Goal: Communication & Community: Answer question/provide support

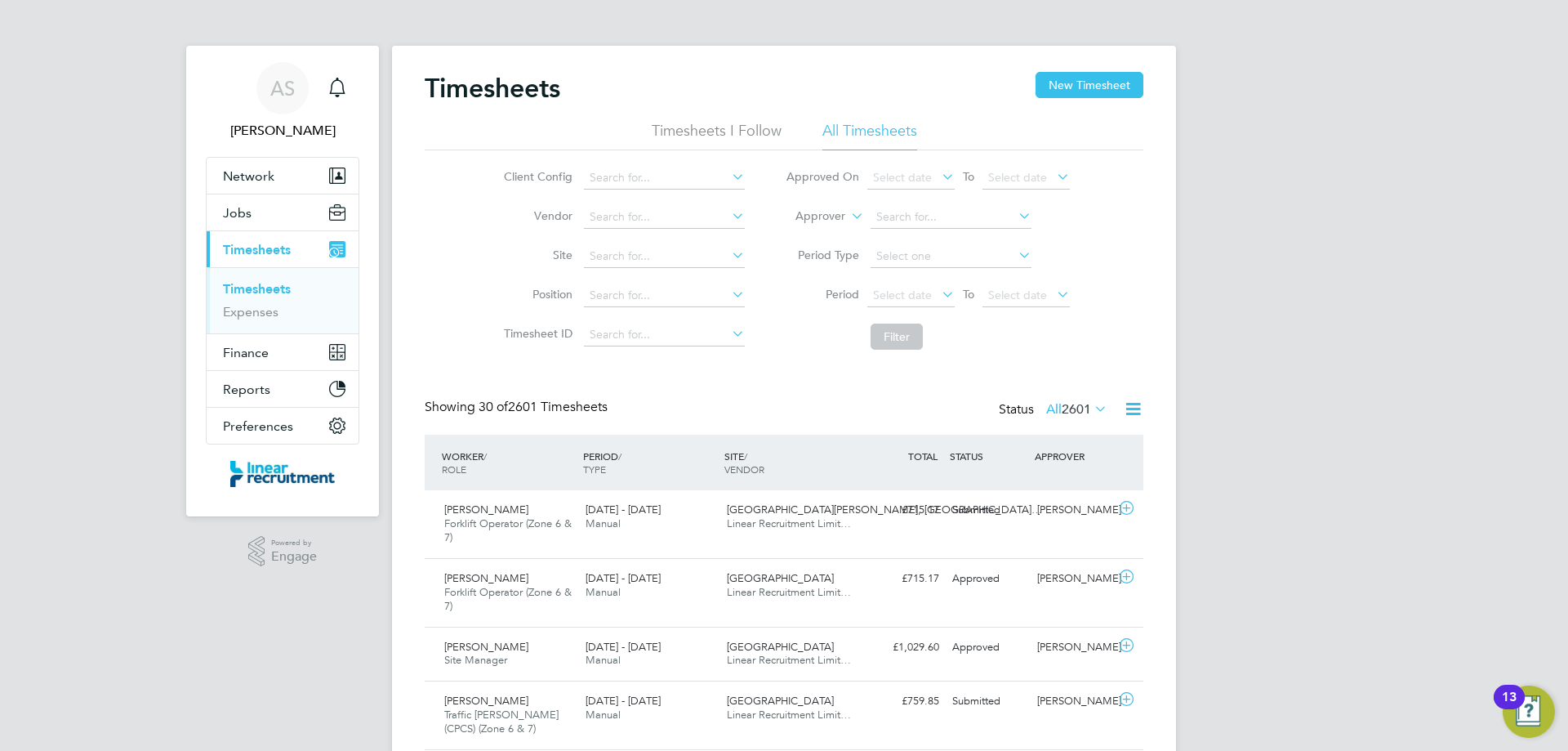
click at [249, 296] on link "Timesheets" at bounding box center [256, 289] width 68 height 15
click at [1043, 545] on div "[PERSON_NAME] Forklift Operator (Zone 6 & 7) [DATE] - [DATE] [DATE] - [DATE] Ma…" at bounding box center [783, 523] width 718 height 68
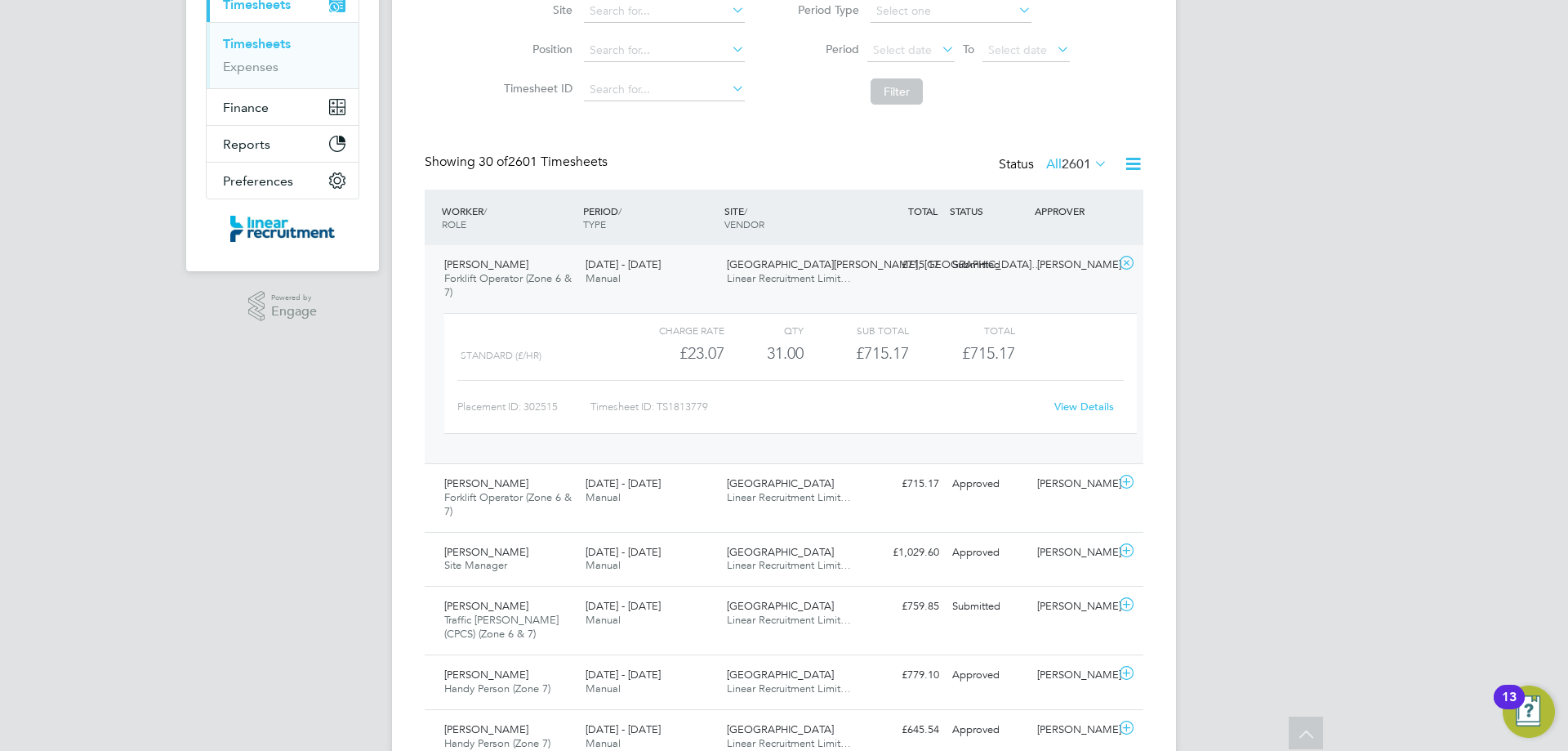
click at [1065, 411] on link "View Details" at bounding box center [1083, 407] width 59 height 14
click at [842, 276] on span "Linear Recruitment Limit…" at bounding box center [789, 278] width 124 height 14
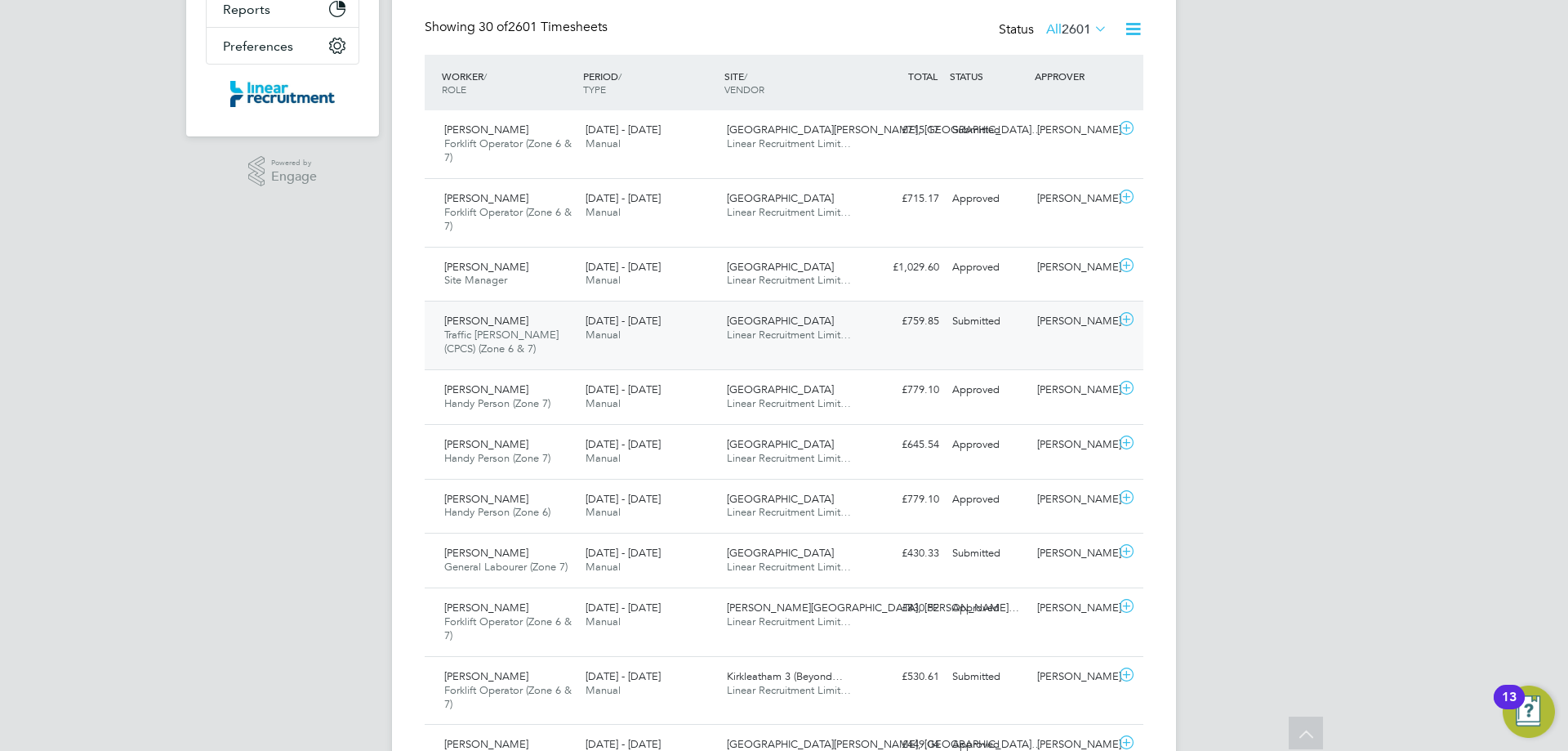
scroll to position [409, 0]
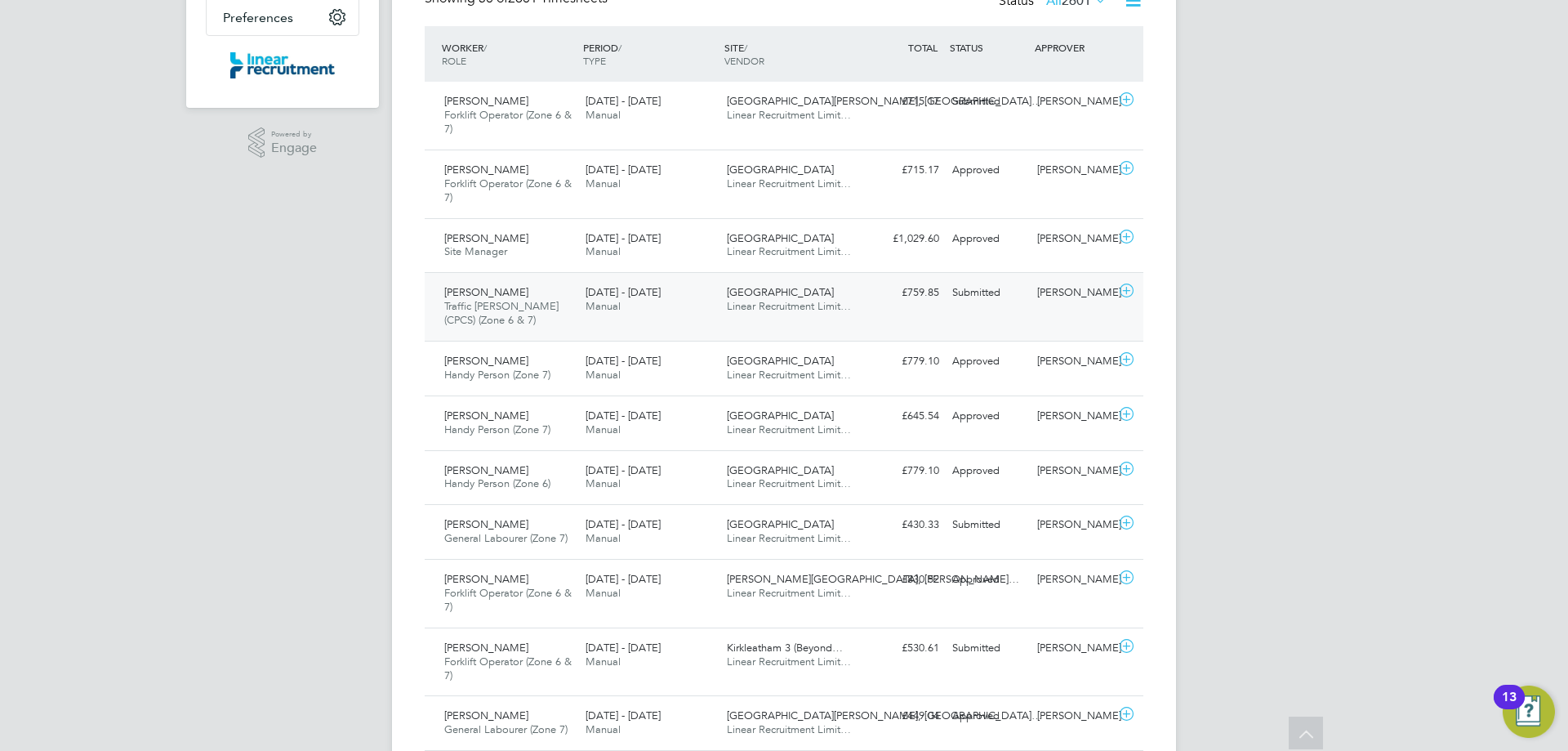
click at [801, 311] on span "Linear Recruitment Limit…" at bounding box center [789, 306] width 124 height 14
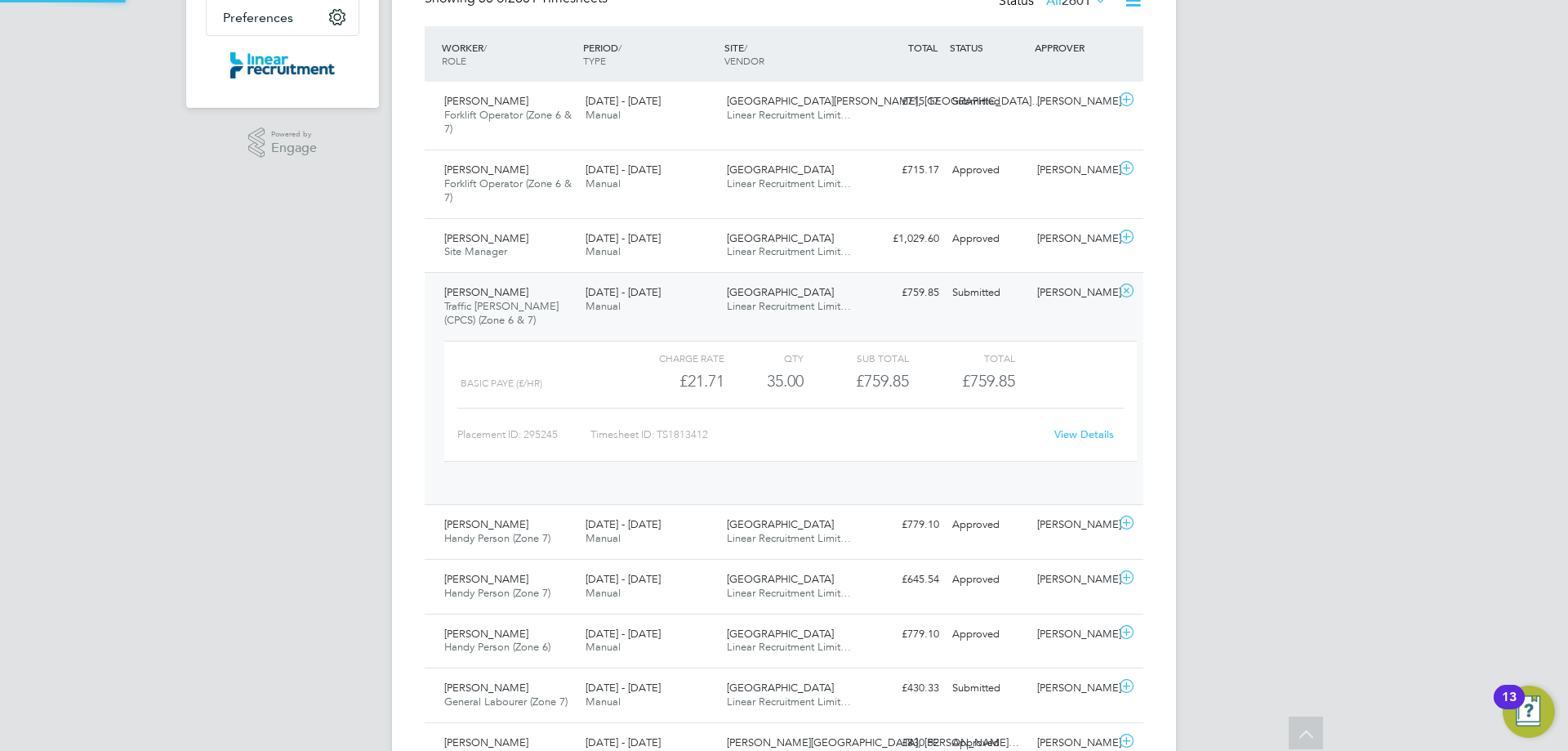
scroll to position [28, 160]
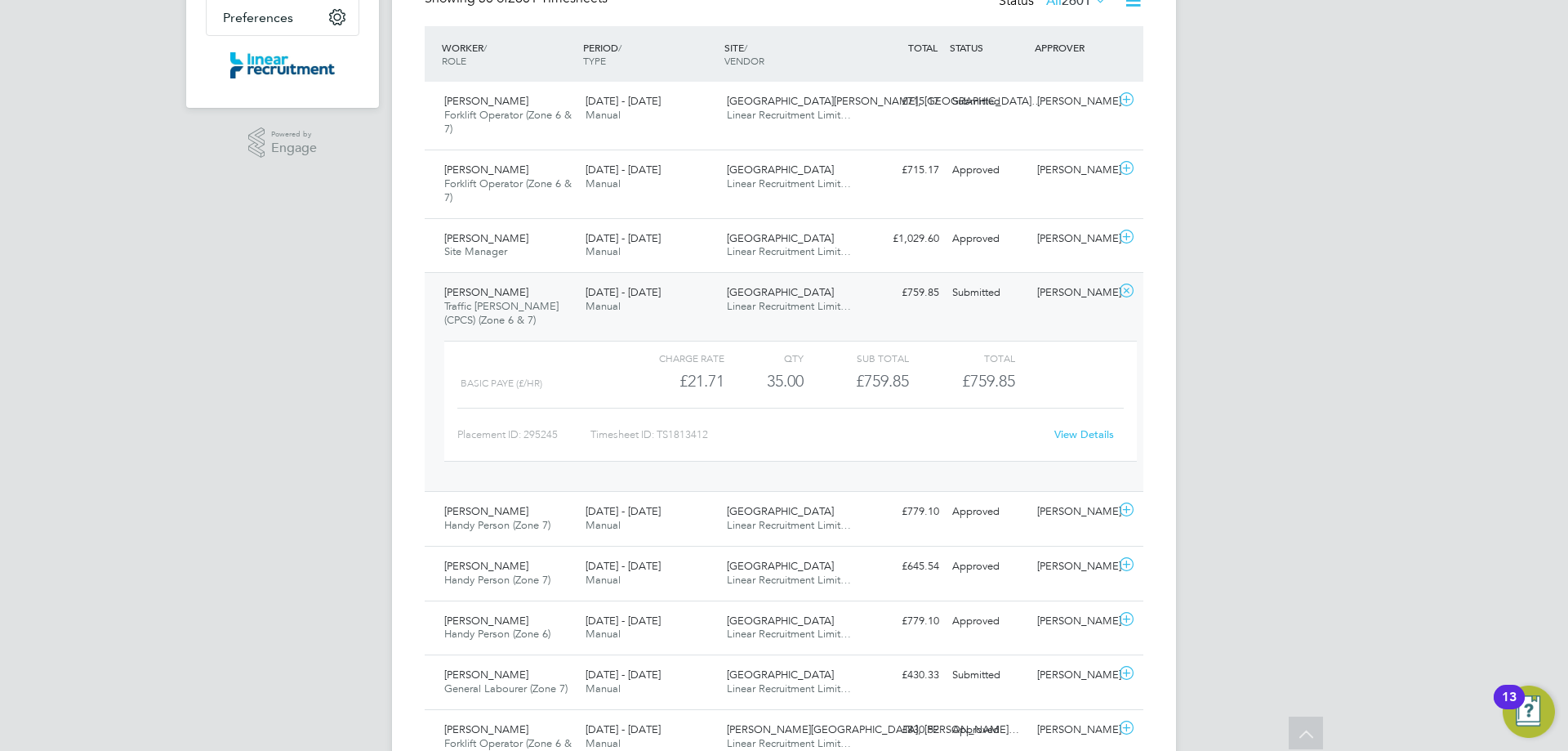
click at [1074, 440] on link "View Details" at bounding box center [1083, 434] width 59 height 14
click at [934, 294] on div "£759.85 Submitted" at bounding box center [903, 293] width 85 height 27
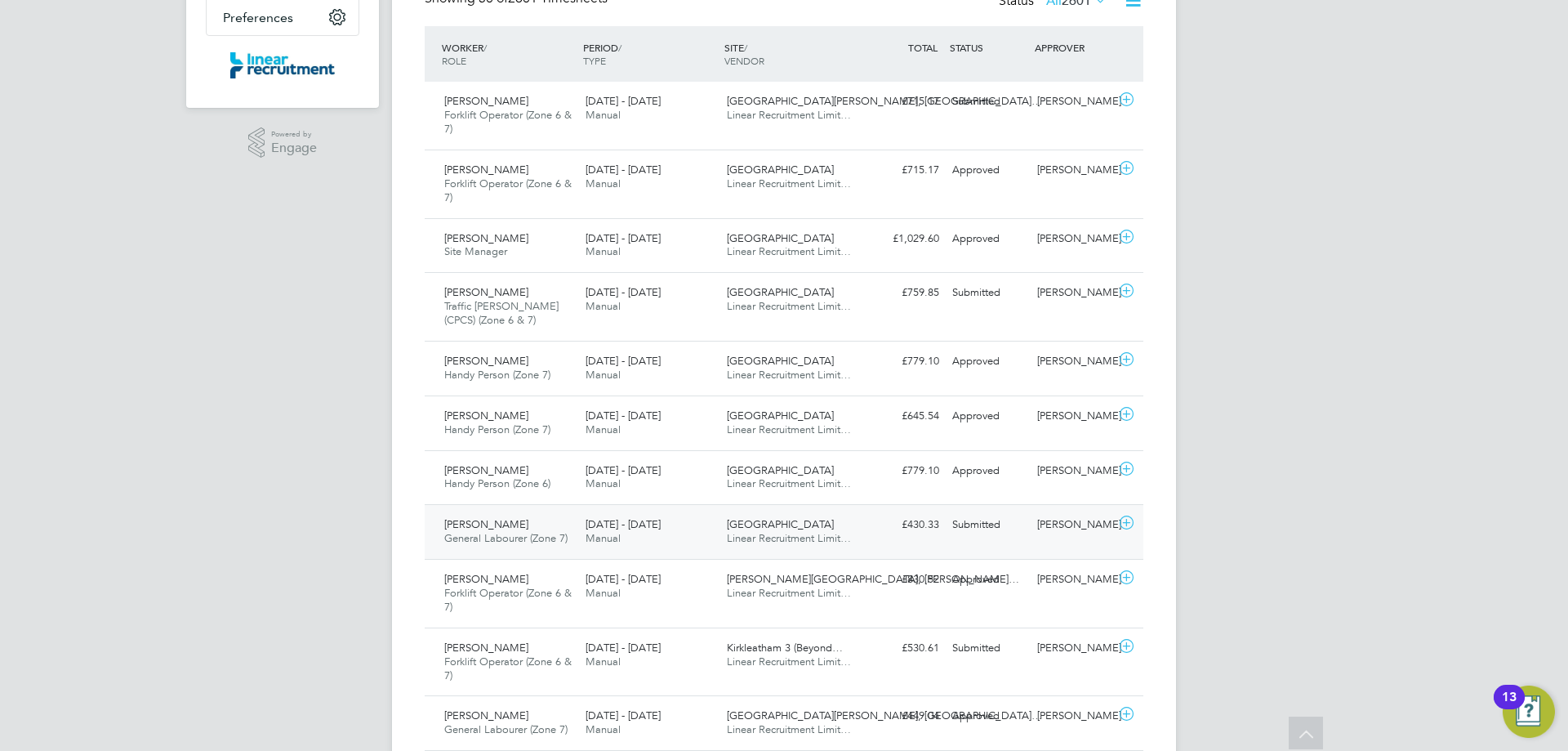
click at [936, 537] on div "£430.33 Submitted" at bounding box center [903, 525] width 85 height 27
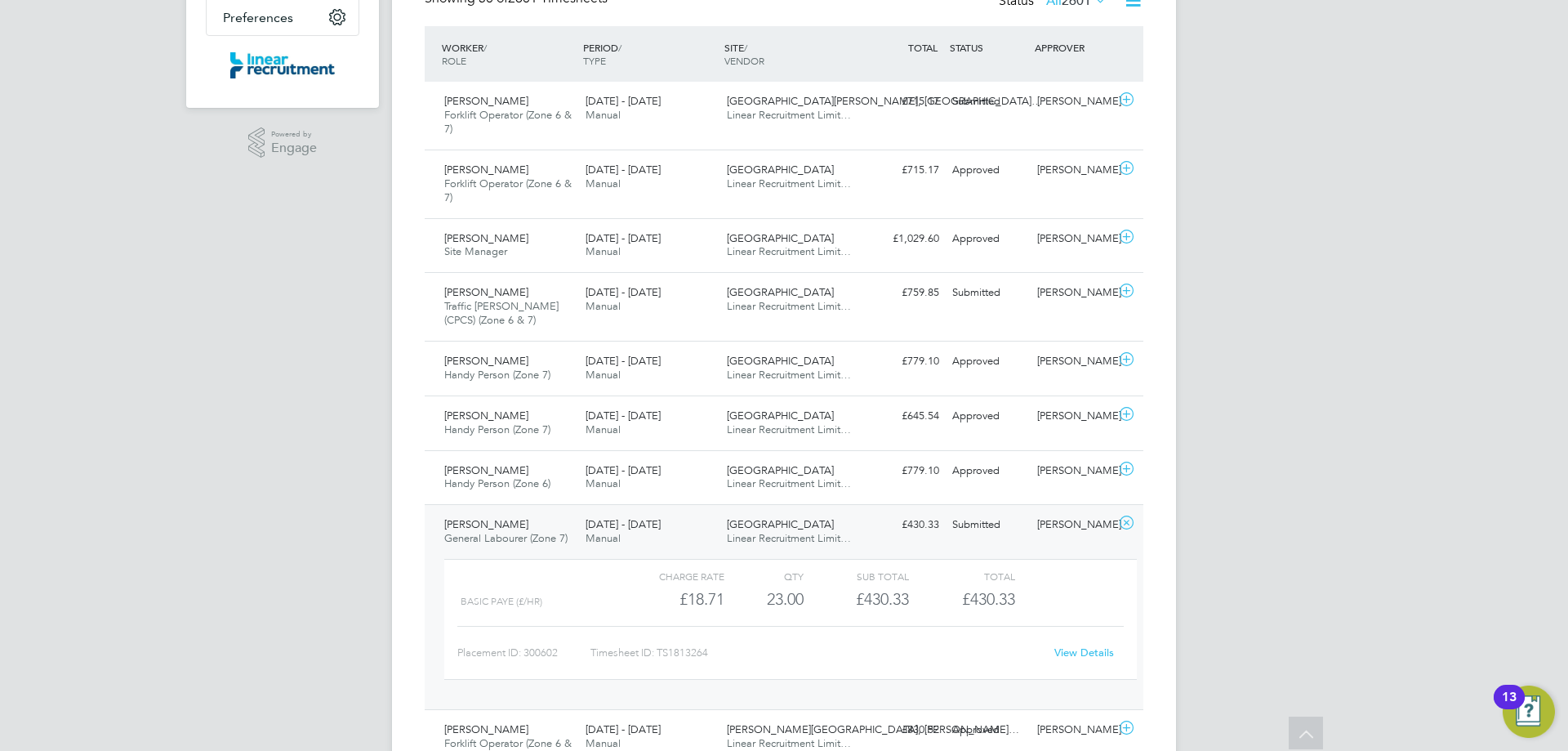
click at [1079, 652] on link "View Details" at bounding box center [1083, 652] width 59 height 14
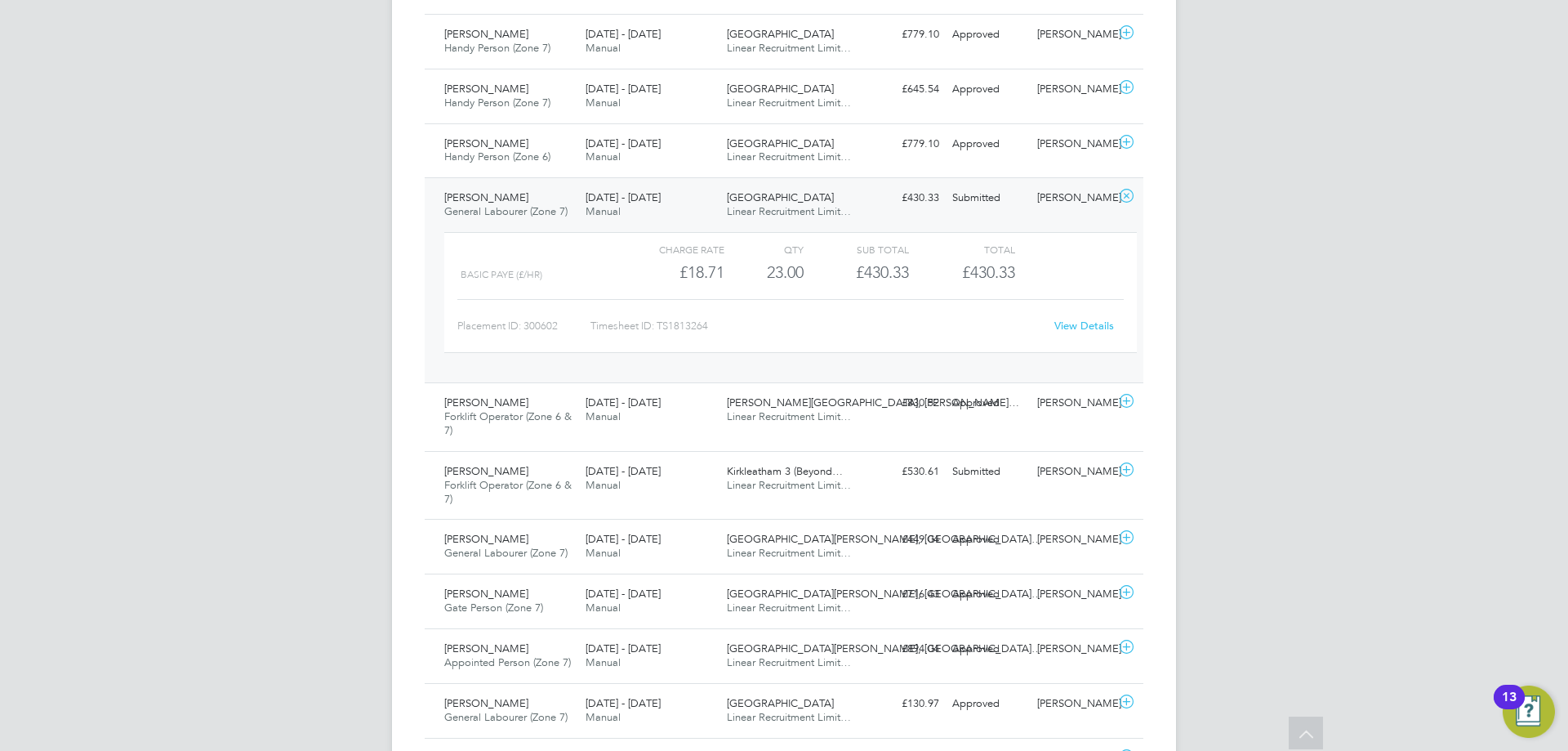
scroll to position [817, 0]
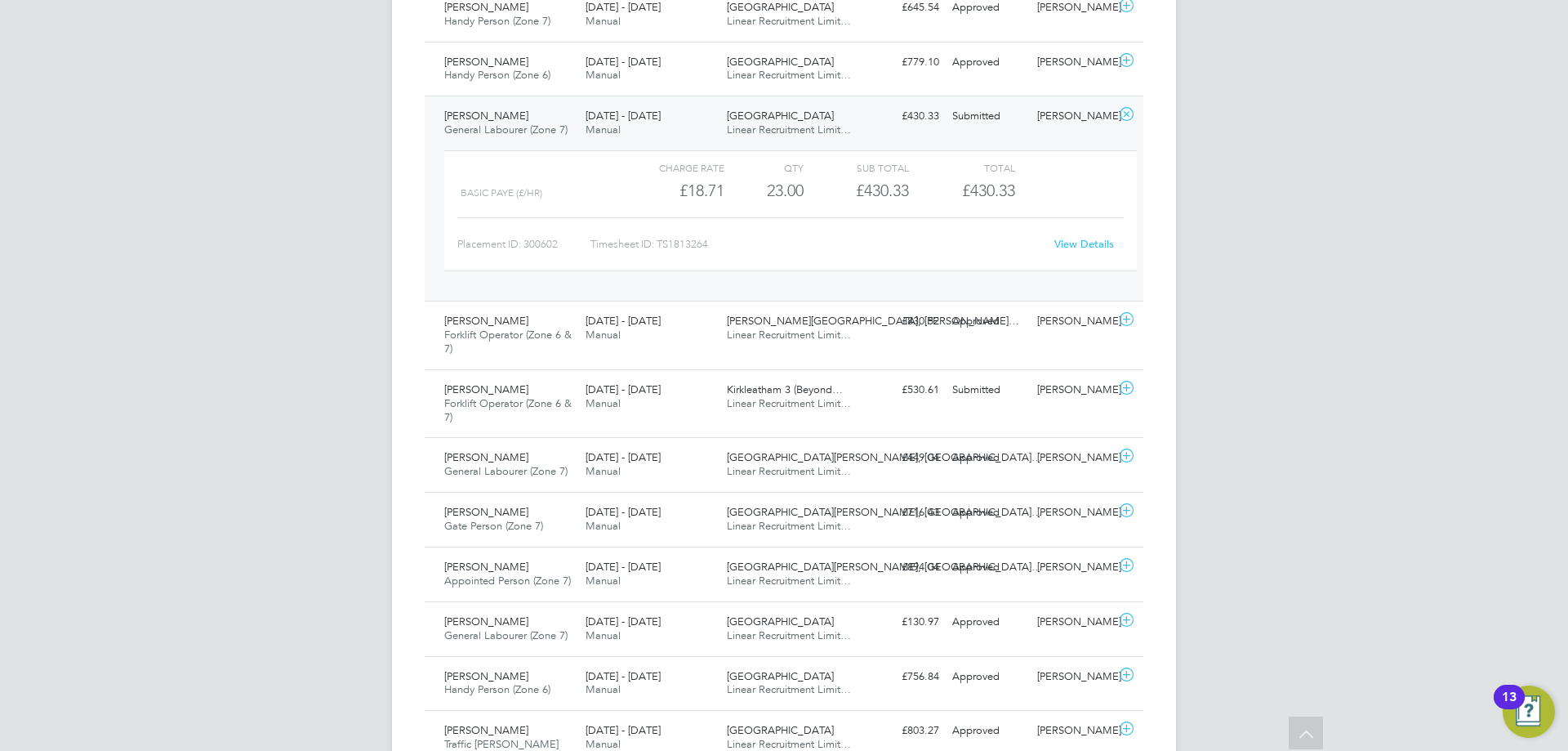
click at [700, 114] on div "25 - 31 Aug 2025 Manual" at bounding box center [649, 123] width 142 height 41
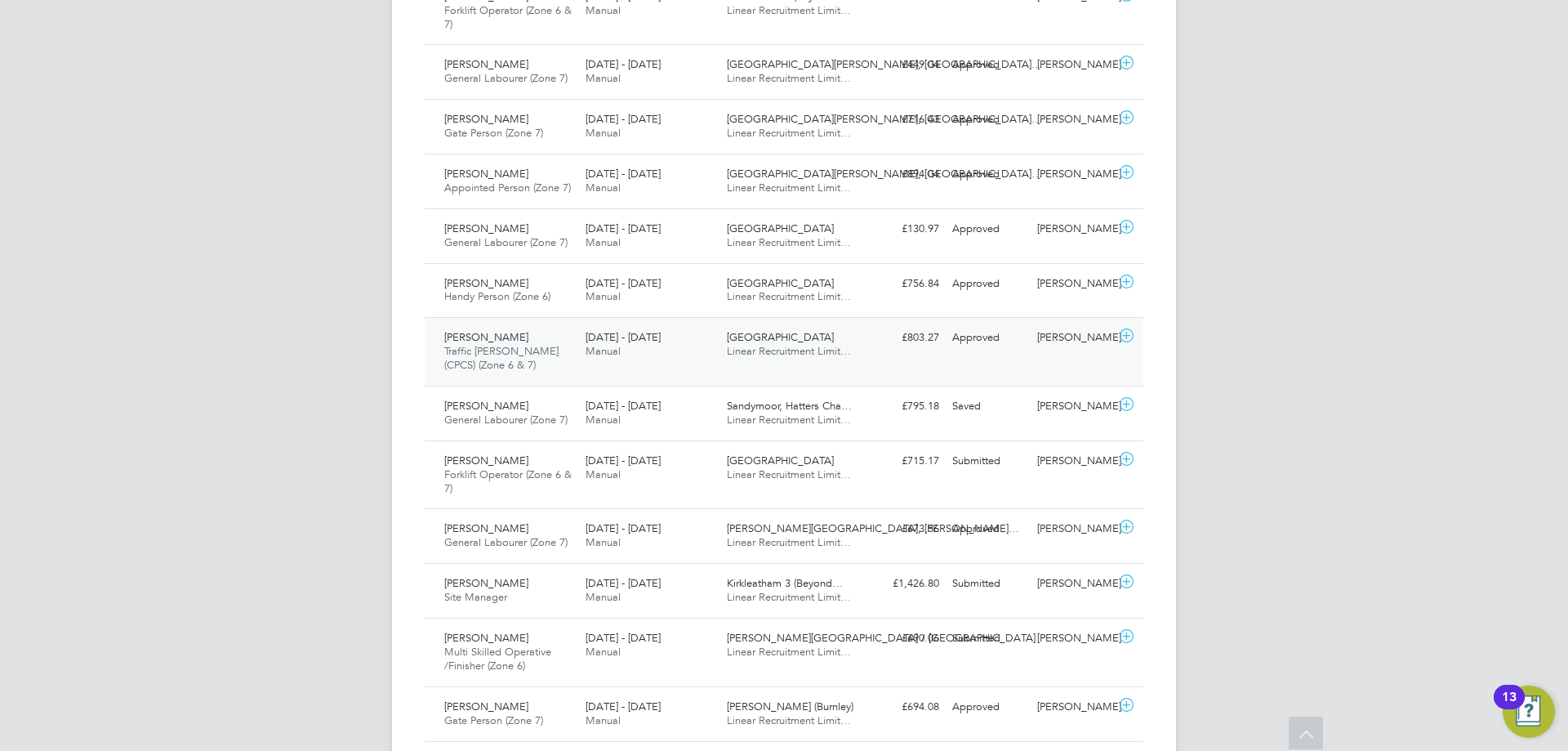
scroll to position [1062, 0]
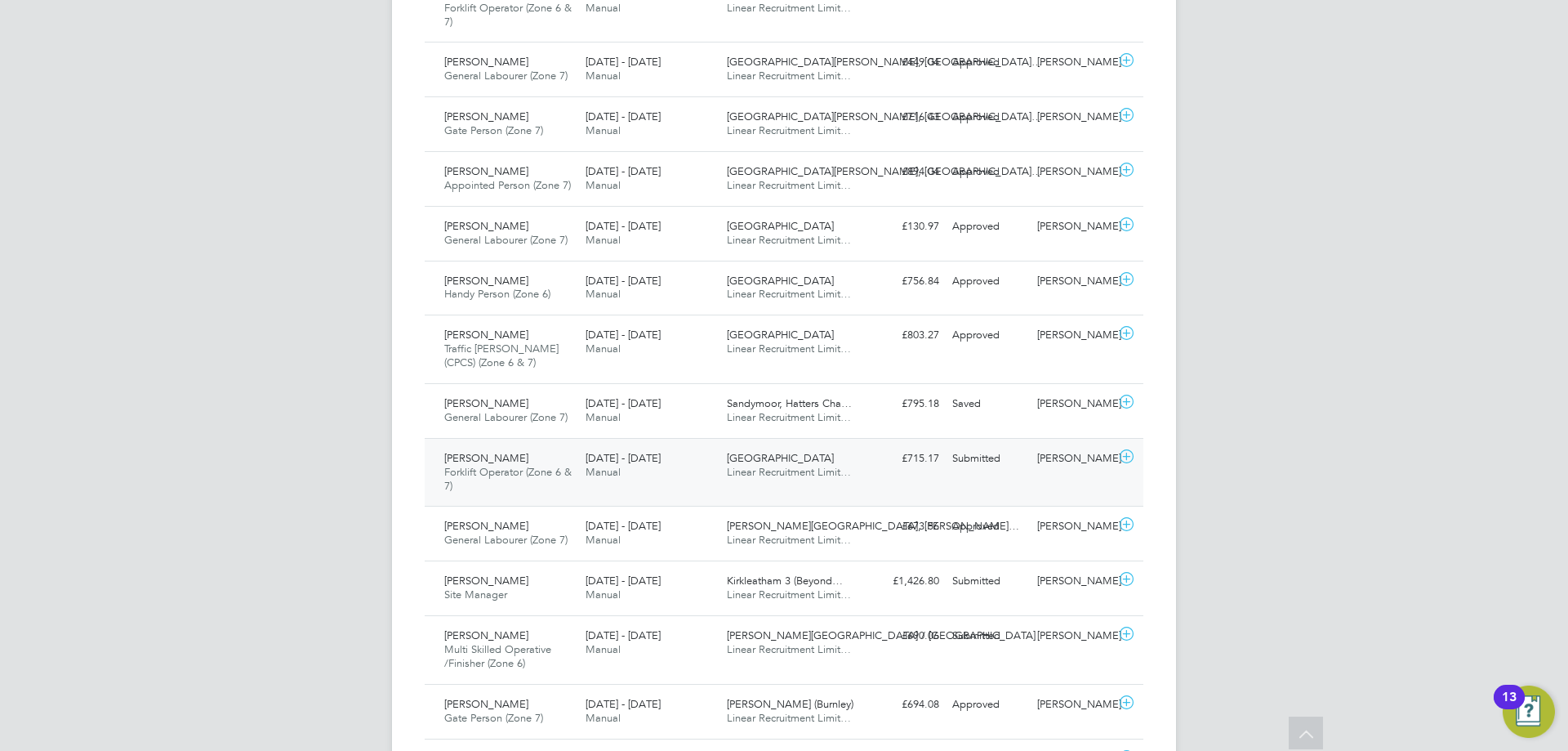
click at [792, 476] on span "Linear Recruitment Limit…" at bounding box center [789, 472] width 124 height 14
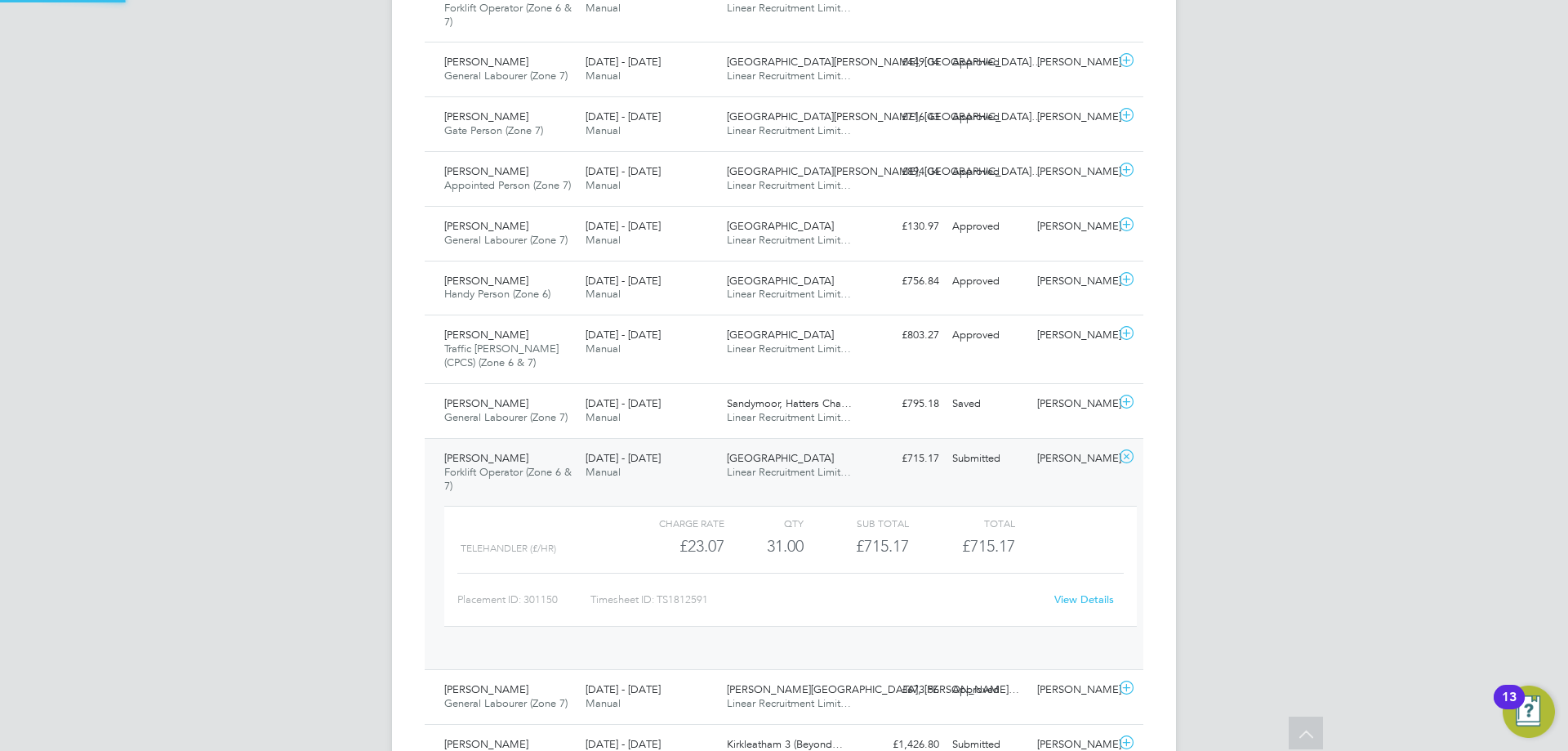
scroll to position [28, 160]
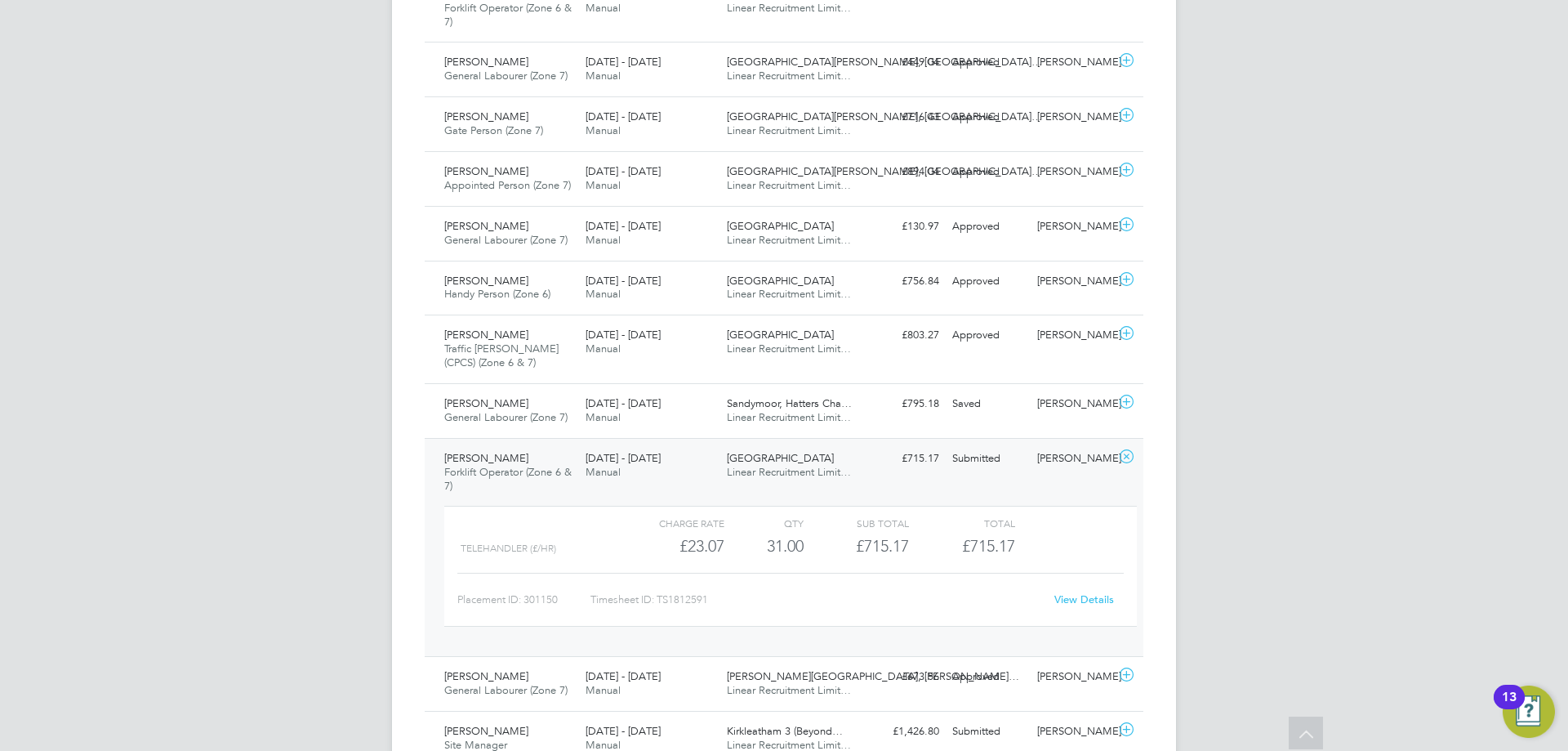
click at [1087, 607] on div "View Details" at bounding box center [1083, 599] width 80 height 26
click at [1077, 590] on div "View Details" at bounding box center [1083, 599] width 80 height 26
click at [1071, 607] on div "View Details" at bounding box center [1083, 599] width 80 height 26
click at [1071, 596] on link "View Details" at bounding box center [1083, 599] width 59 height 14
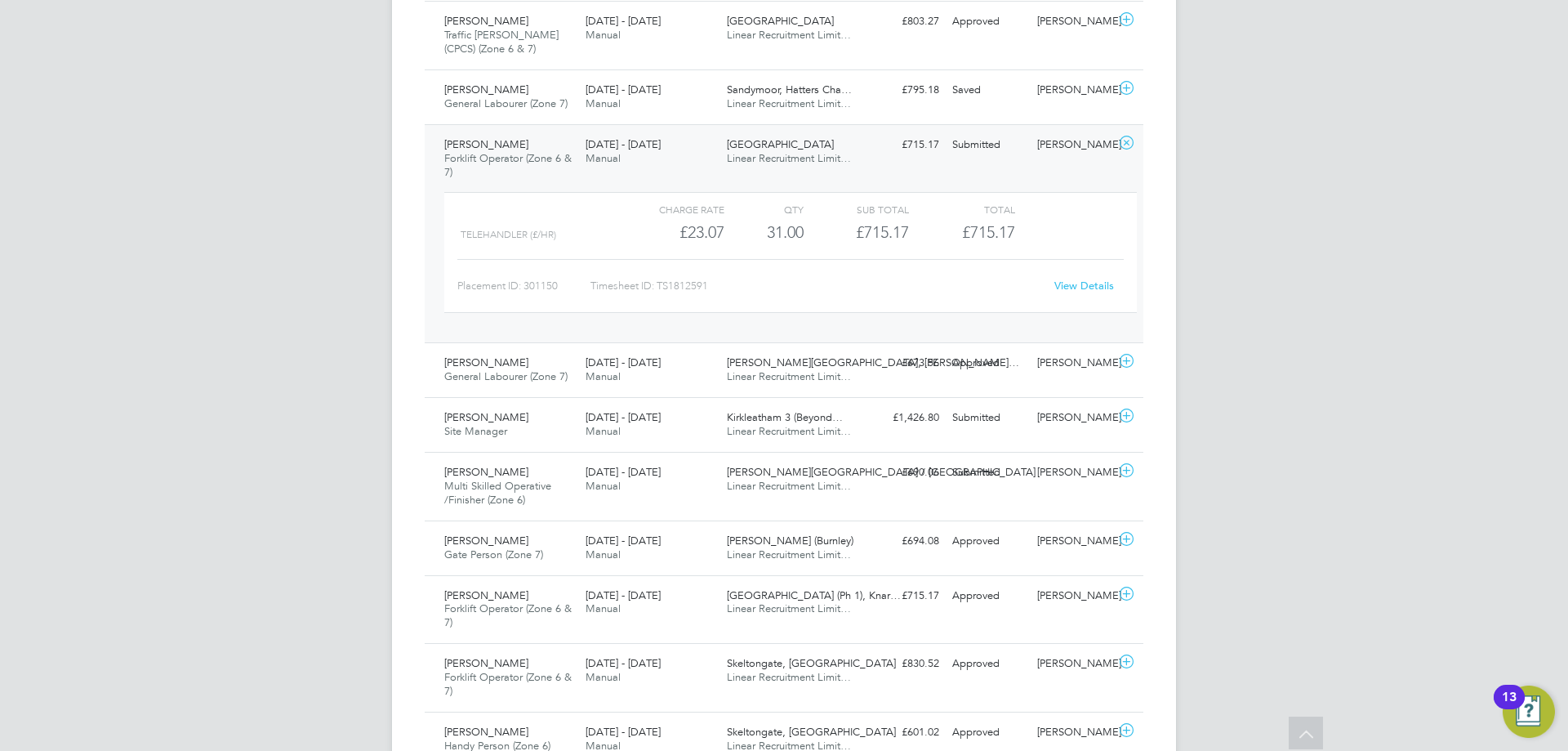
scroll to position [1389, 0]
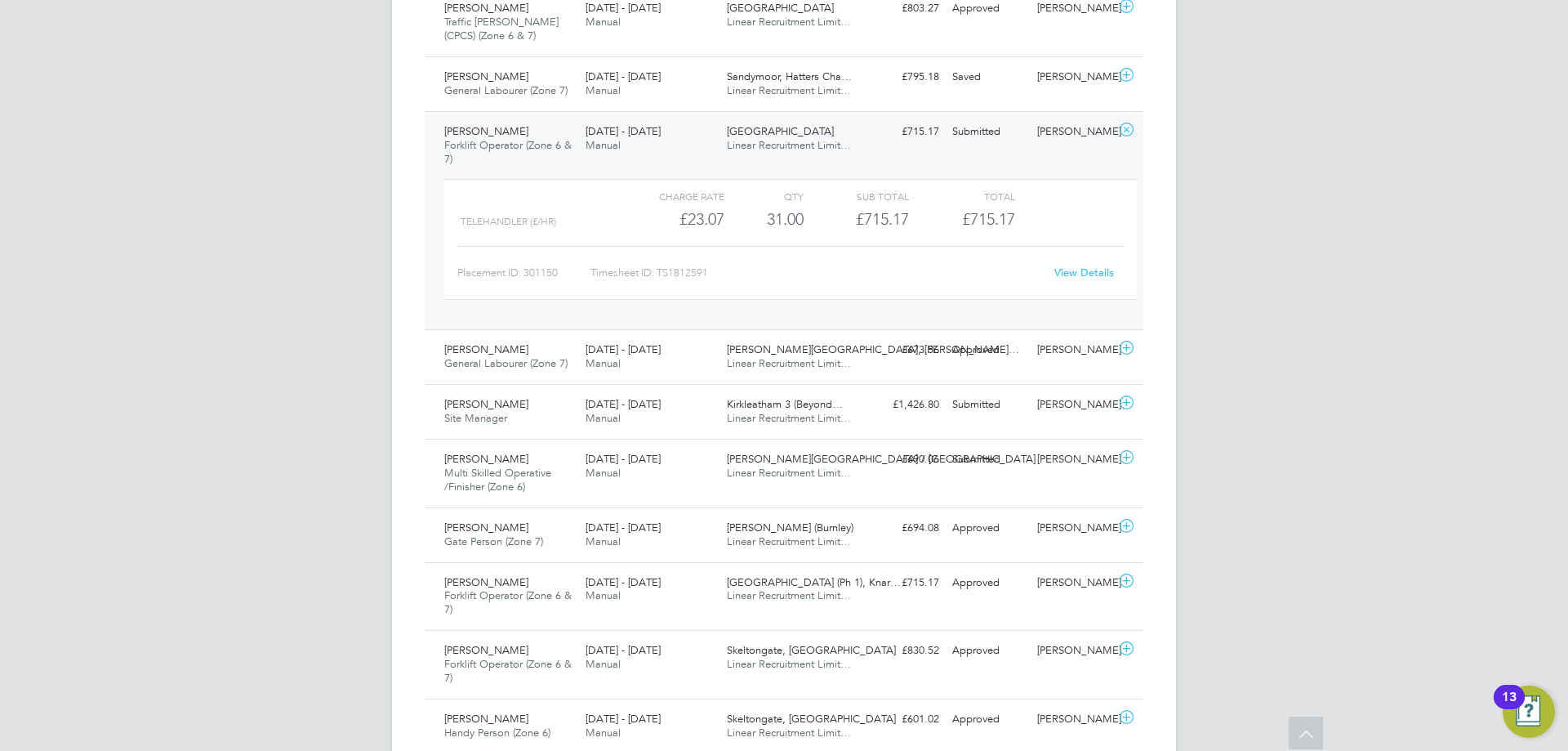
click at [698, 137] on div "25 - 31 Aug 2025 Manual" at bounding box center [649, 139] width 142 height 41
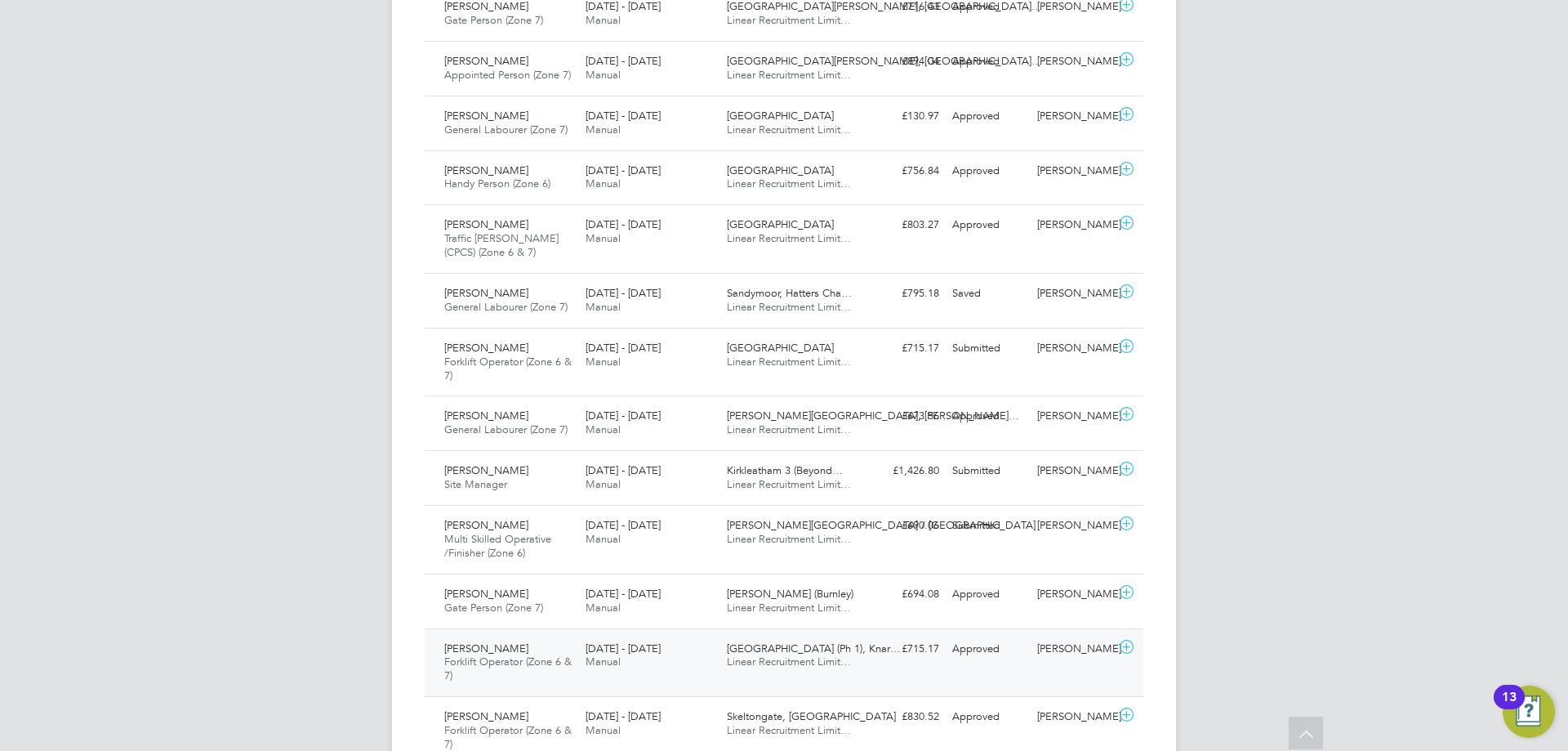
scroll to position [1144, 0]
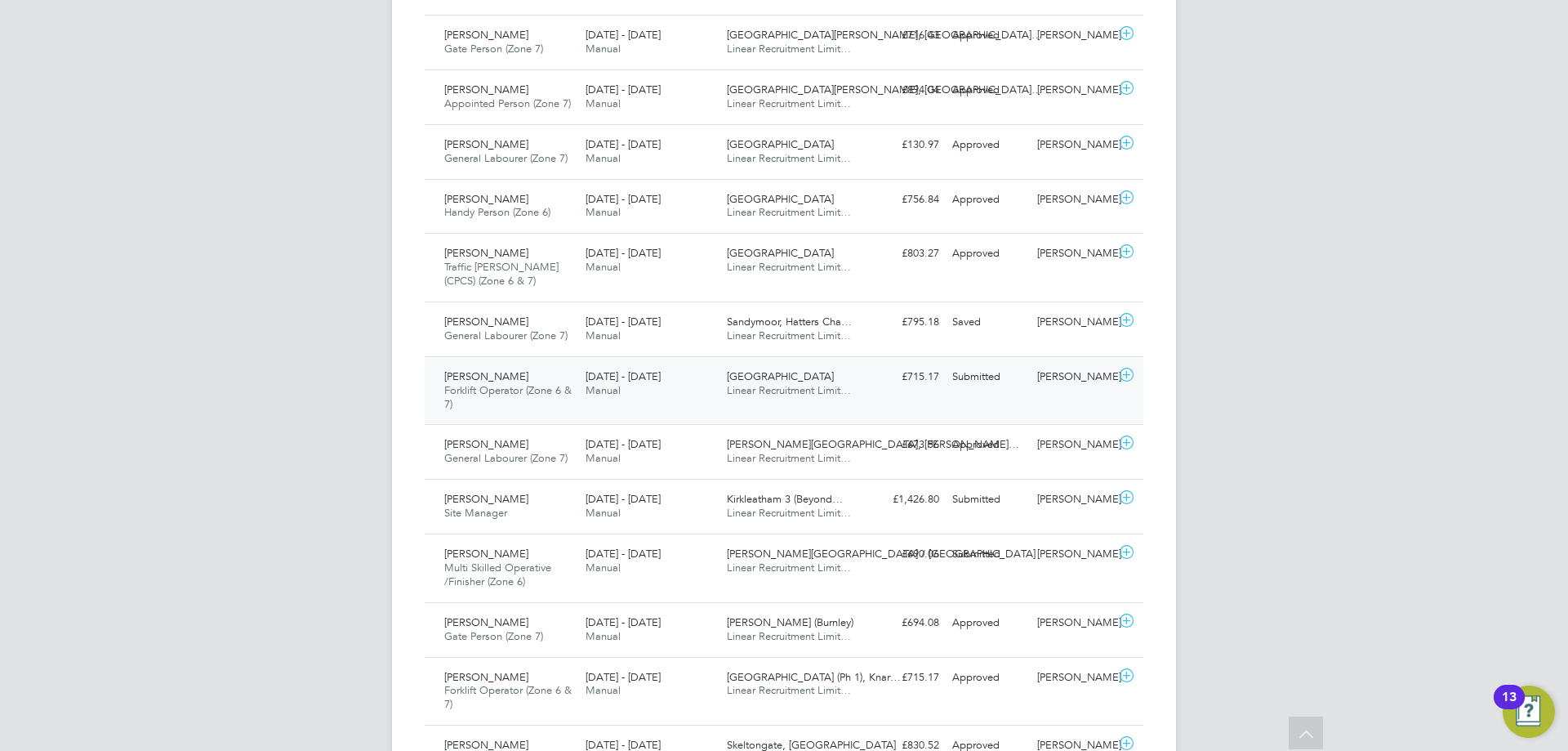
click at [765, 394] on span "Linear Recruitment Limit…" at bounding box center [789, 390] width 124 height 14
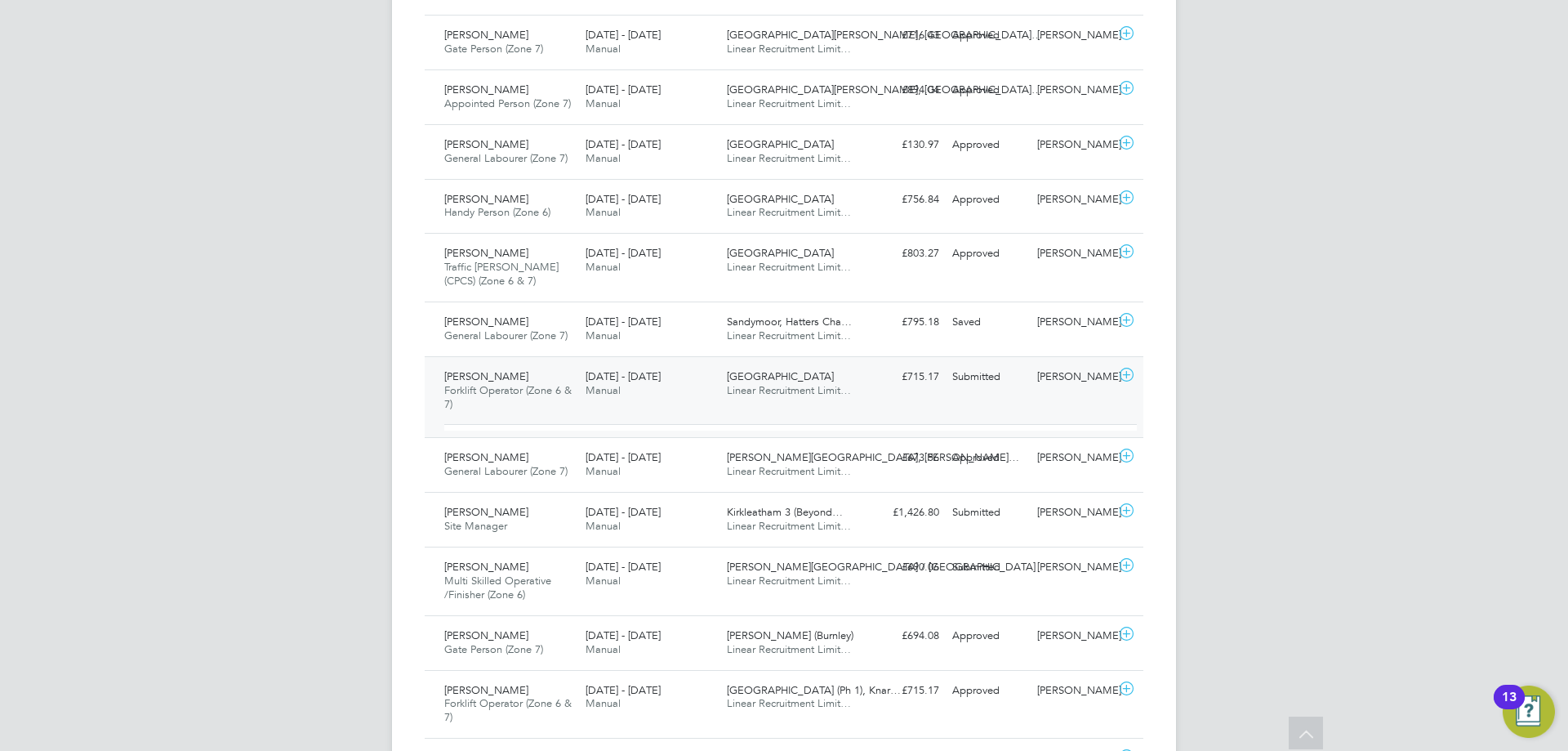
scroll to position [28, 160]
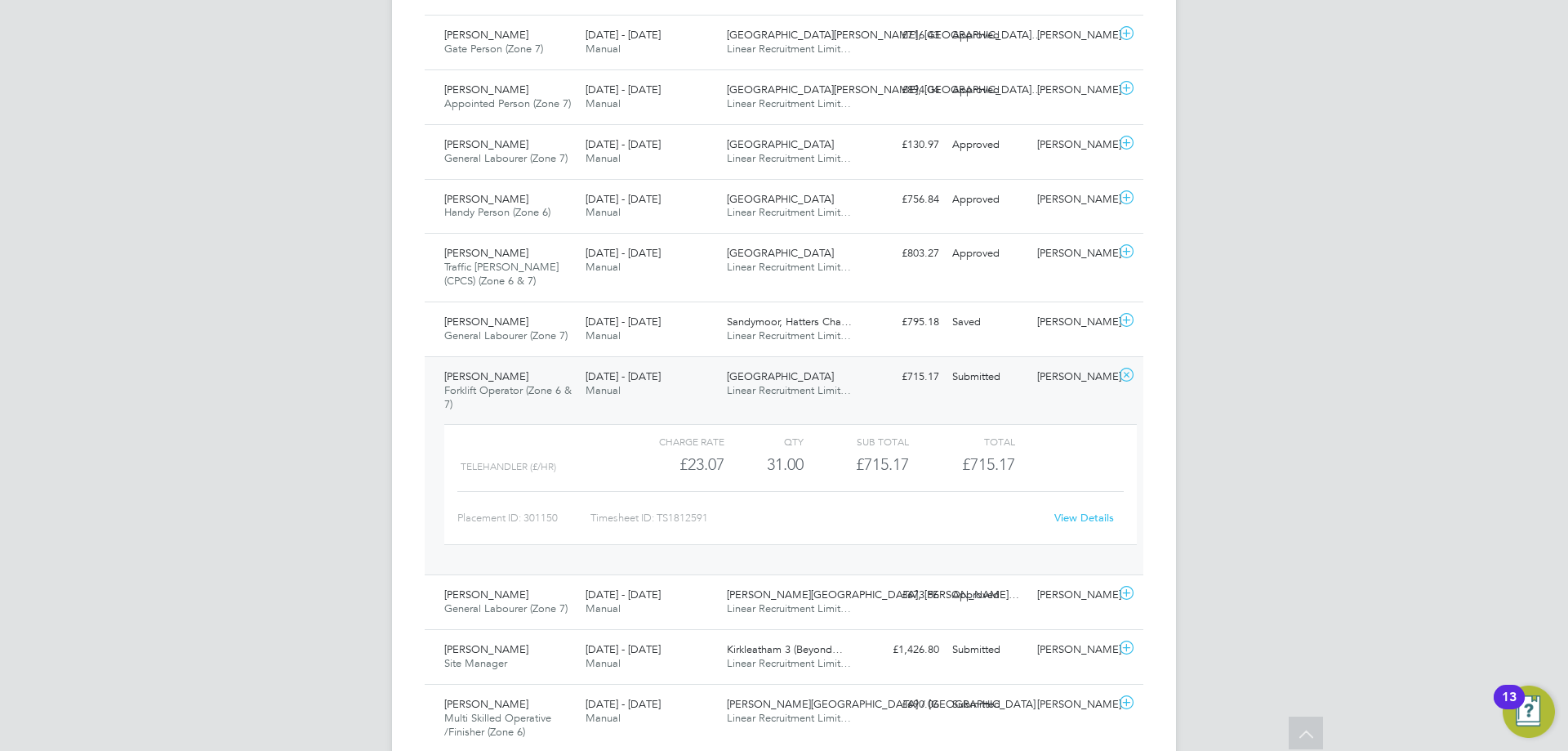
click at [1091, 522] on link "View Details" at bounding box center [1083, 518] width 59 height 14
click at [657, 374] on span "25 - 31 Aug 2025" at bounding box center [622, 376] width 76 height 14
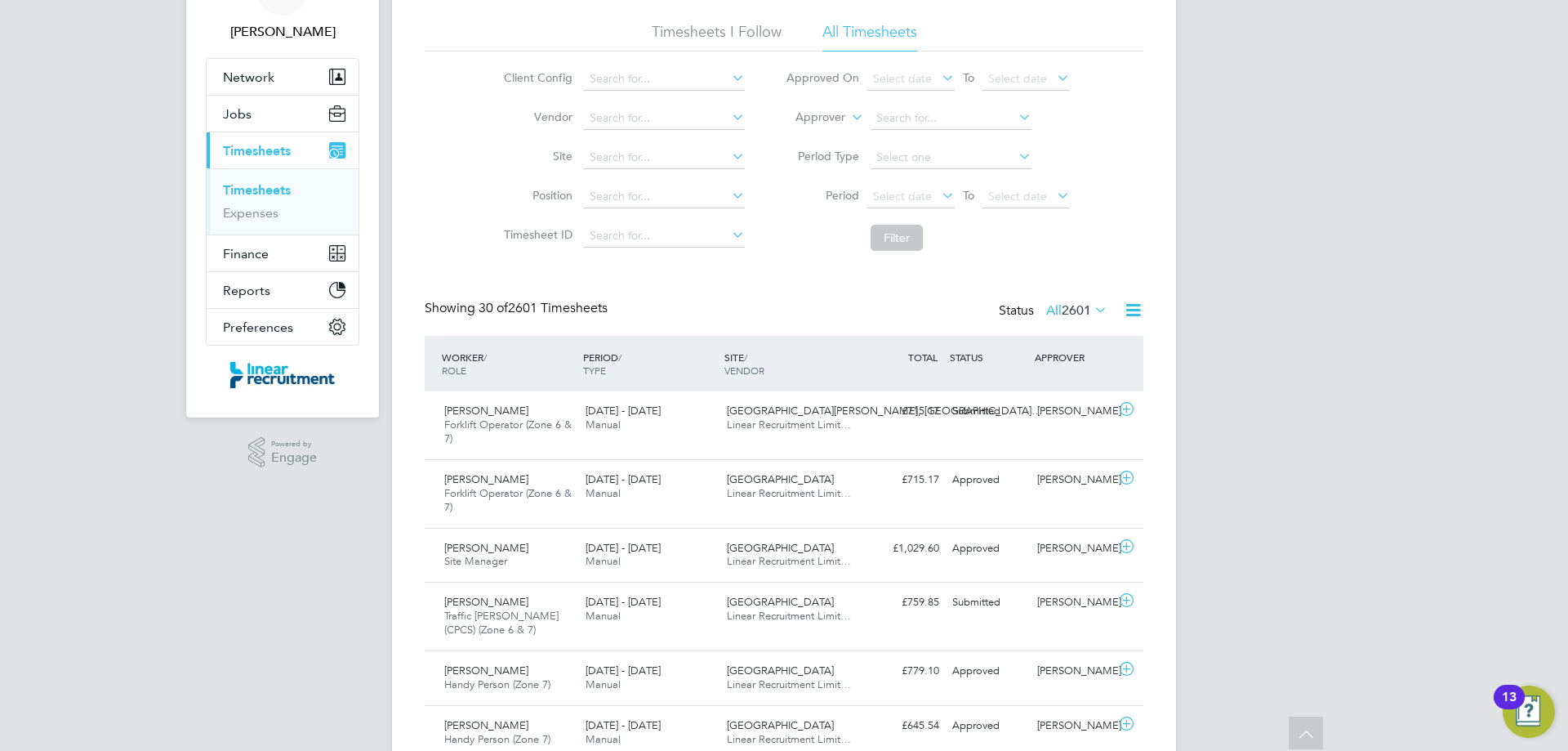
scroll to position [0, 0]
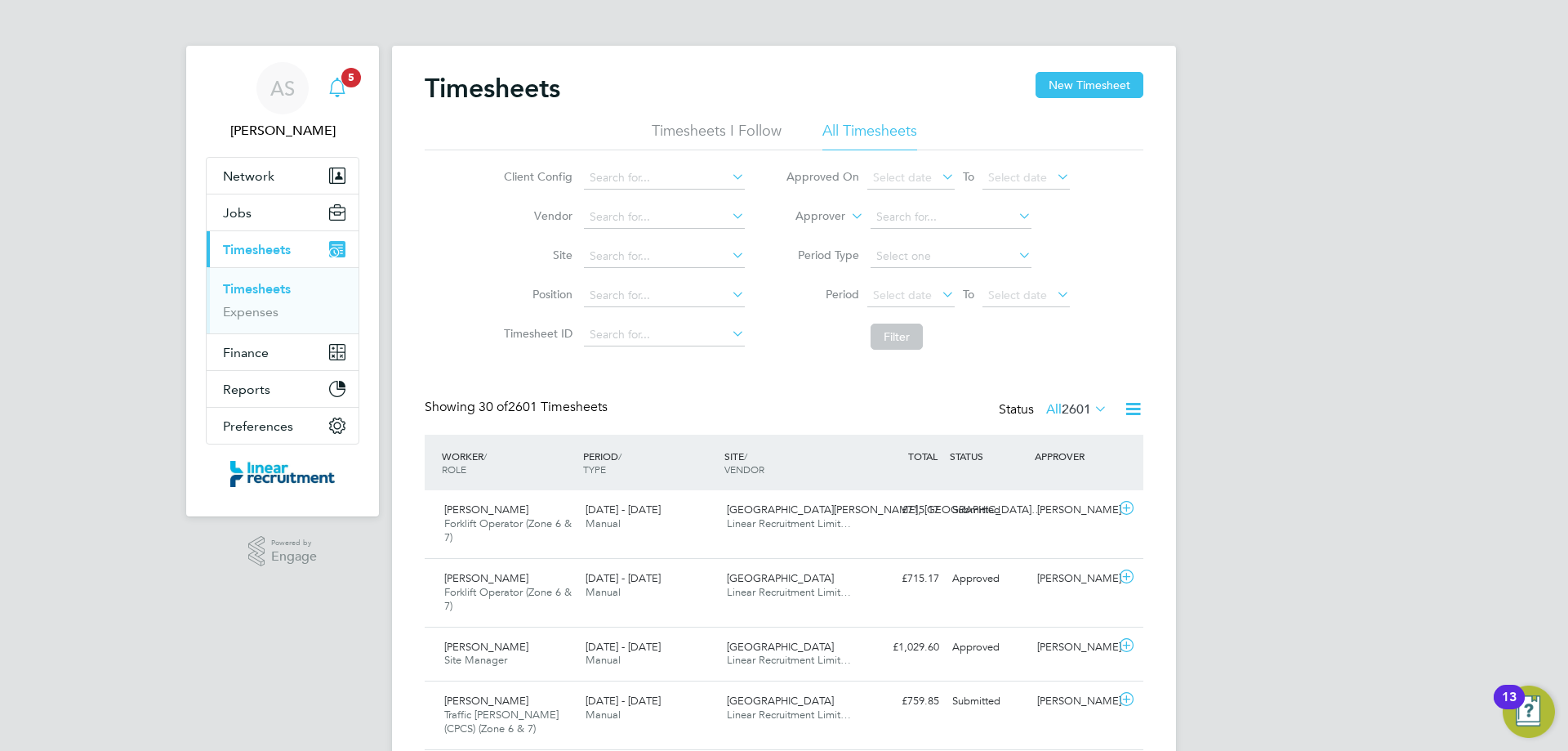
click at [341, 87] on icon "Main navigation" at bounding box center [337, 87] width 19 height 19
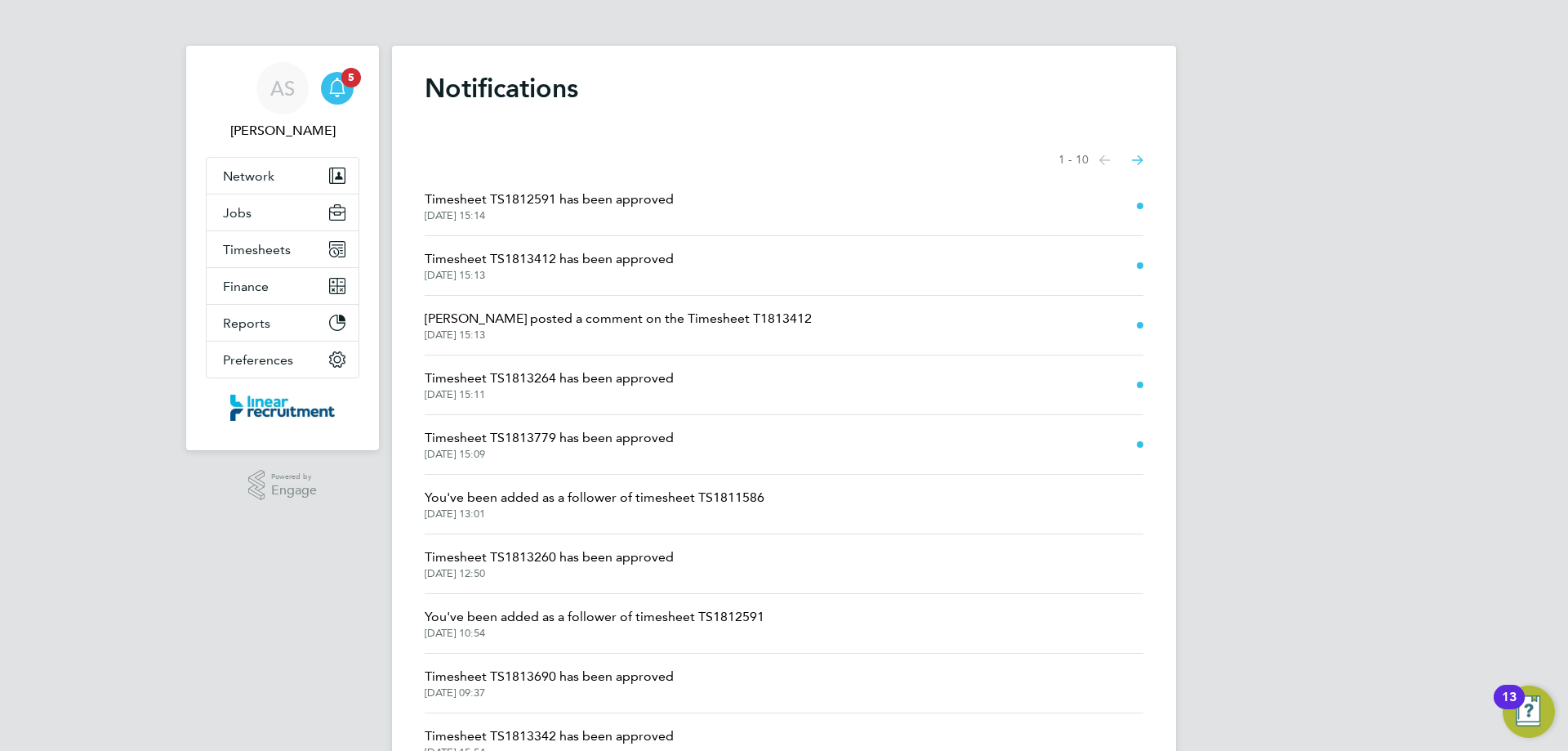
click at [622, 327] on span "Chris Ebblewhite posted a comment on the Timesheet T1813412" at bounding box center [618, 319] width 387 height 19
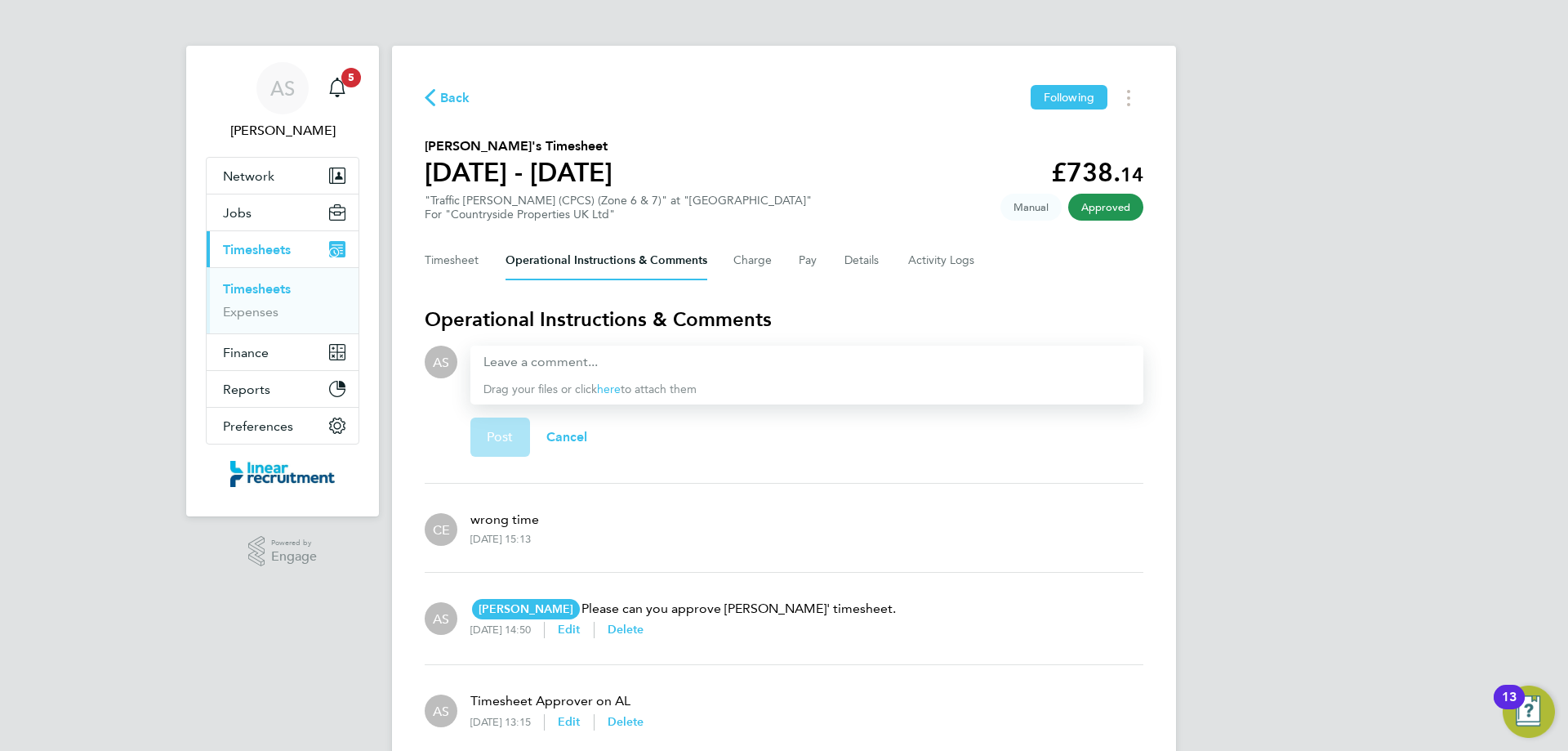
click at [454, 102] on span "Back" at bounding box center [455, 98] width 31 height 19
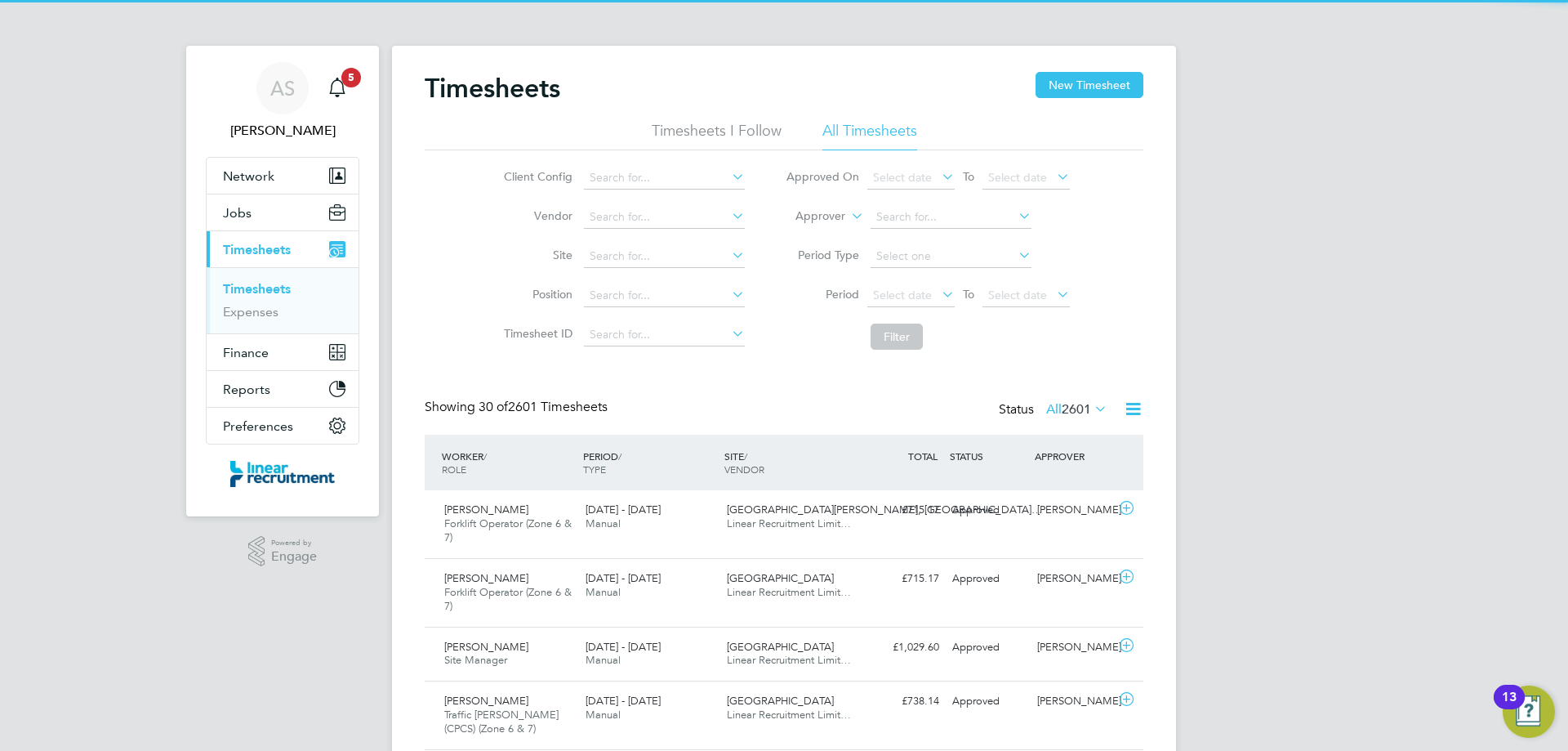
scroll to position [42, 142]
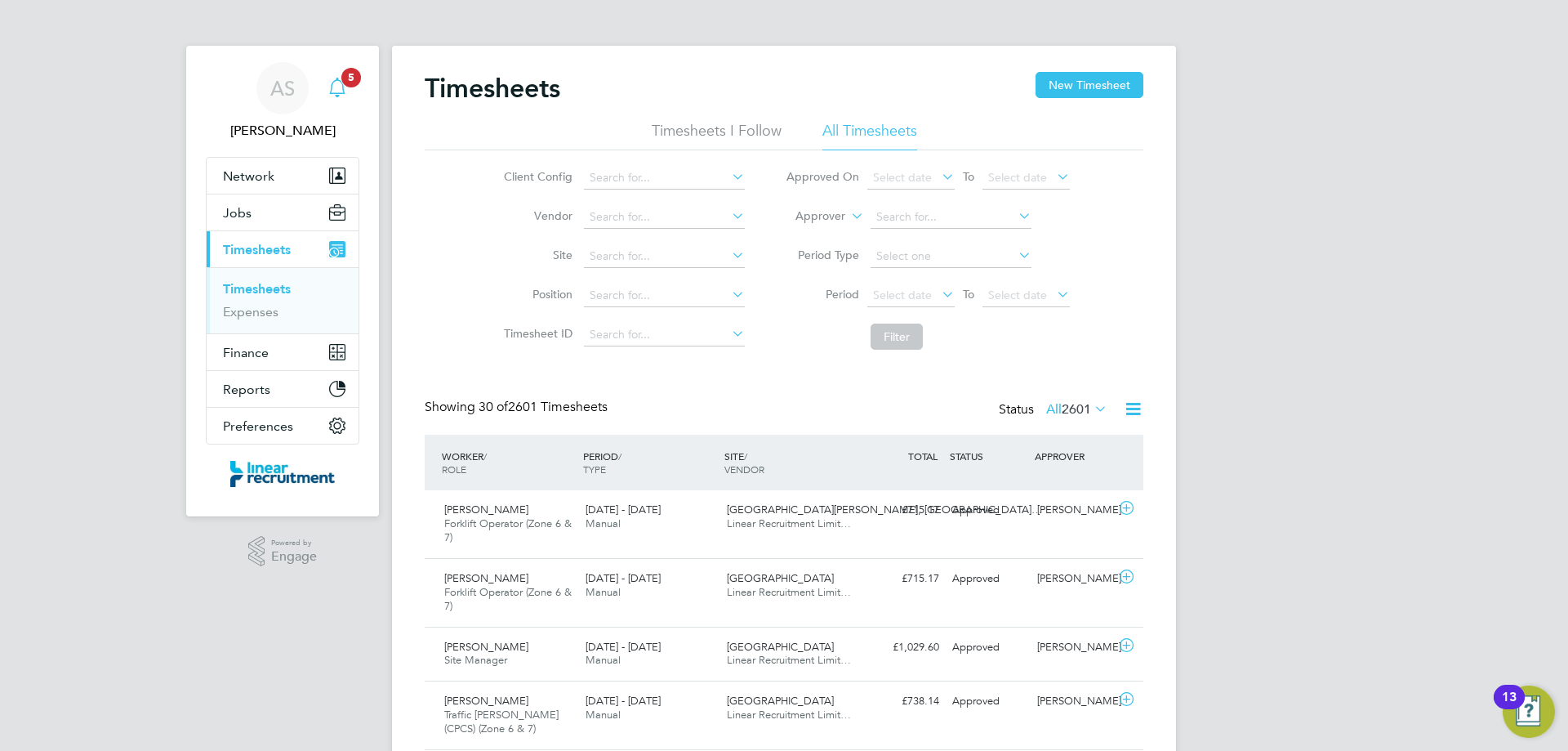
click at [338, 92] on icon "Main navigation" at bounding box center [337, 87] width 19 height 19
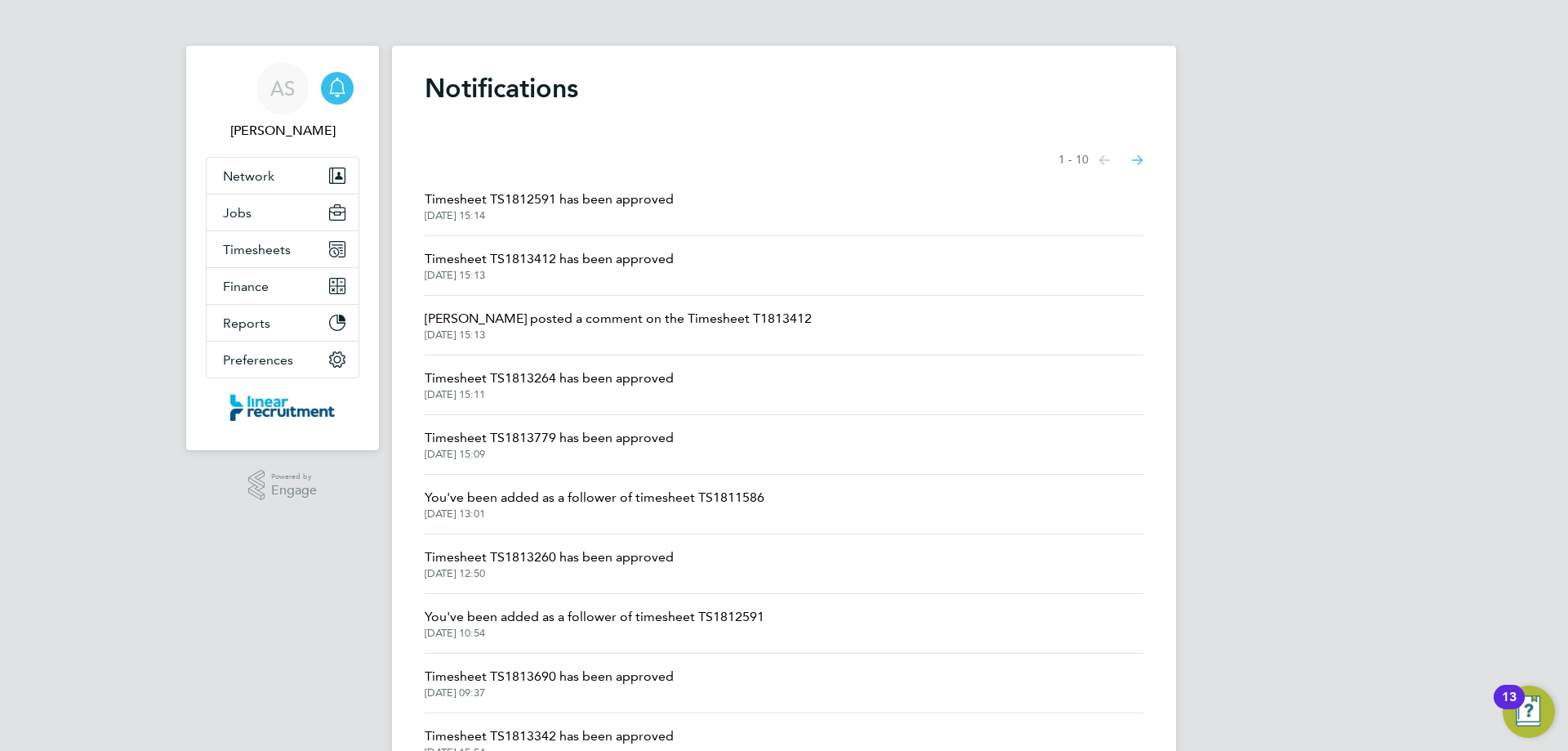
click at [591, 448] on span "02 Sep 2025, 15:09" at bounding box center [549, 454] width 249 height 13
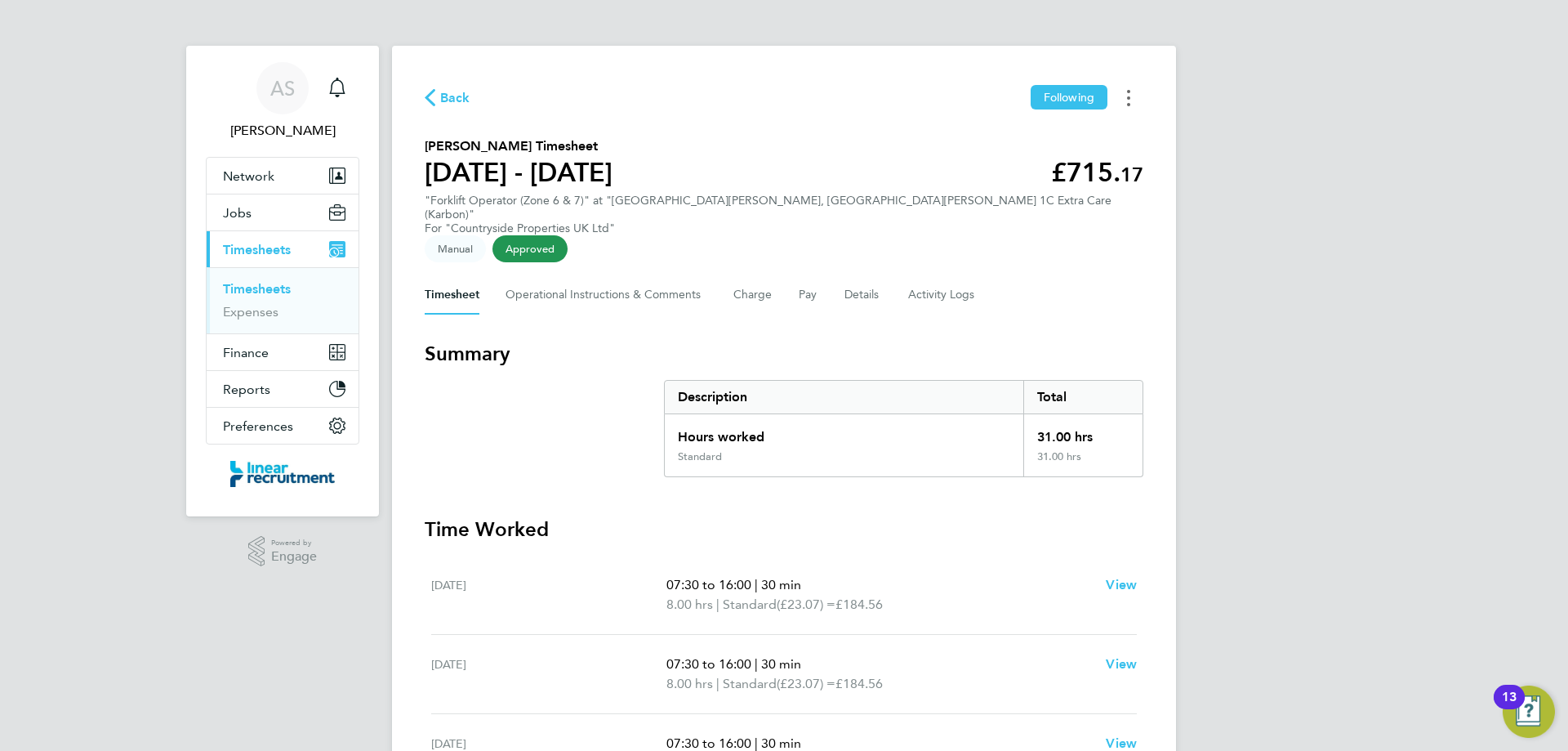
click at [1126, 98] on icon "Timesheets Menu" at bounding box center [1127, 98] width 3 height 16
click at [1020, 139] on link "Download timesheet" at bounding box center [1045, 134] width 196 height 33
click at [339, 92] on icon "Main navigation" at bounding box center [337, 87] width 19 height 19
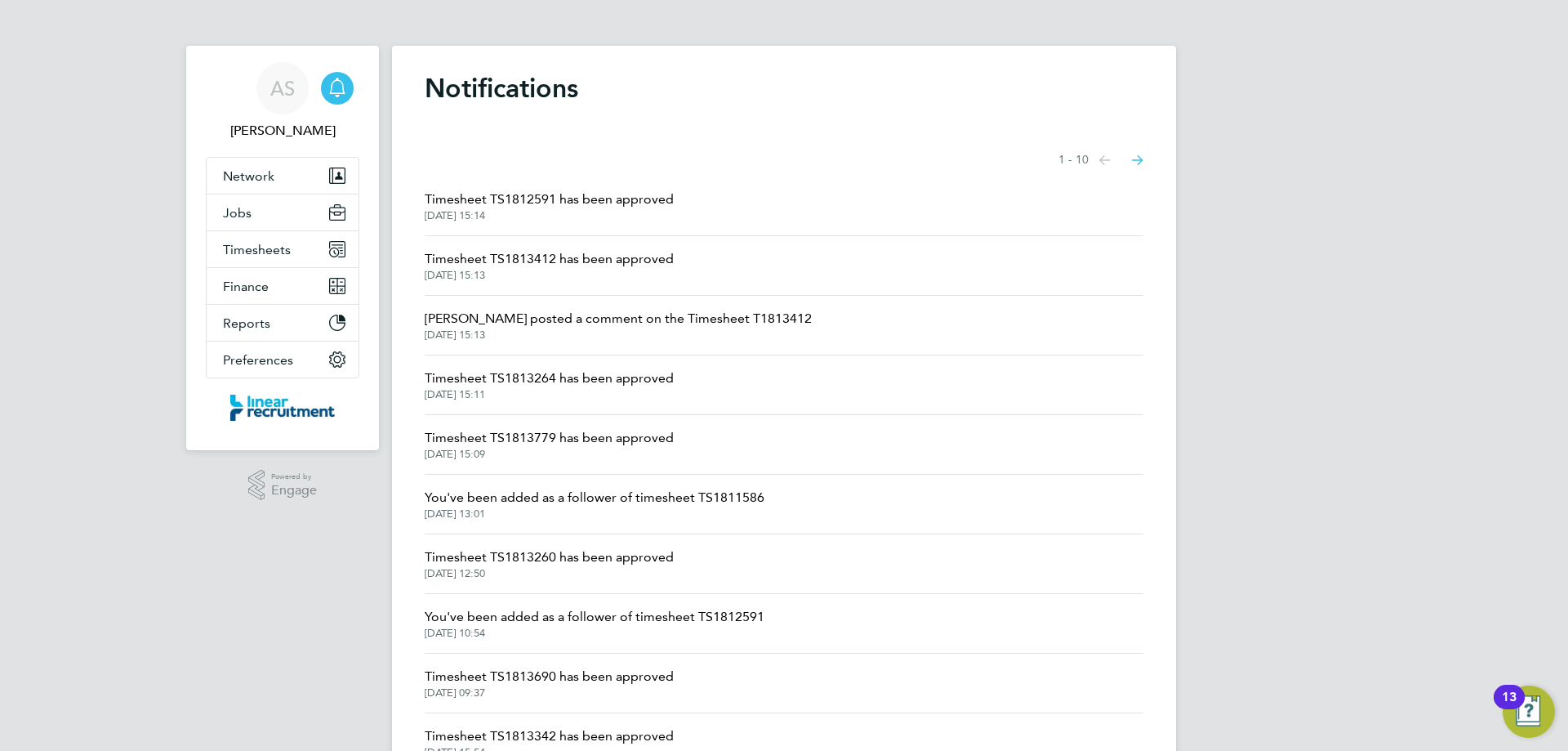
click at [562, 392] on span "02 Sep 2025, 15:11" at bounding box center [549, 395] width 249 height 13
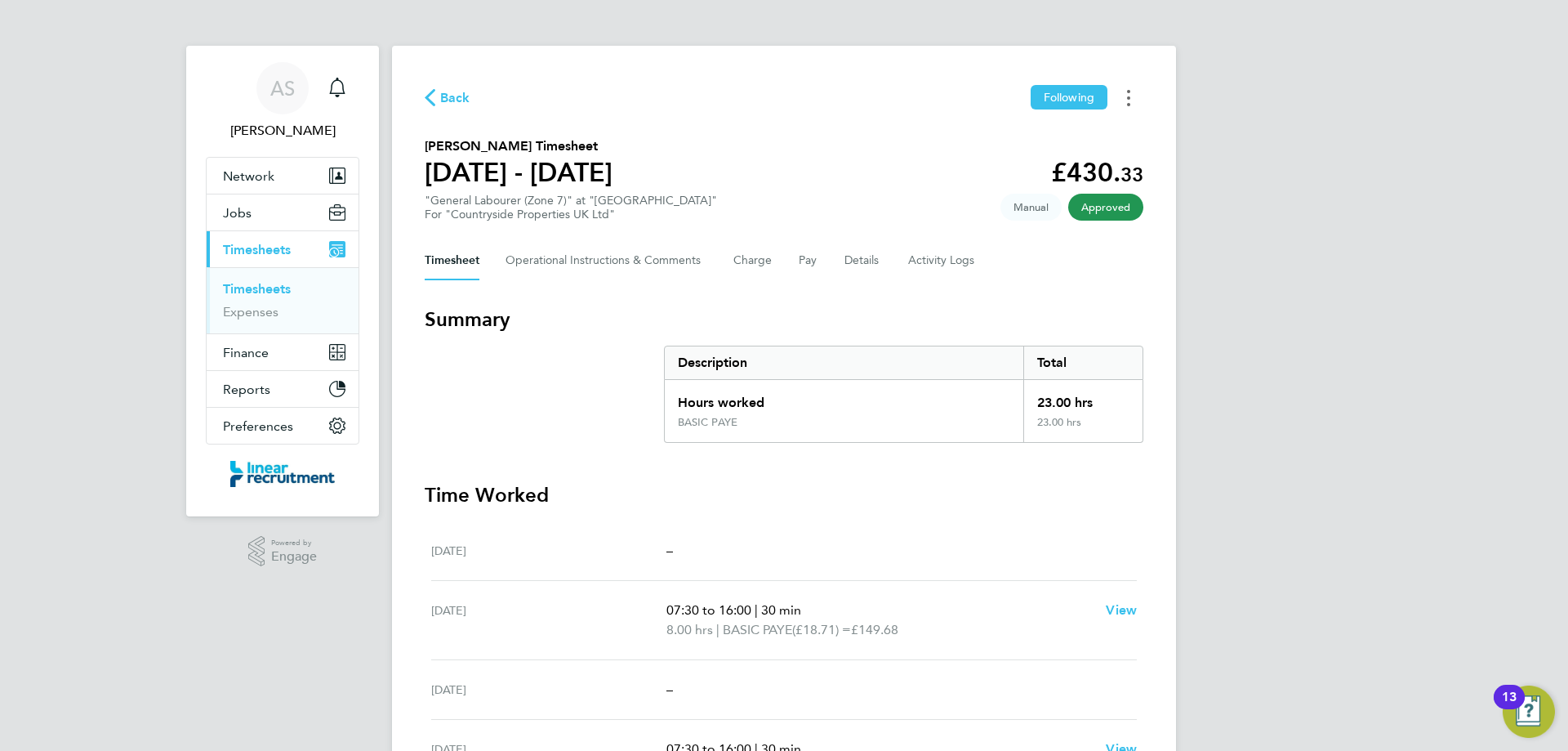
click at [1124, 98] on button "Timesheets Menu" at bounding box center [1128, 98] width 30 height 25
click at [1042, 130] on link "Download timesheet" at bounding box center [1045, 134] width 196 height 33
click at [337, 91] on icon "Main navigation" at bounding box center [337, 87] width 19 height 19
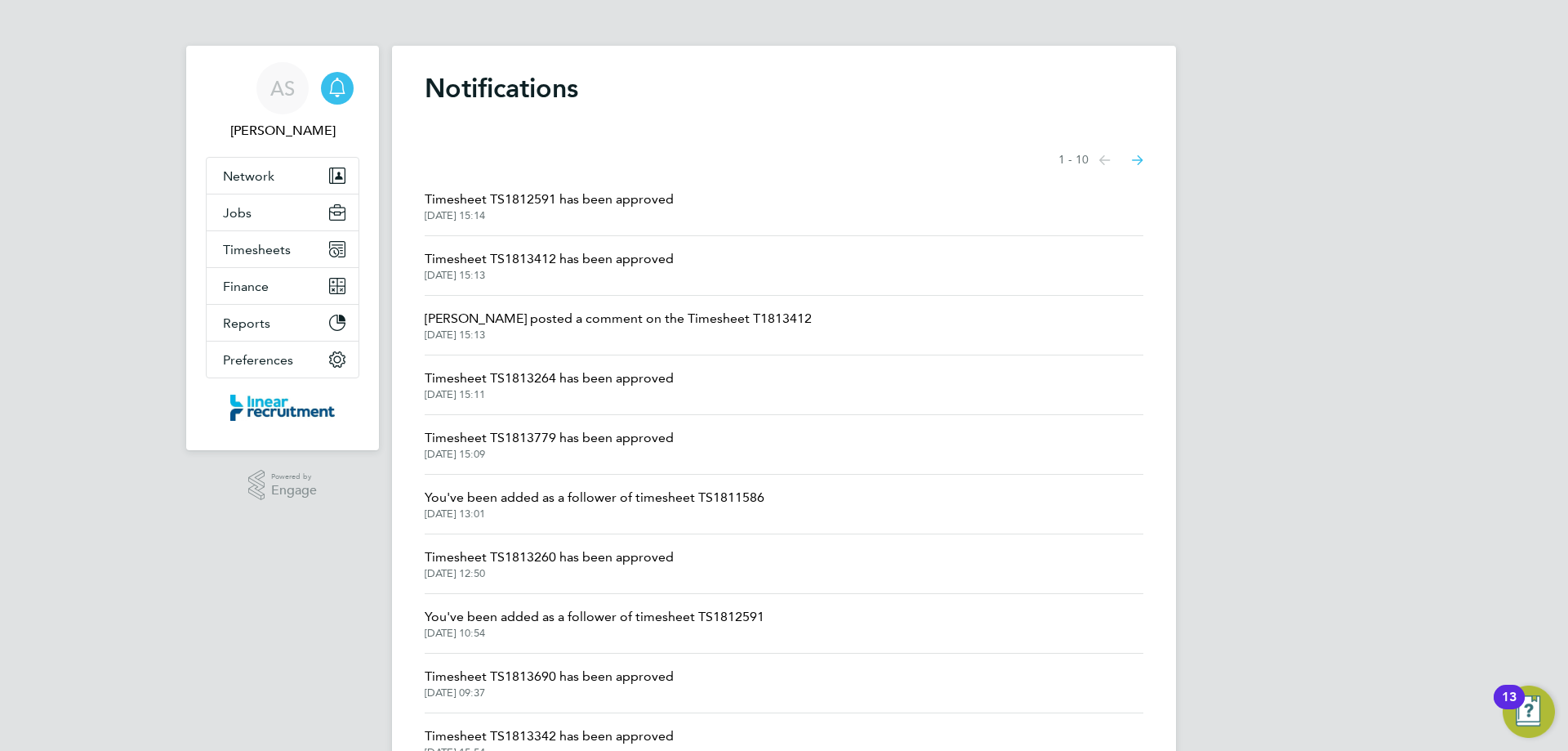
click at [564, 263] on span "Timesheet TS1813412 has been approved" at bounding box center [549, 258] width 249 height 19
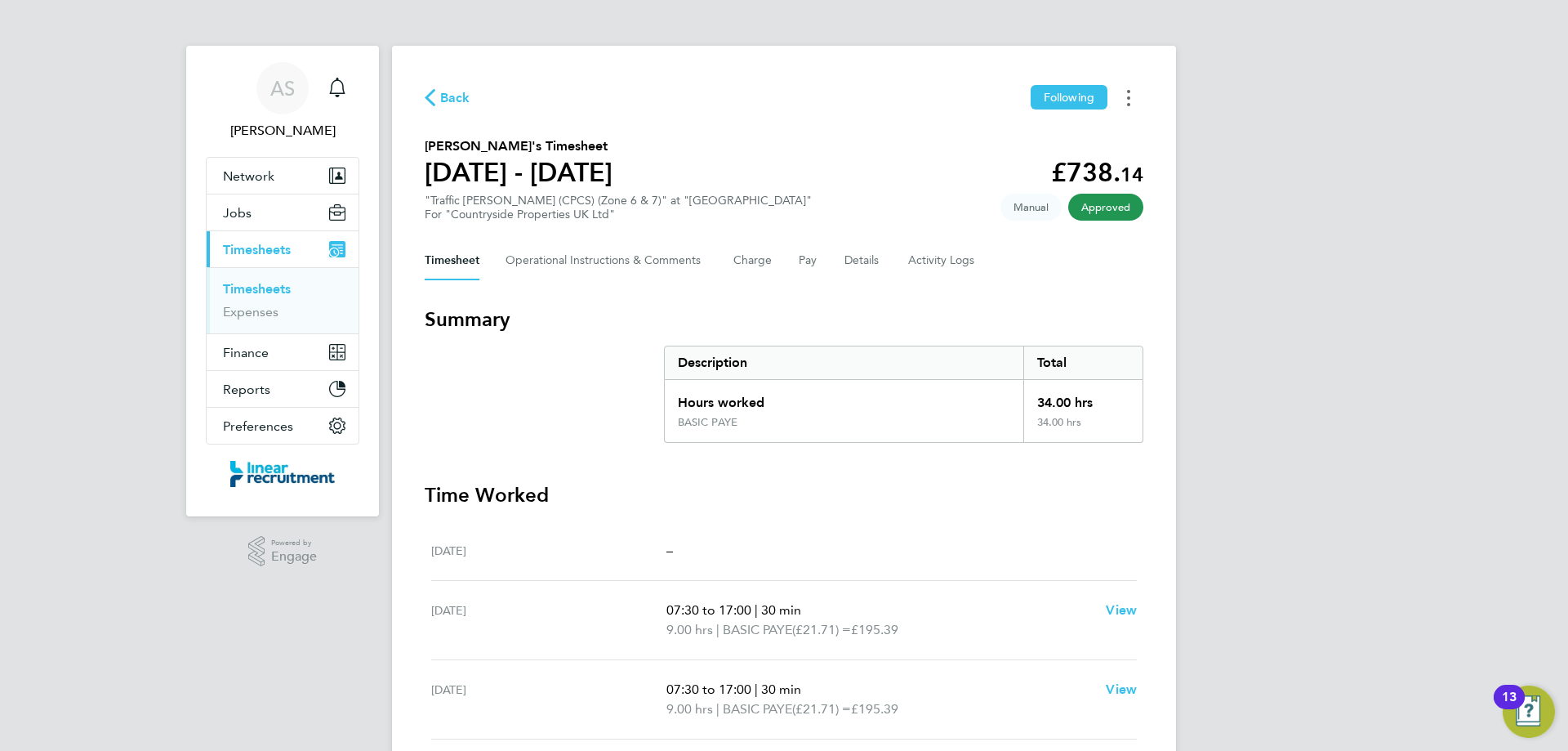
click at [1125, 96] on button "Timesheets Menu" at bounding box center [1128, 98] width 30 height 25
click at [983, 141] on link "Download timesheet" at bounding box center [1045, 134] width 196 height 33
click at [333, 84] on icon "Main navigation" at bounding box center [337, 85] width 15 height 16
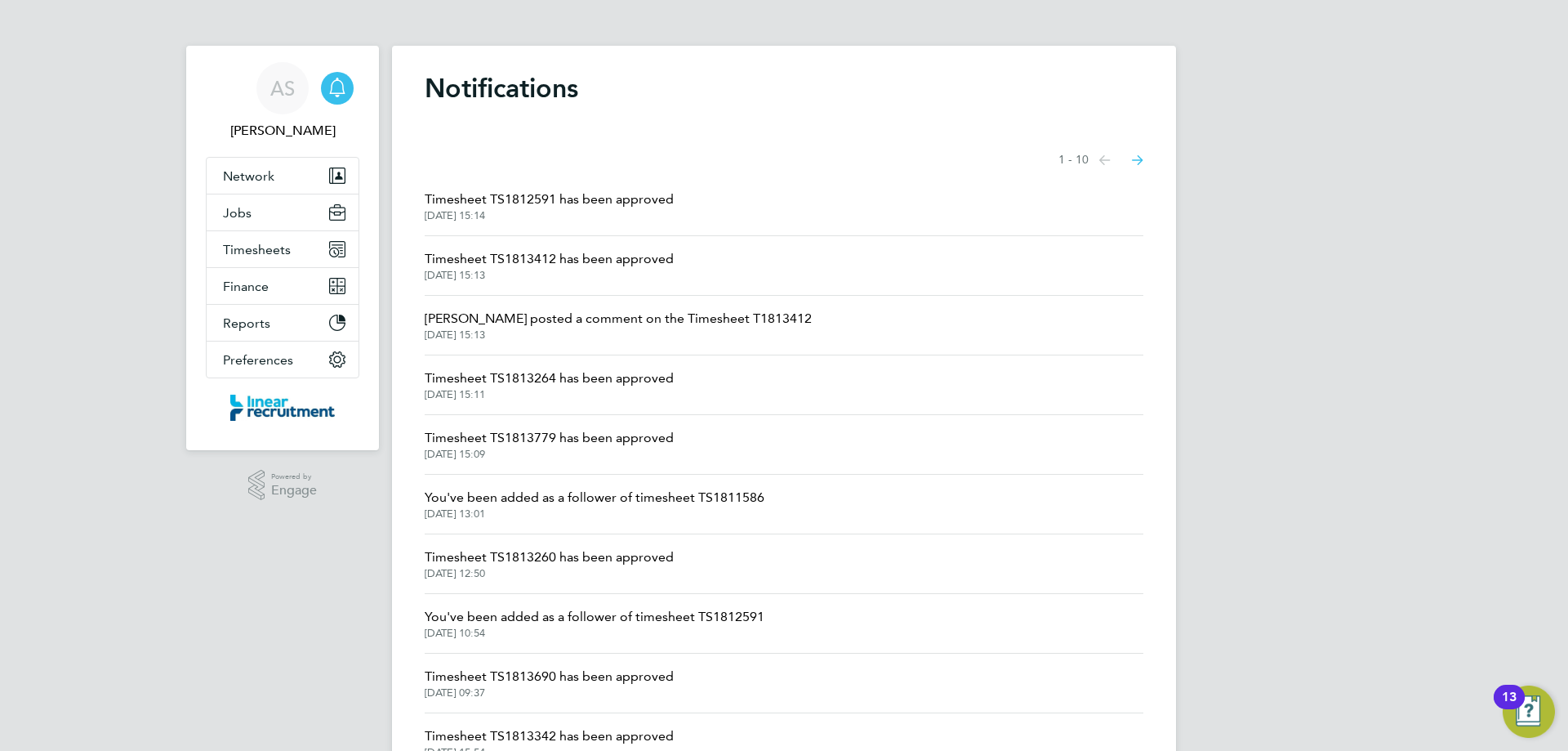
click at [555, 204] on span "Timesheet TS1812591 has been approved" at bounding box center [549, 199] width 249 height 19
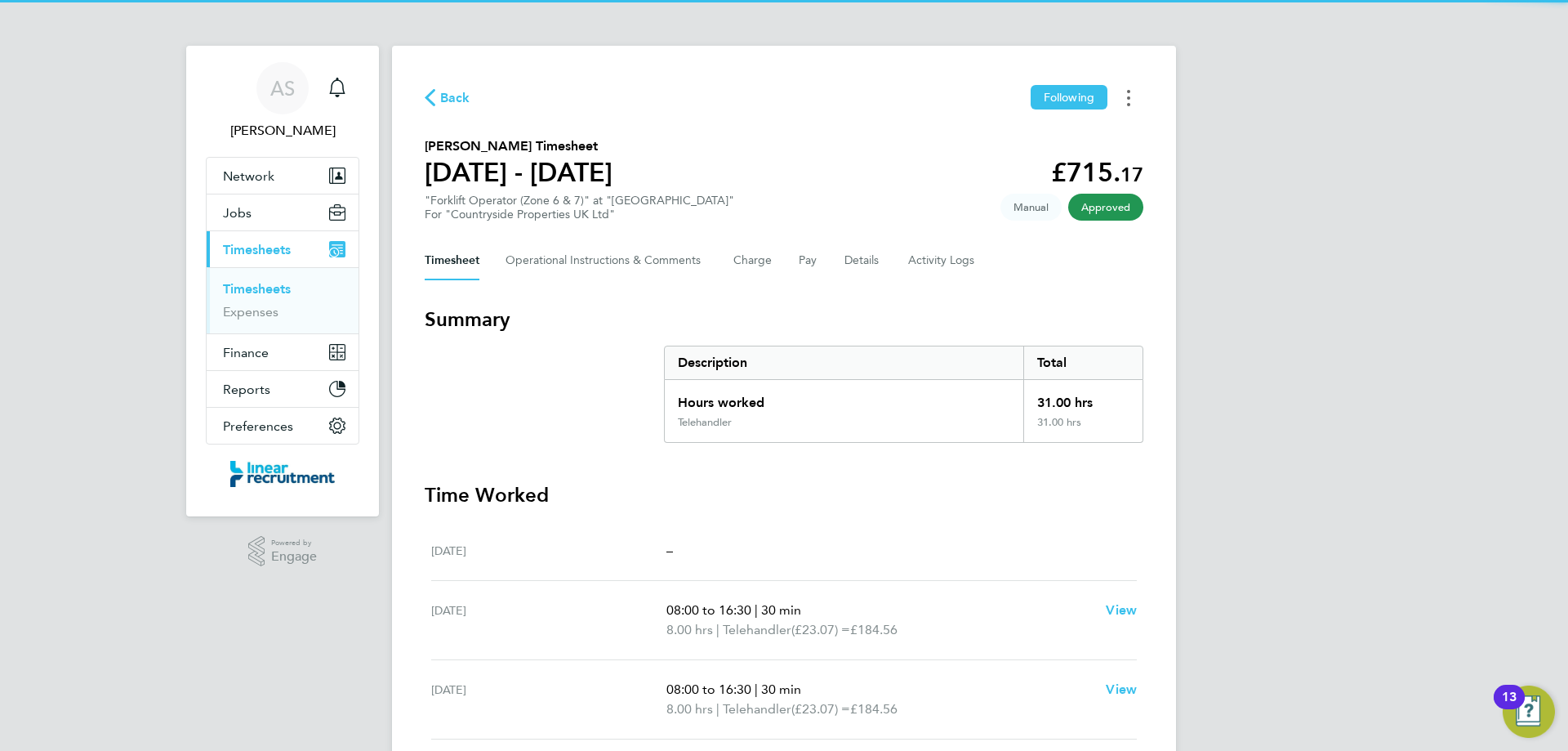
click at [1129, 94] on icon "Timesheets Menu" at bounding box center [1127, 98] width 3 height 16
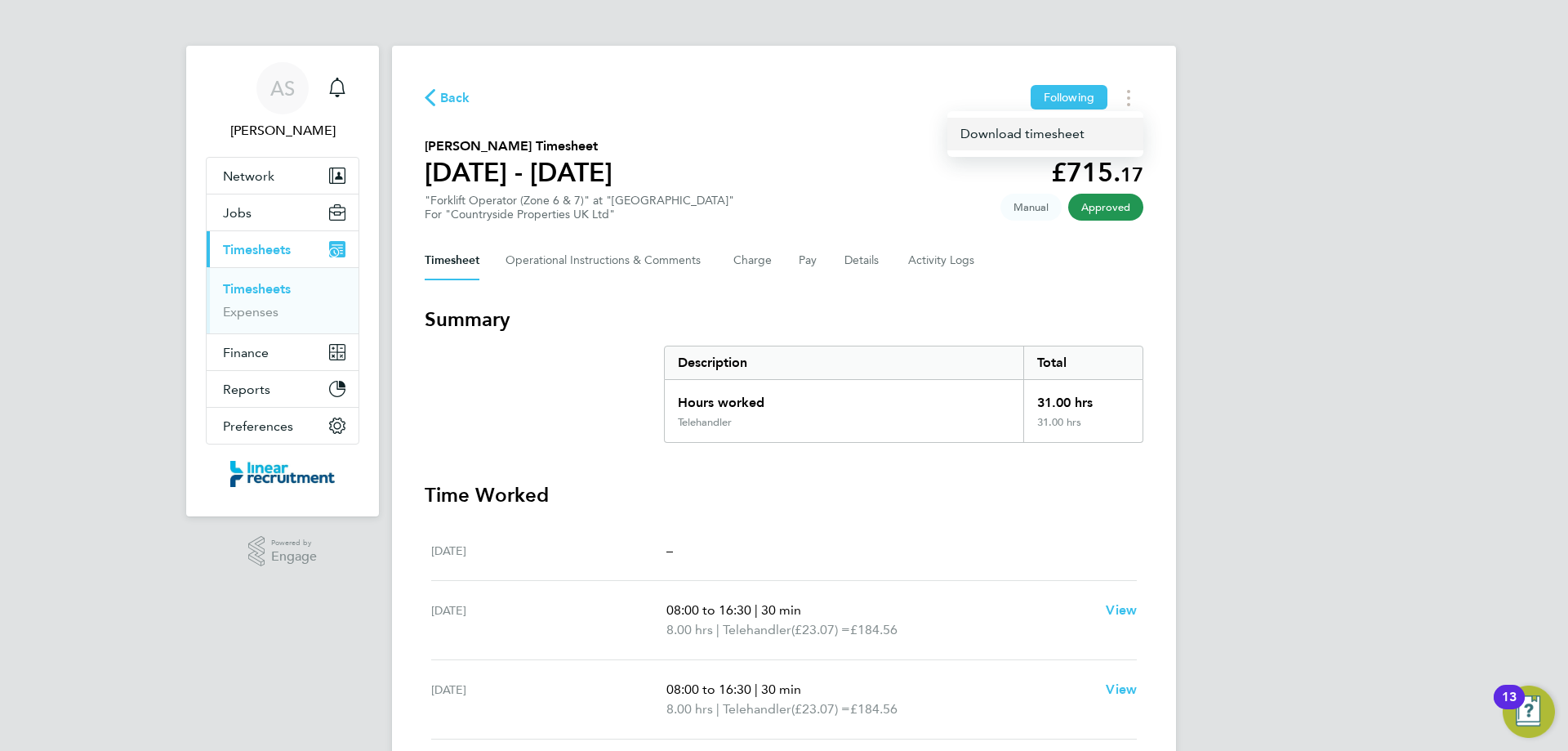
click at [991, 134] on link "Download timesheet" at bounding box center [1045, 134] width 196 height 33
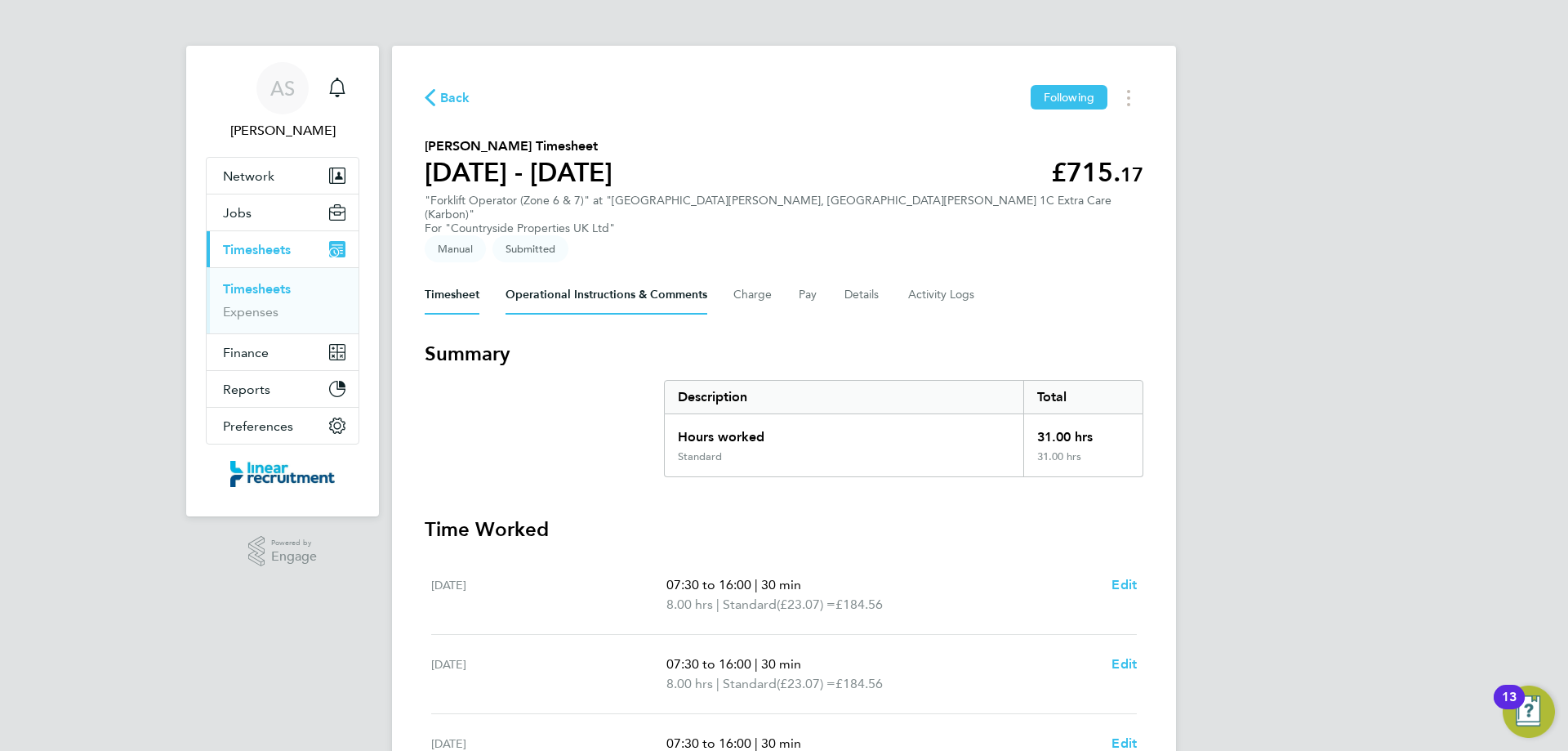
click at [632, 276] on Comments-tab "Operational Instructions & Comments" at bounding box center [606, 295] width 202 height 39
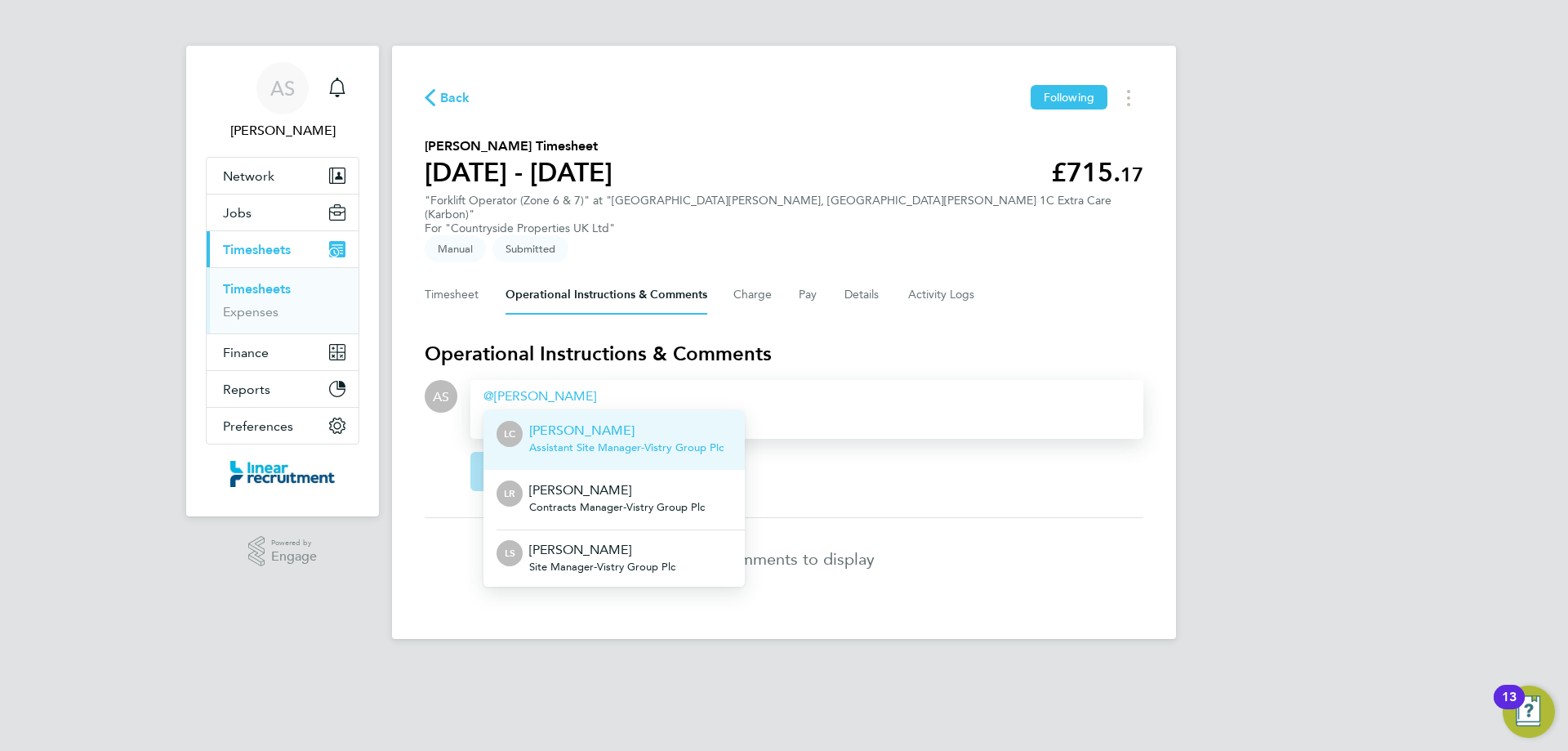
click at [650, 421] on p "[PERSON_NAME]" at bounding box center [625, 431] width 194 height 19
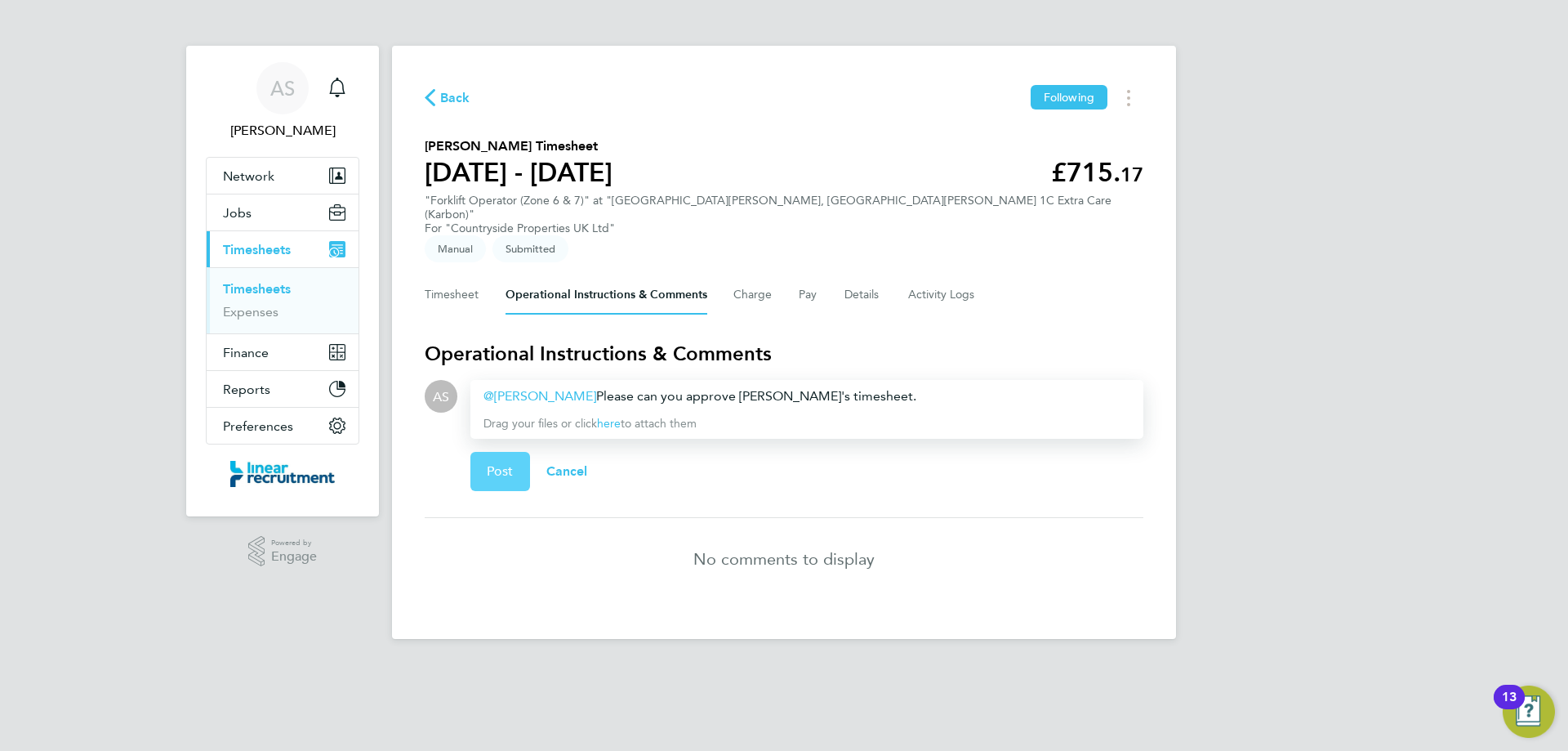
click at [501, 463] on span "Post" at bounding box center [500, 471] width 27 height 16
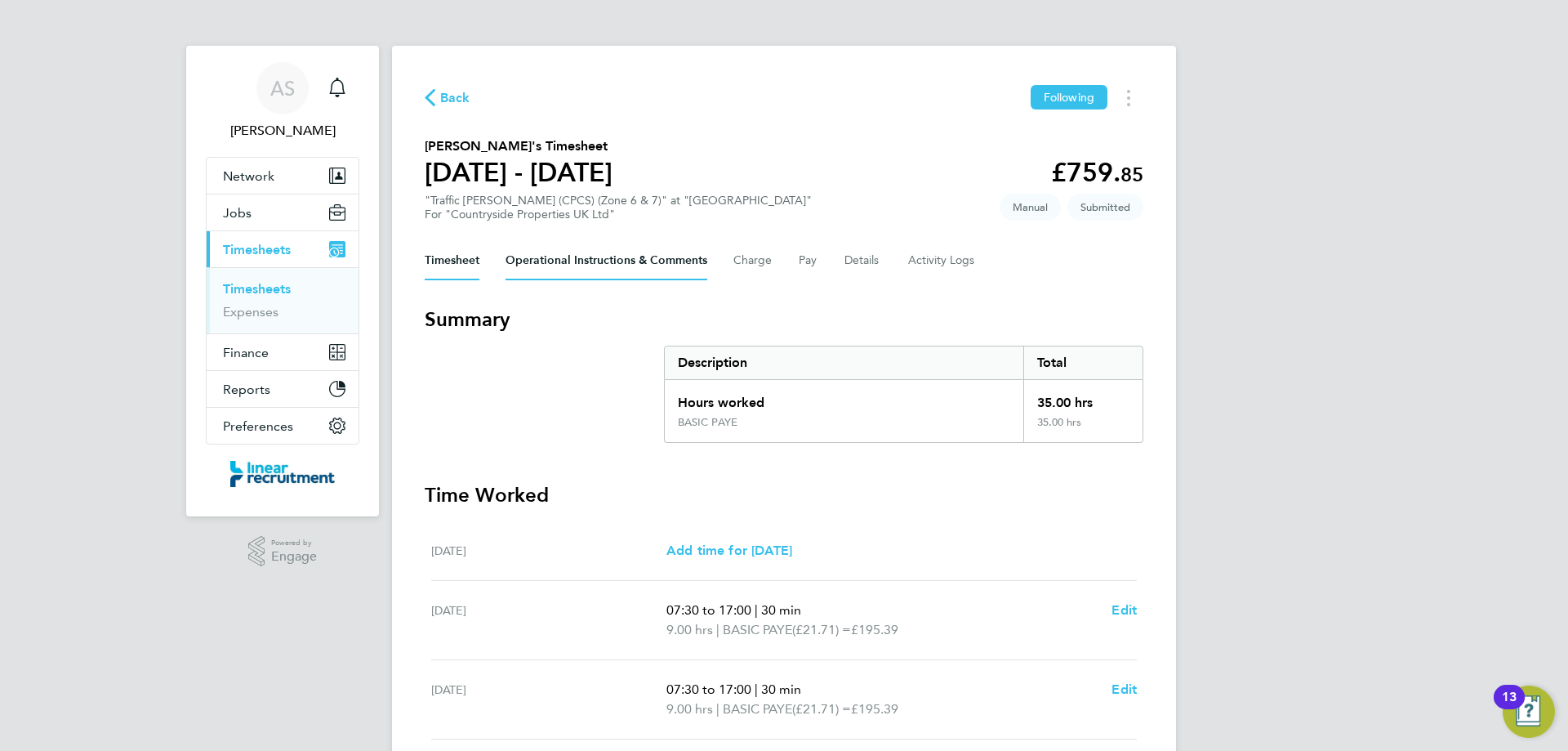
click at [668, 259] on Comments-tab "Operational Instructions & Comments" at bounding box center [606, 260] width 202 height 39
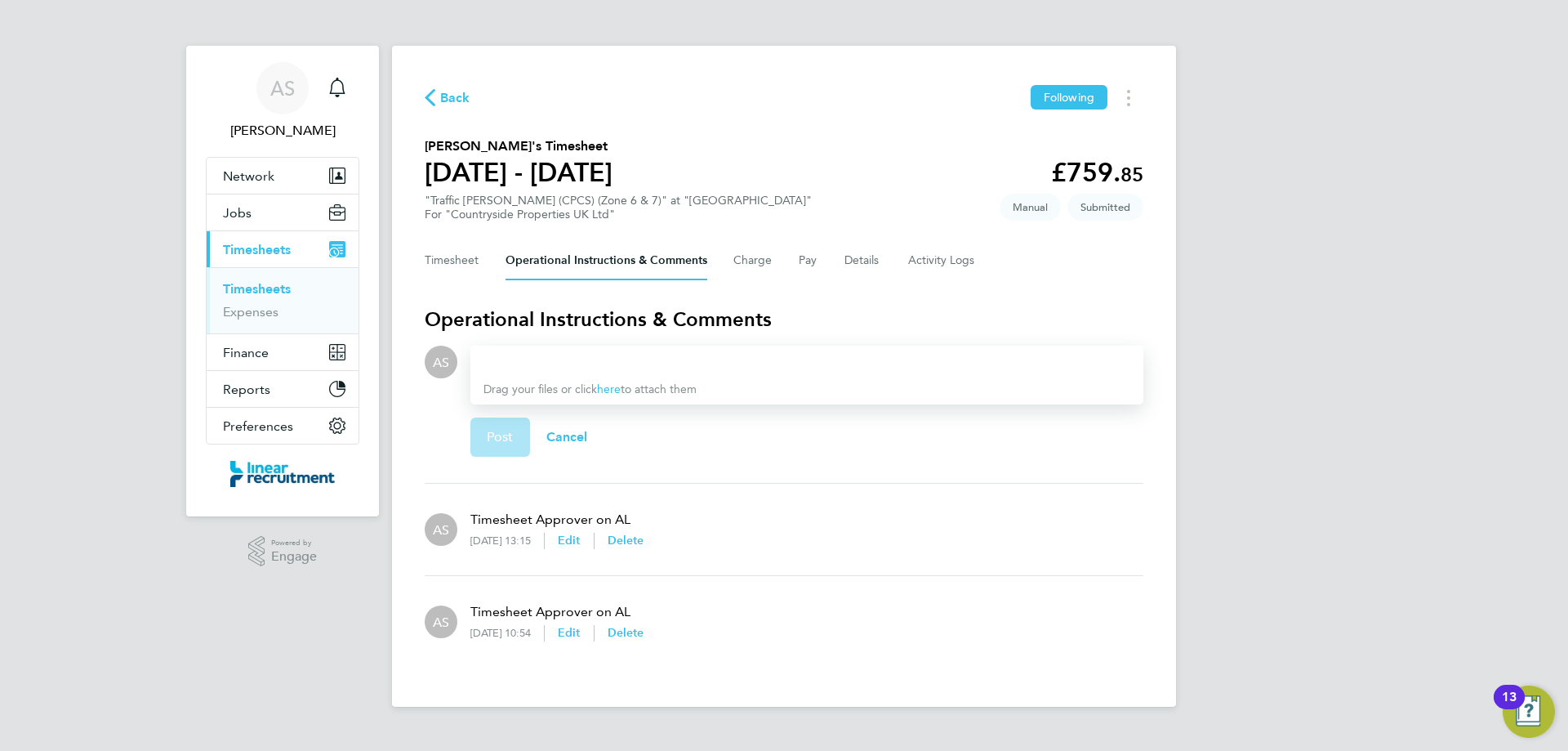
click at [672, 362] on div at bounding box center [807, 362] width 646 height 19
click at [468, 260] on button "Timesheet" at bounding box center [451, 260] width 54 height 39
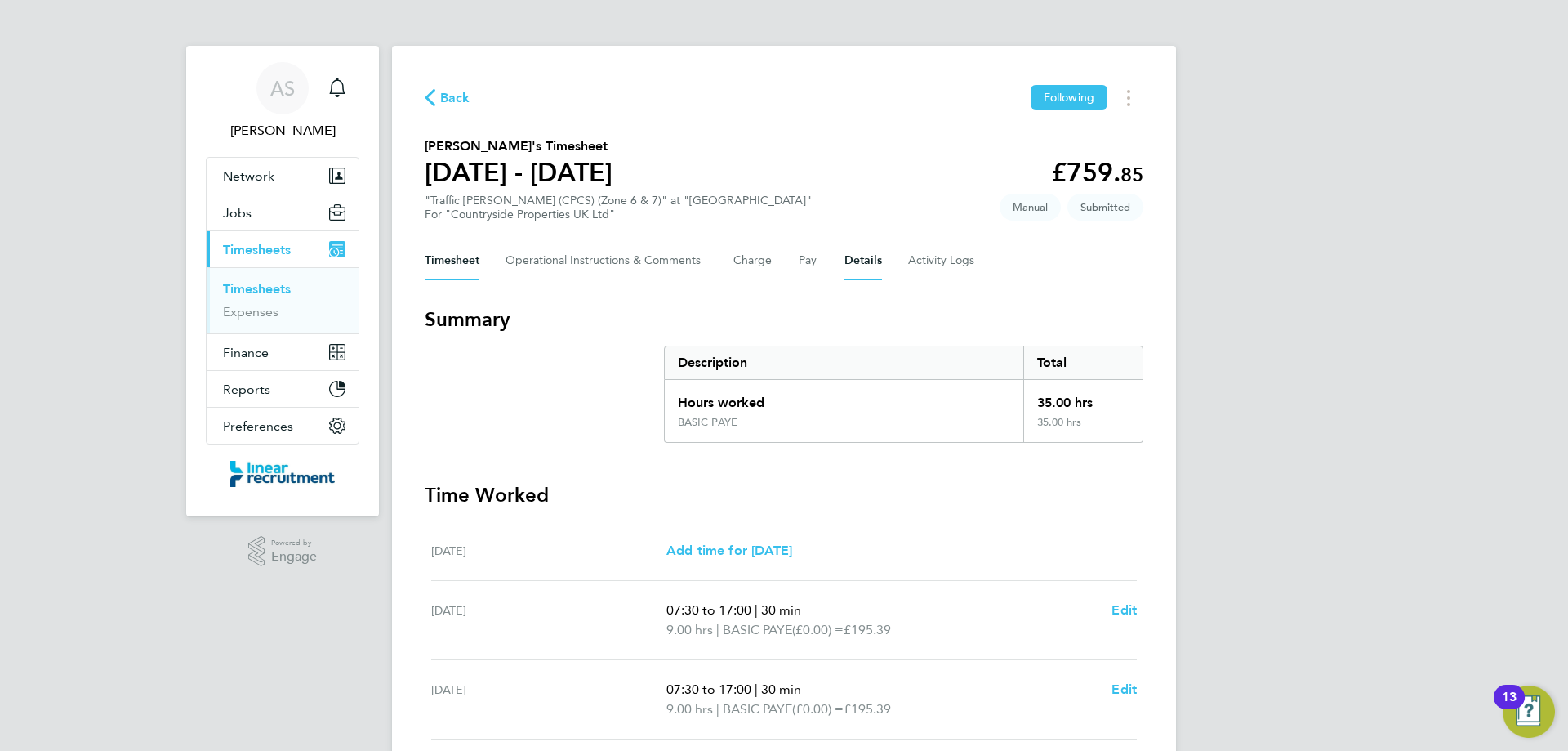
click at [847, 255] on button "Details" at bounding box center [862, 260] width 37 height 39
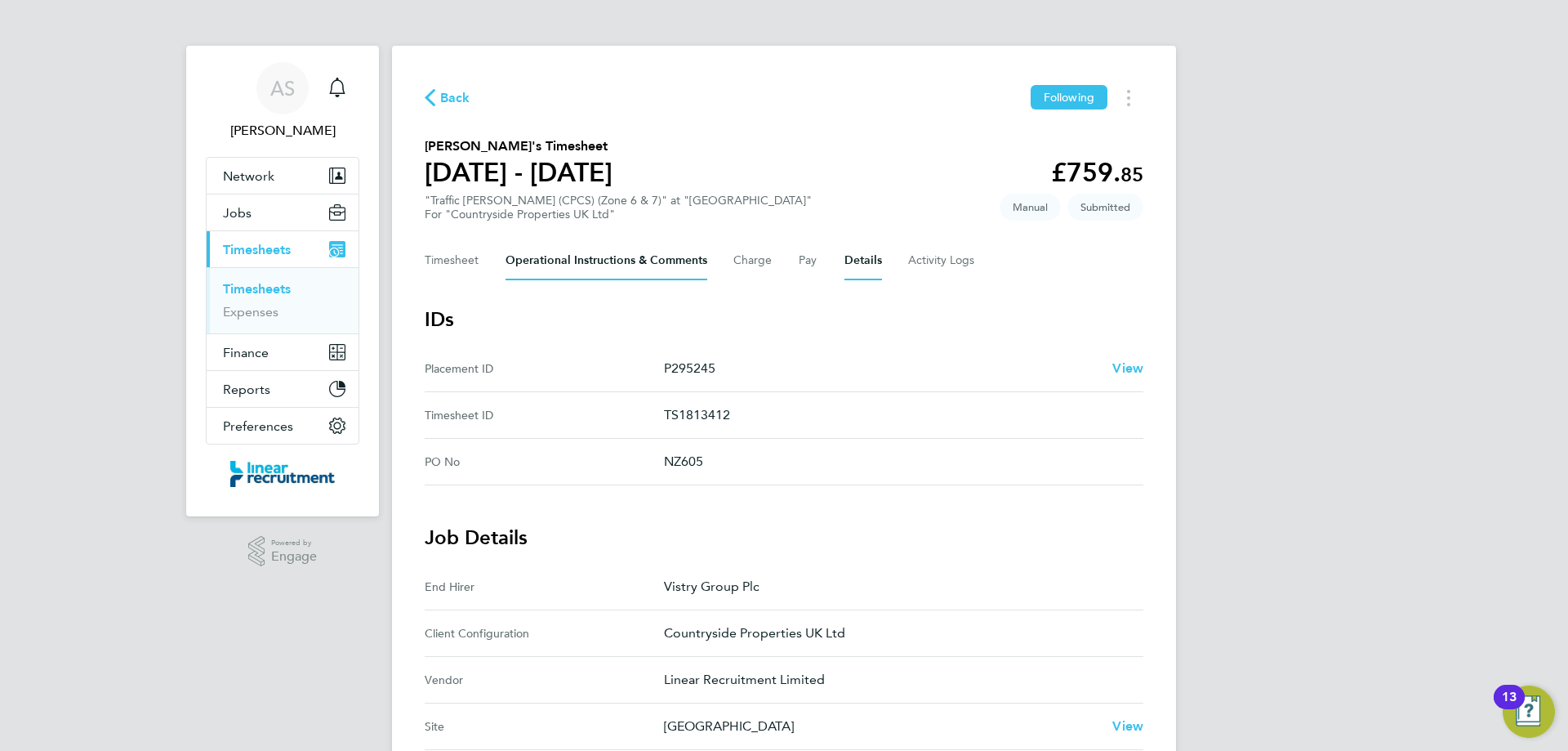
click at [578, 265] on Comments-tab "Operational Instructions & Comments" at bounding box center [606, 260] width 202 height 39
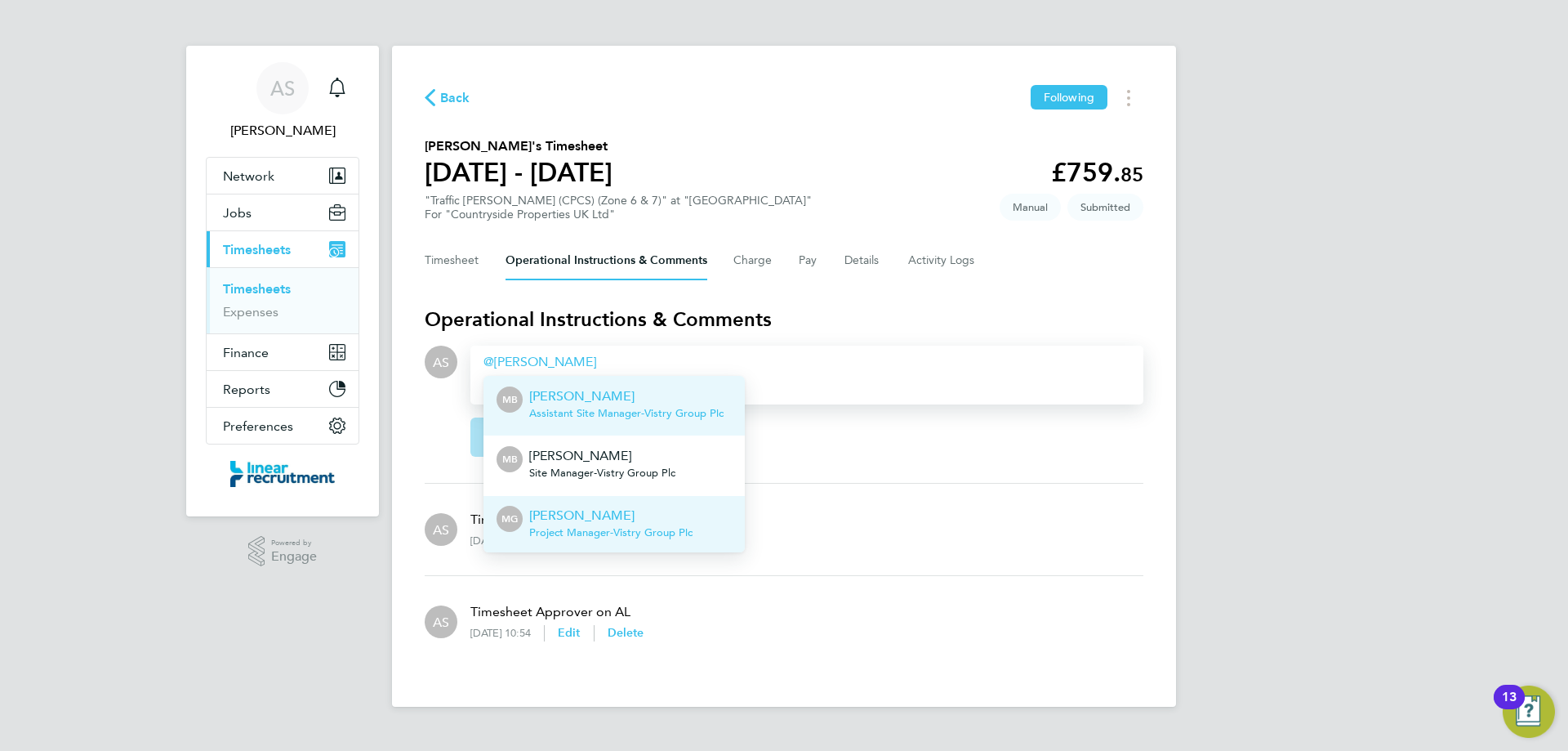
click at [665, 518] on p "[PERSON_NAME]" at bounding box center [610, 516] width 163 height 19
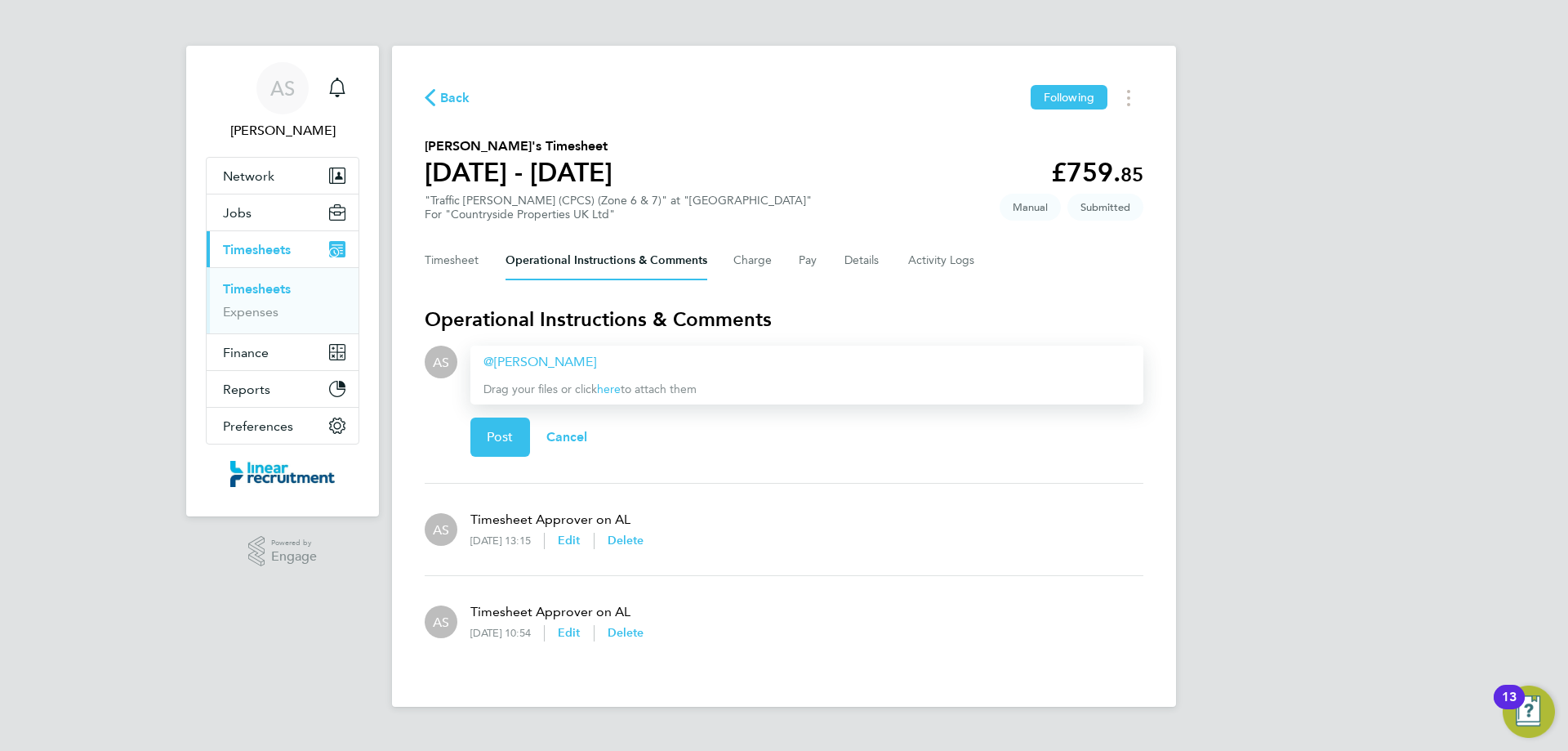
paste div
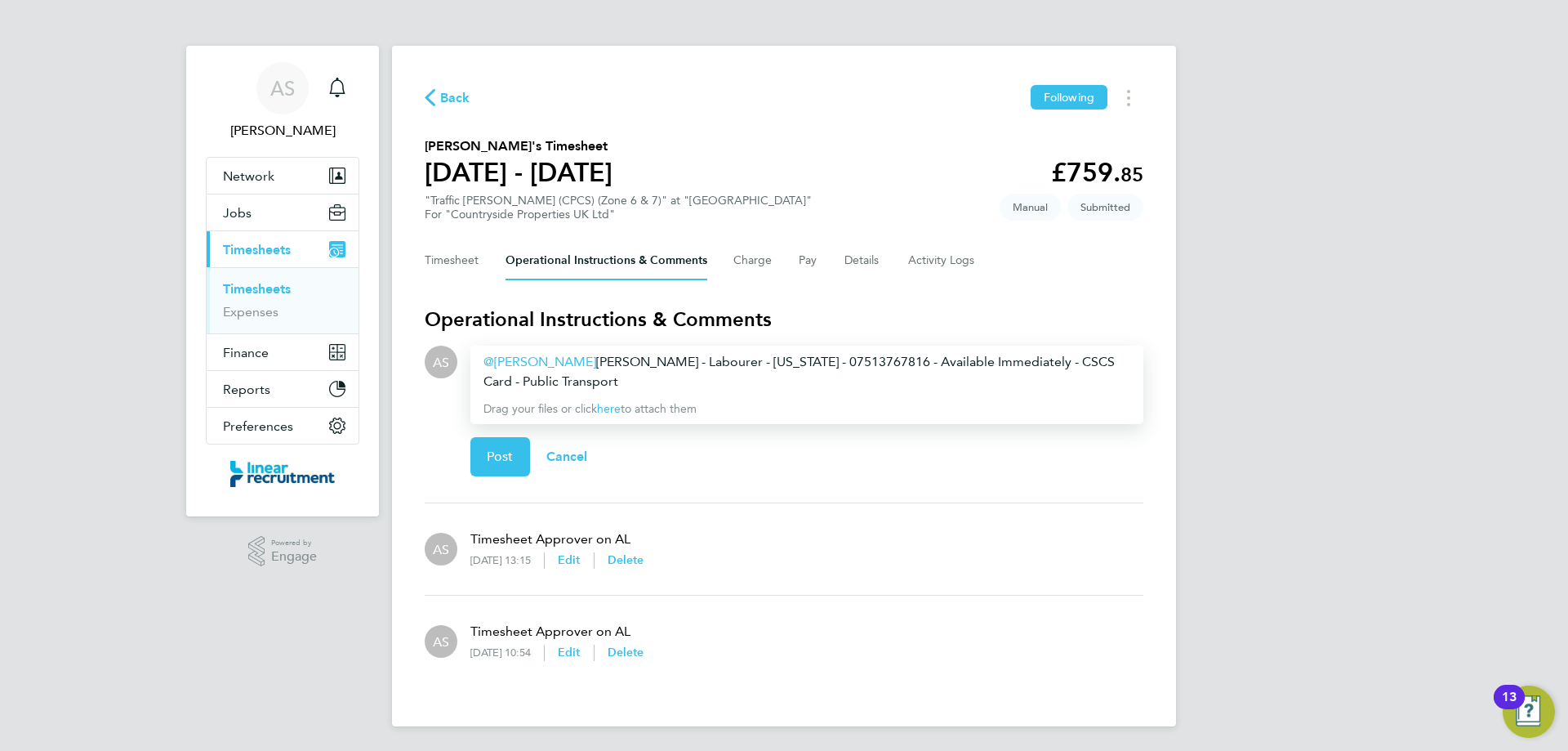
drag, startPoint x: 637, startPoint y: 376, endPoint x: 608, endPoint y: 361, distance: 32.6
click at [608, 361] on div "Michael Gerraghty ​ Greg Macdonald - Labourer - Washington - 07513767816 - Avai…" at bounding box center [807, 371] width 646 height 39
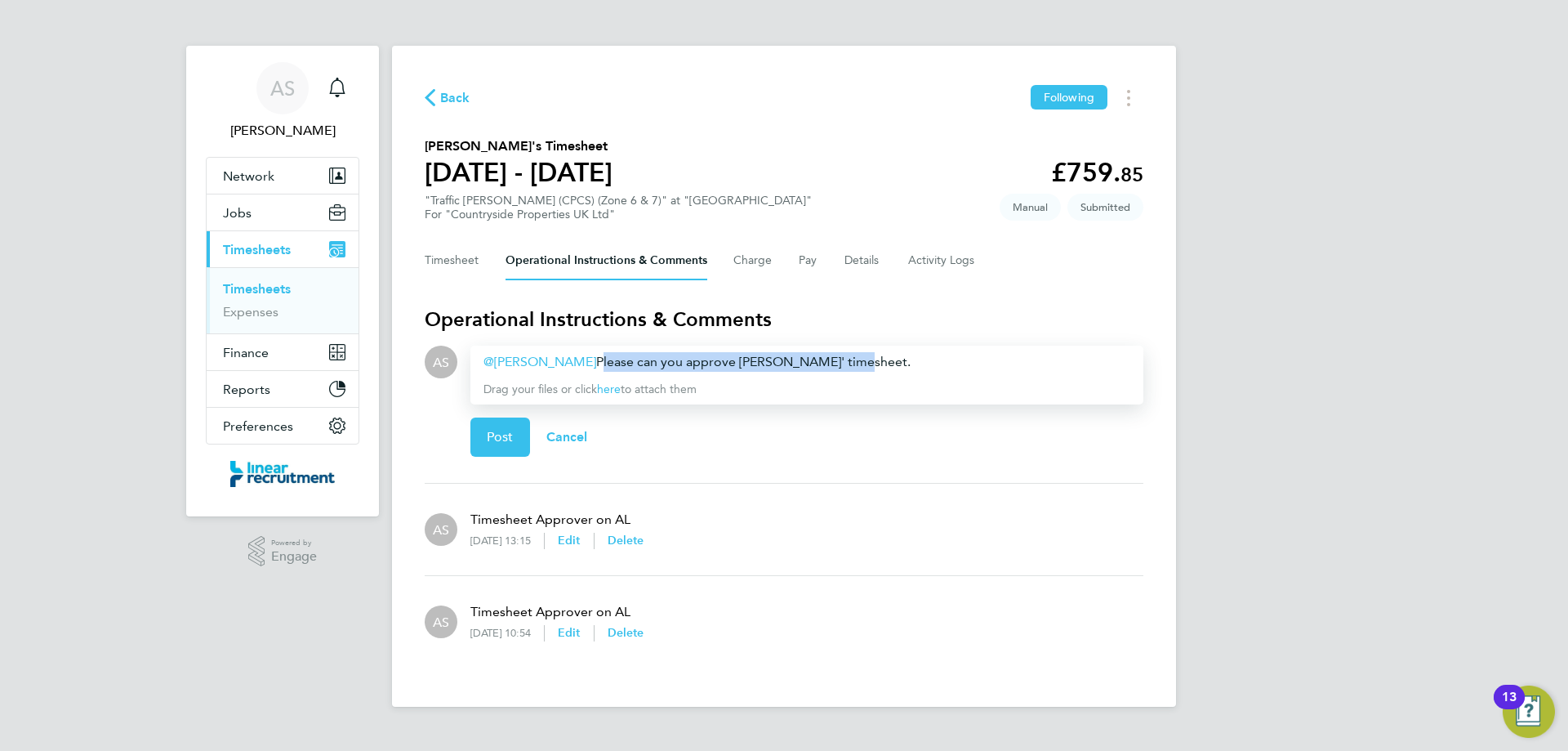
drag, startPoint x: 608, startPoint y: 361, endPoint x: 1129, endPoint y: 361, distance: 521.0
click at [1129, 361] on div "Michael Gerraghty ​ Please can you approve Kipras' timesheet." at bounding box center [807, 362] width 646 height 19
copy div "Please can you approve Kipras' timesheet."
click at [505, 440] on span "Post" at bounding box center [500, 436] width 27 height 16
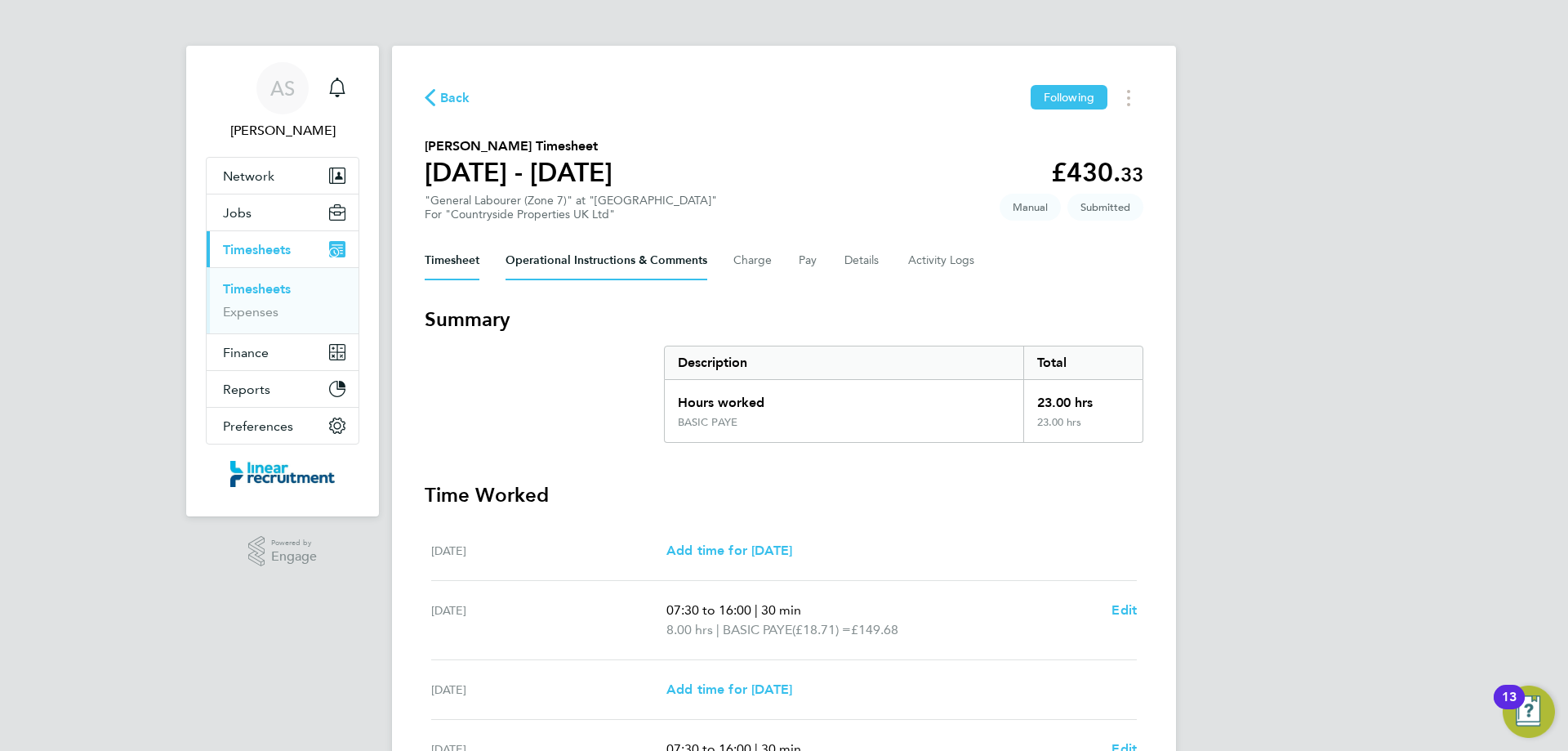
click at [580, 264] on Comments-tab "Operational Instructions & Comments" at bounding box center [606, 260] width 202 height 39
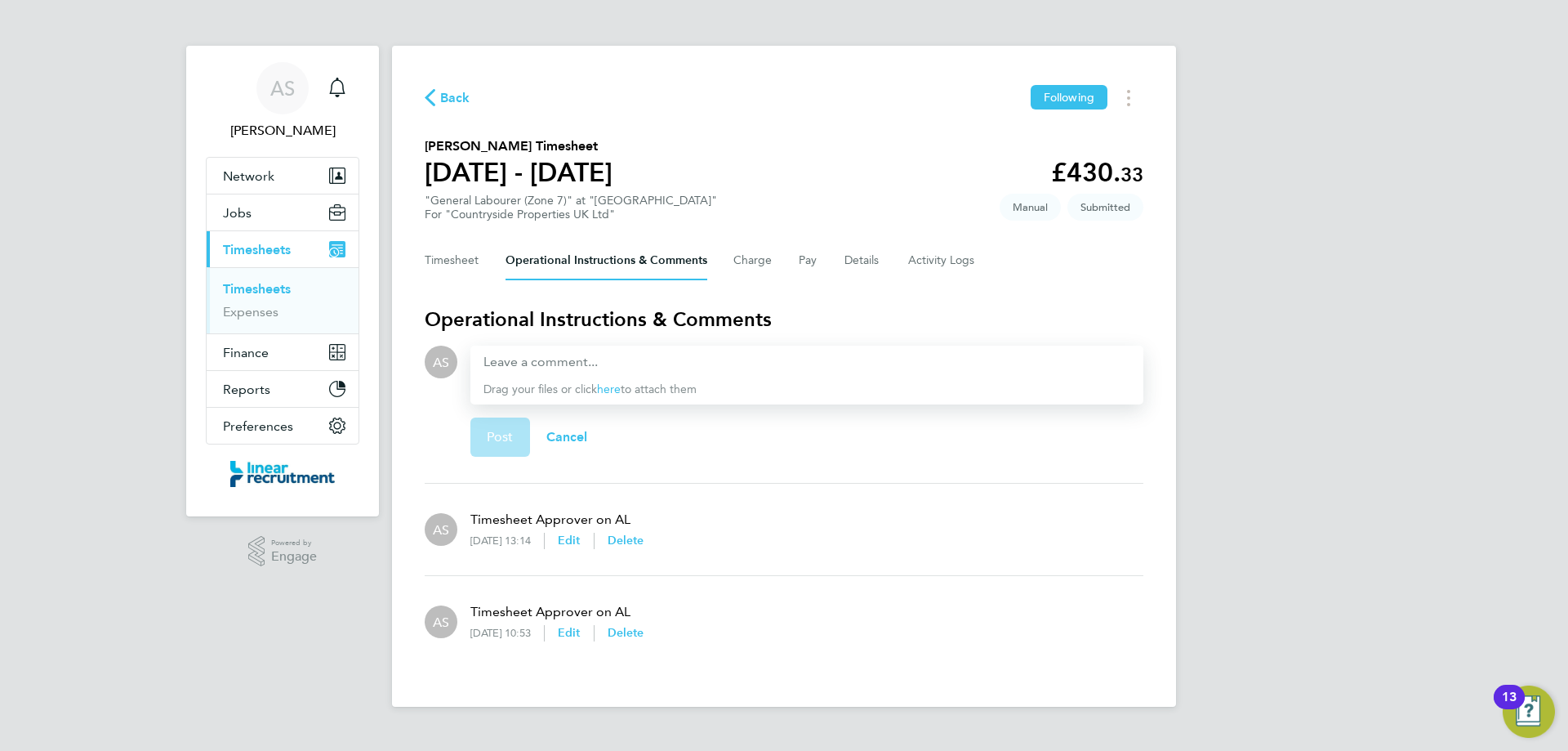
click at [627, 346] on div "Drag your files or click here to attach them" at bounding box center [807, 374] width 673 height 58
click at [628, 353] on div at bounding box center [807, 362] width 646 height 19
click at [627, 354] on div at bounding box center [807, 362] width 646 height 19
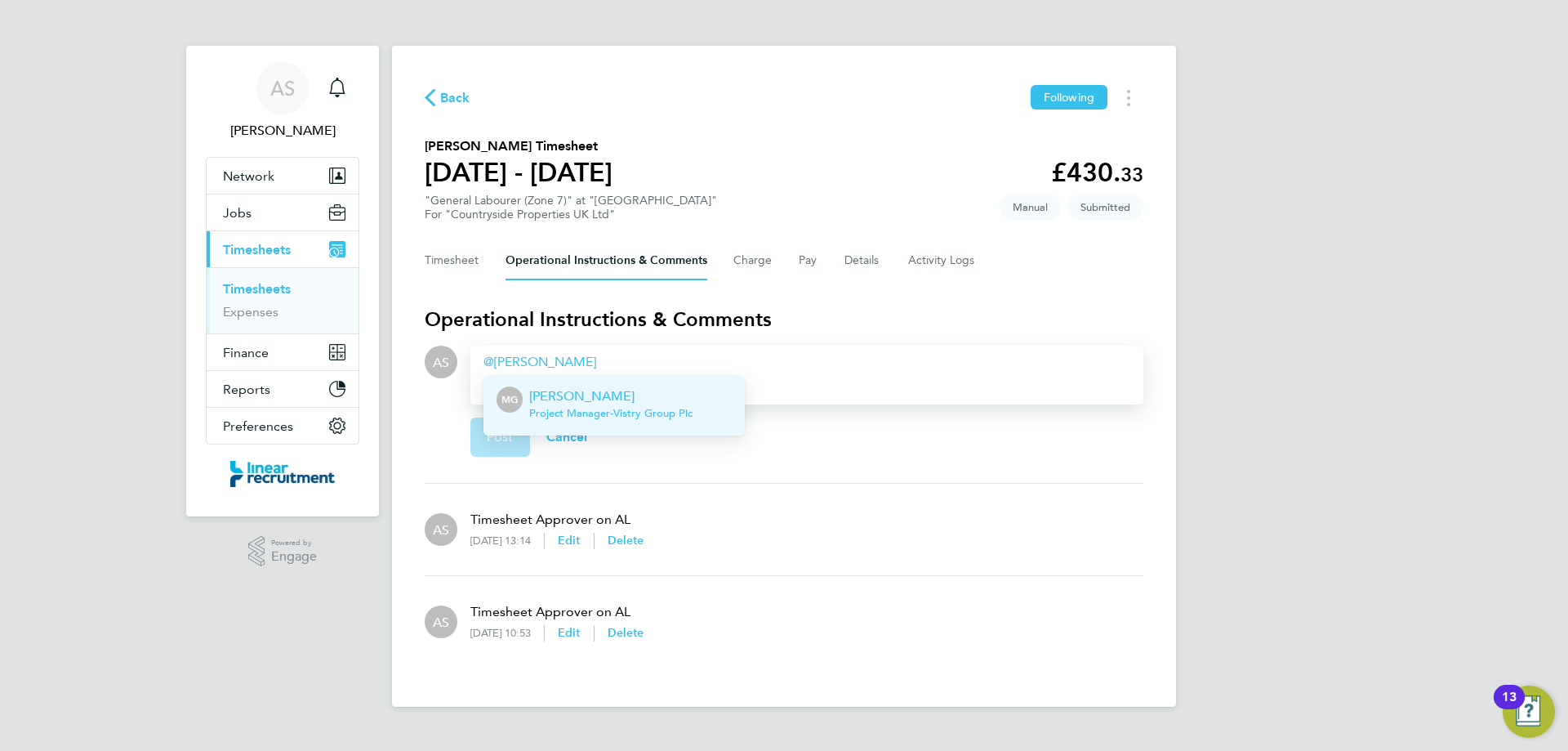
click at [612, 408] on span "Project Manager - Vistry Group Plc" at bounding box center [610, 413] width 163 height 13
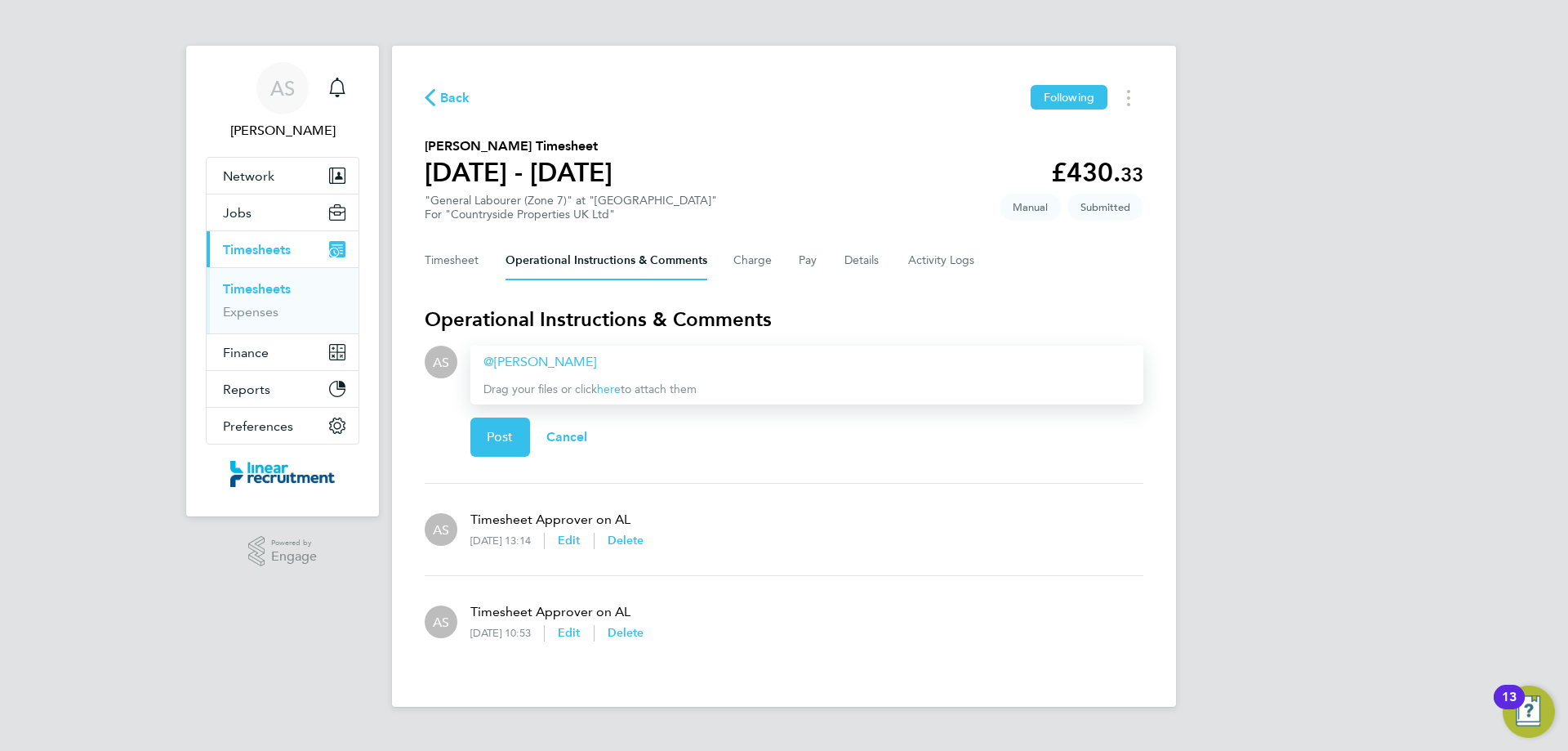
paste div
drag, startPoint x: 748, startPoint y: 360, endPoint x: 789, endPoint y: 358, distance: 41.0
click at [789, 358] on div "[PERSON_NAME] ​ Please can you approve [PERSON_NAME]' timesheet." at bounding box center [807, 362] width 646 height 19
click at [494, 443] on span "Post" at bounding box center [500, 436] width 27 height 16
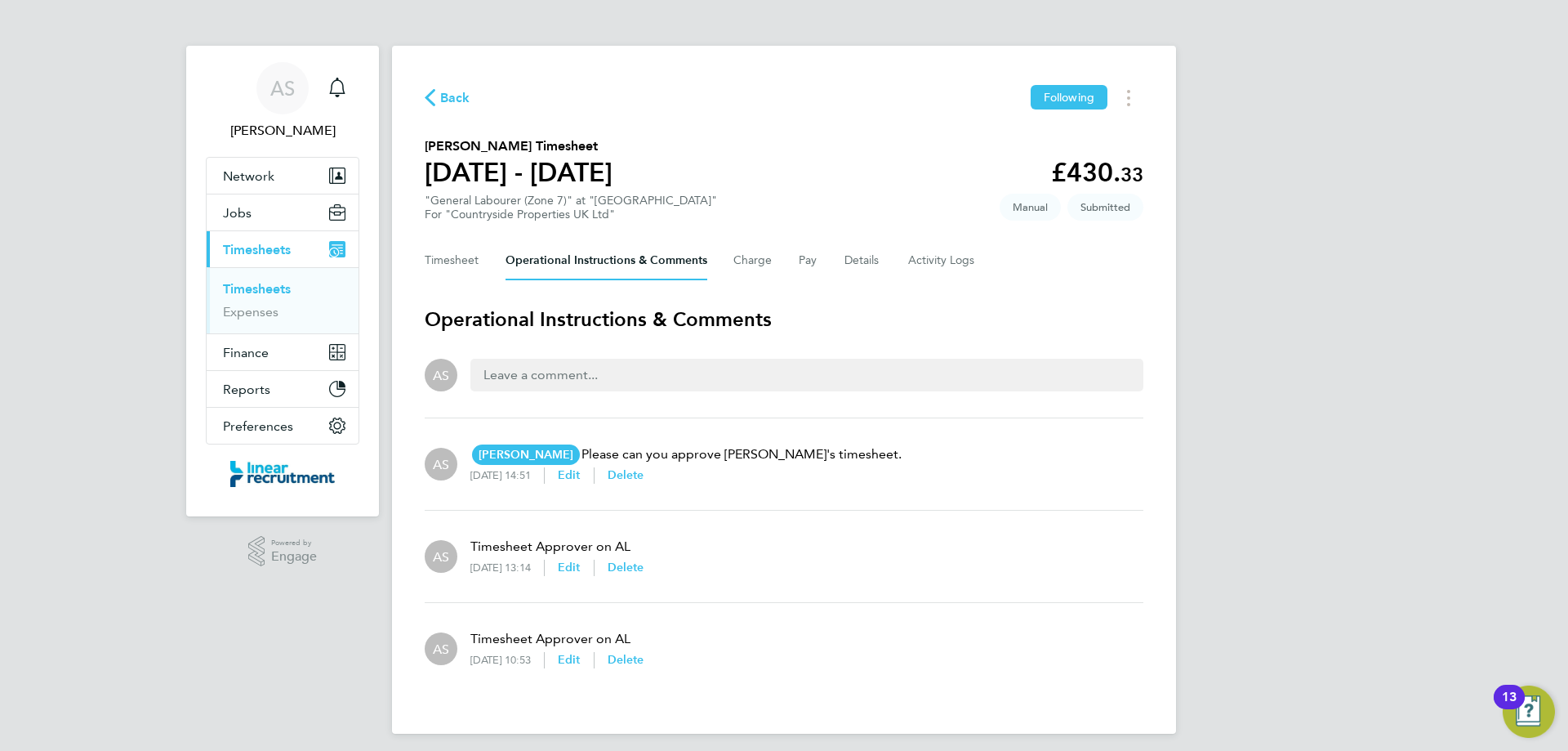
click at [444, 93] on span "Back" at bounding box center [455, 98] width 31 height 19
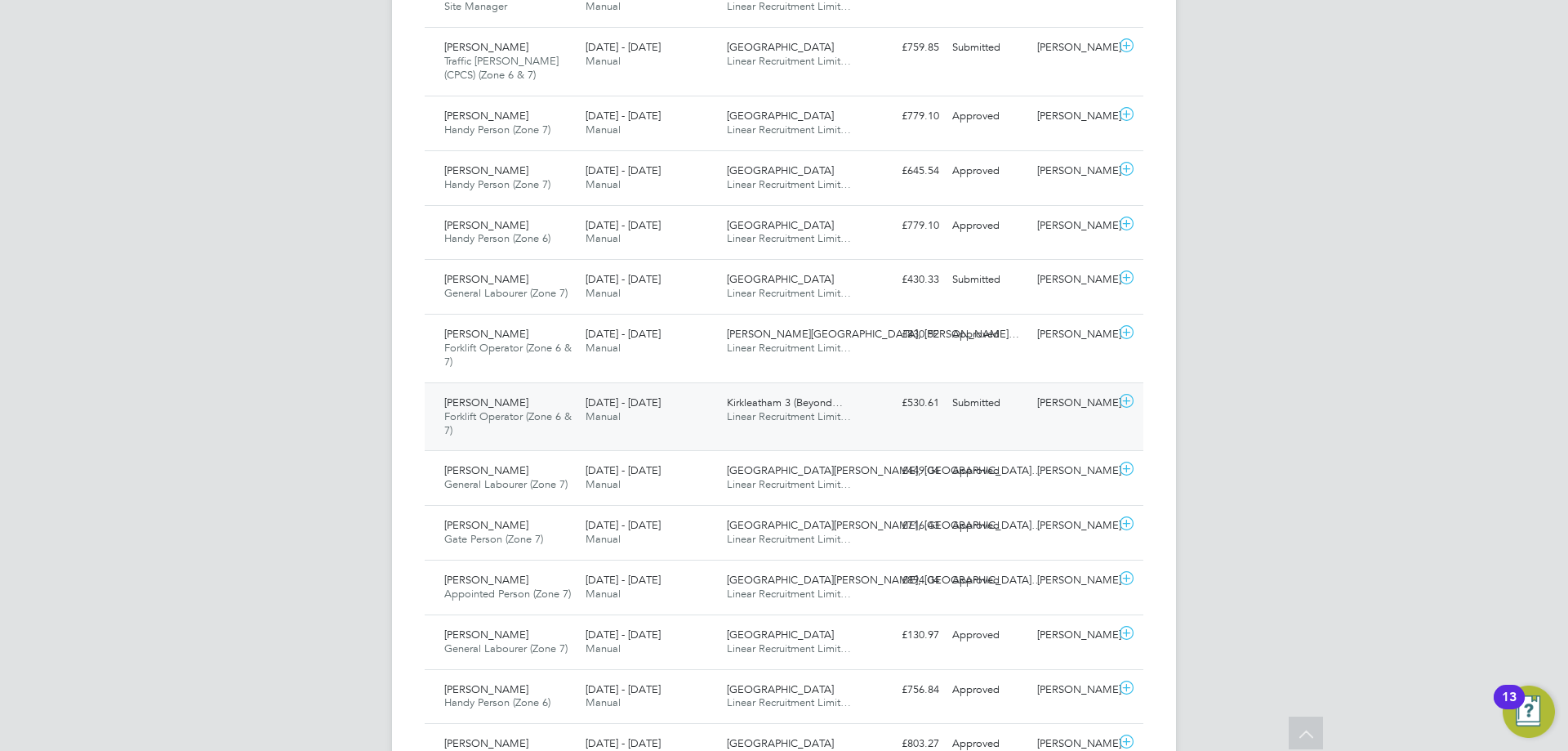
click at [931, 406] on div "£530.61 Submitted" at bounding box center [903, 403] width 85 height 27
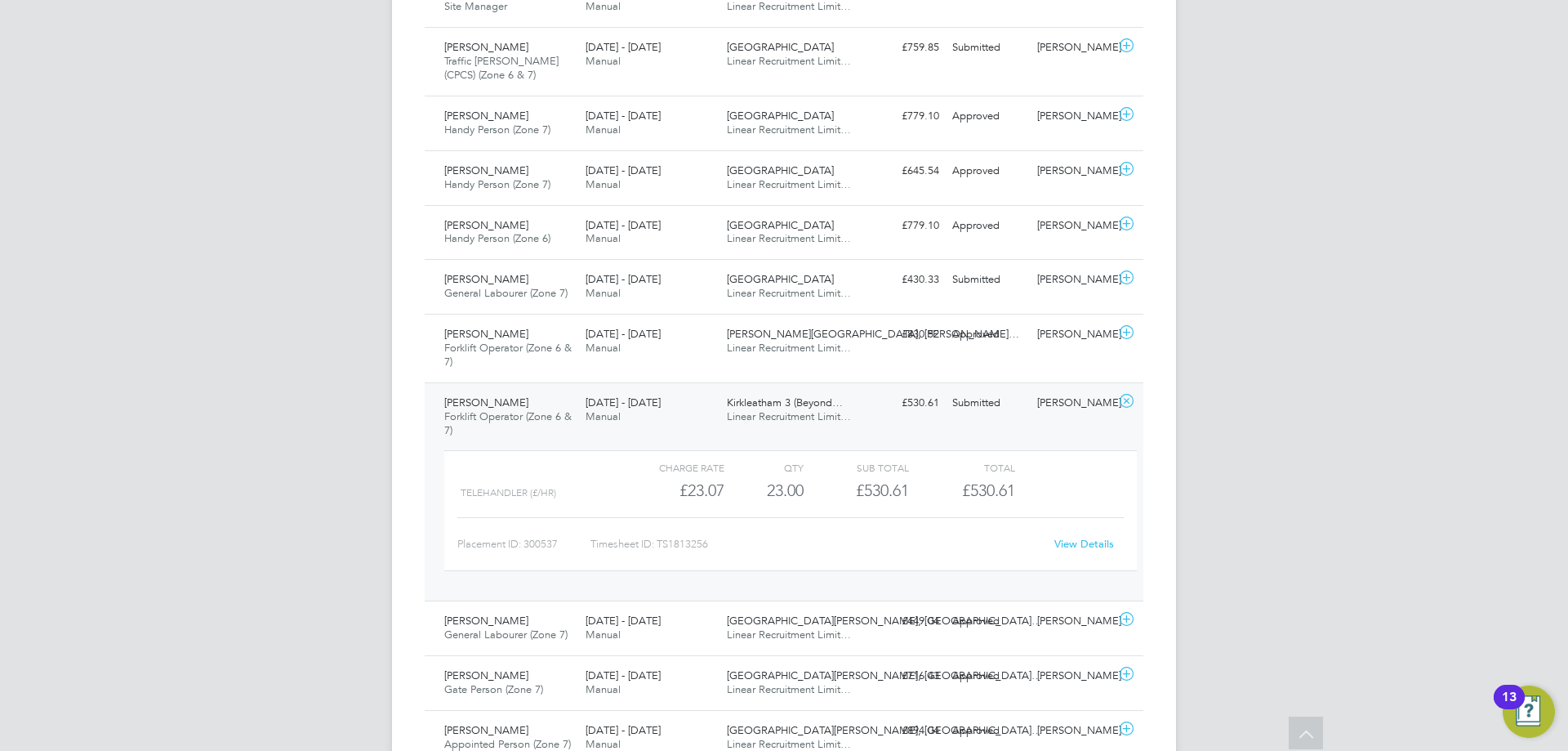
click at [1082, 551] on link "View Details" at bounding box center [1083, 543] width 59 height 14
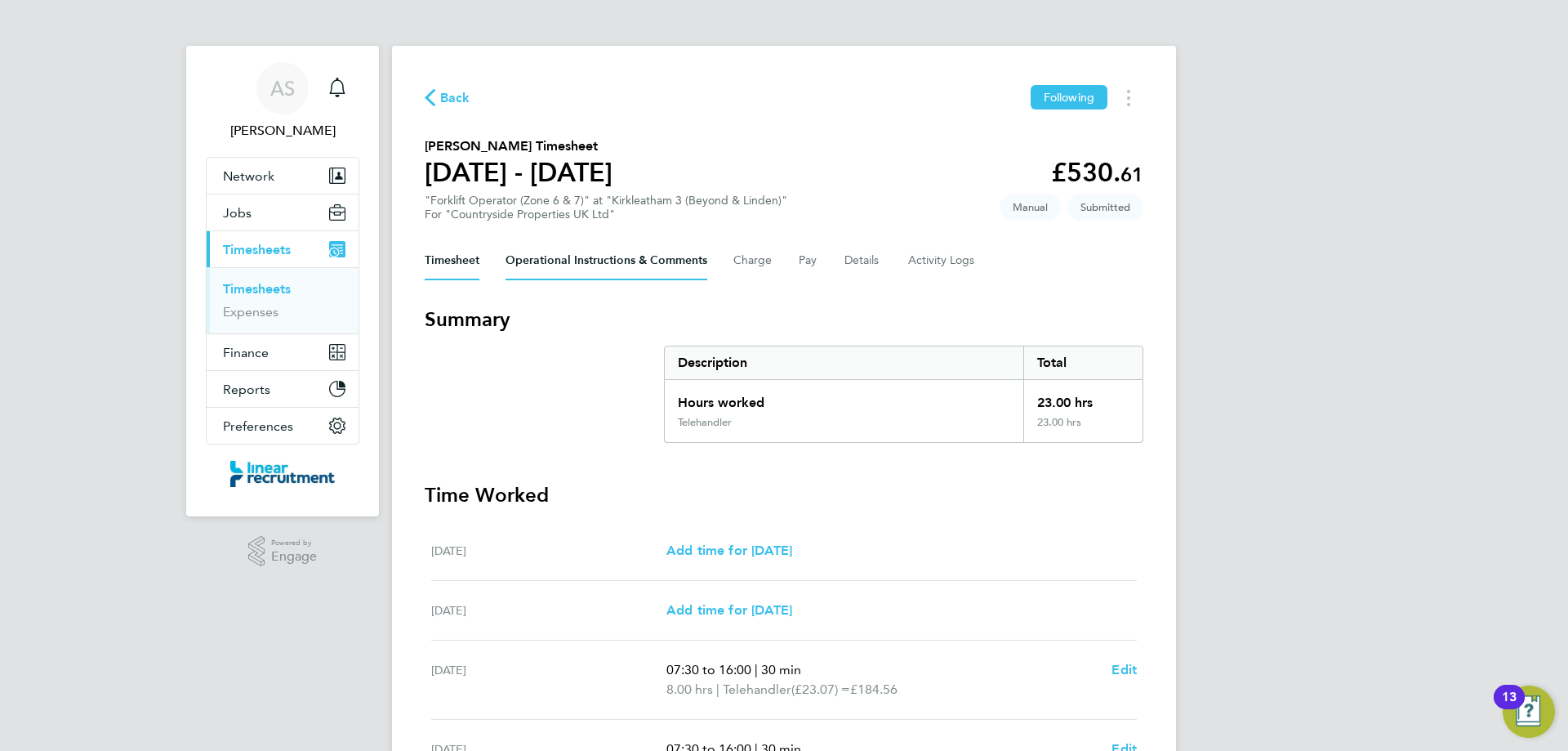
click at [665, 256] on Comments-tab "Operational Instructions & Comments" at bounding box center [606, 260] width 202 height 39
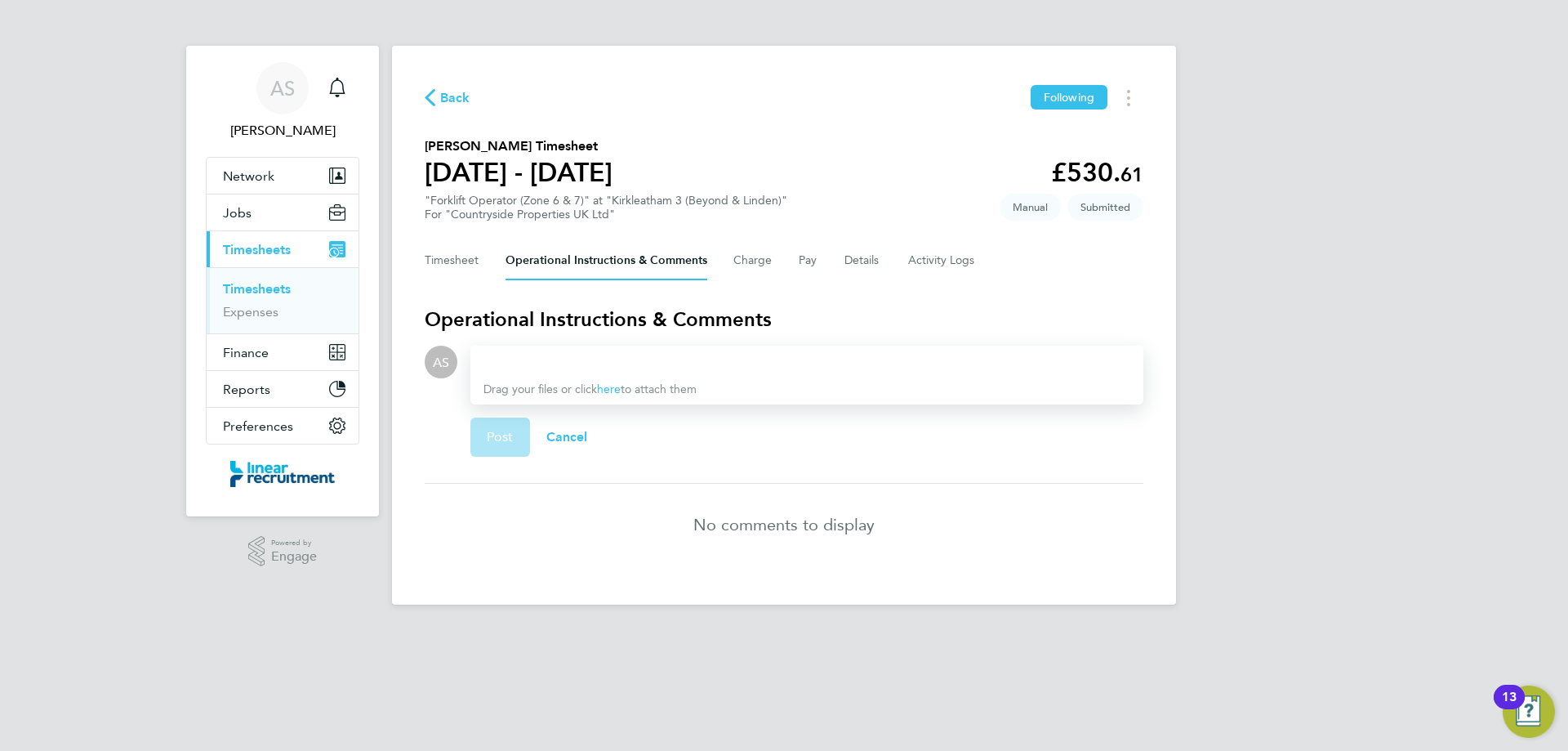
click at [623, 360] on div at bounding box center [807, 362] width 646 height 19
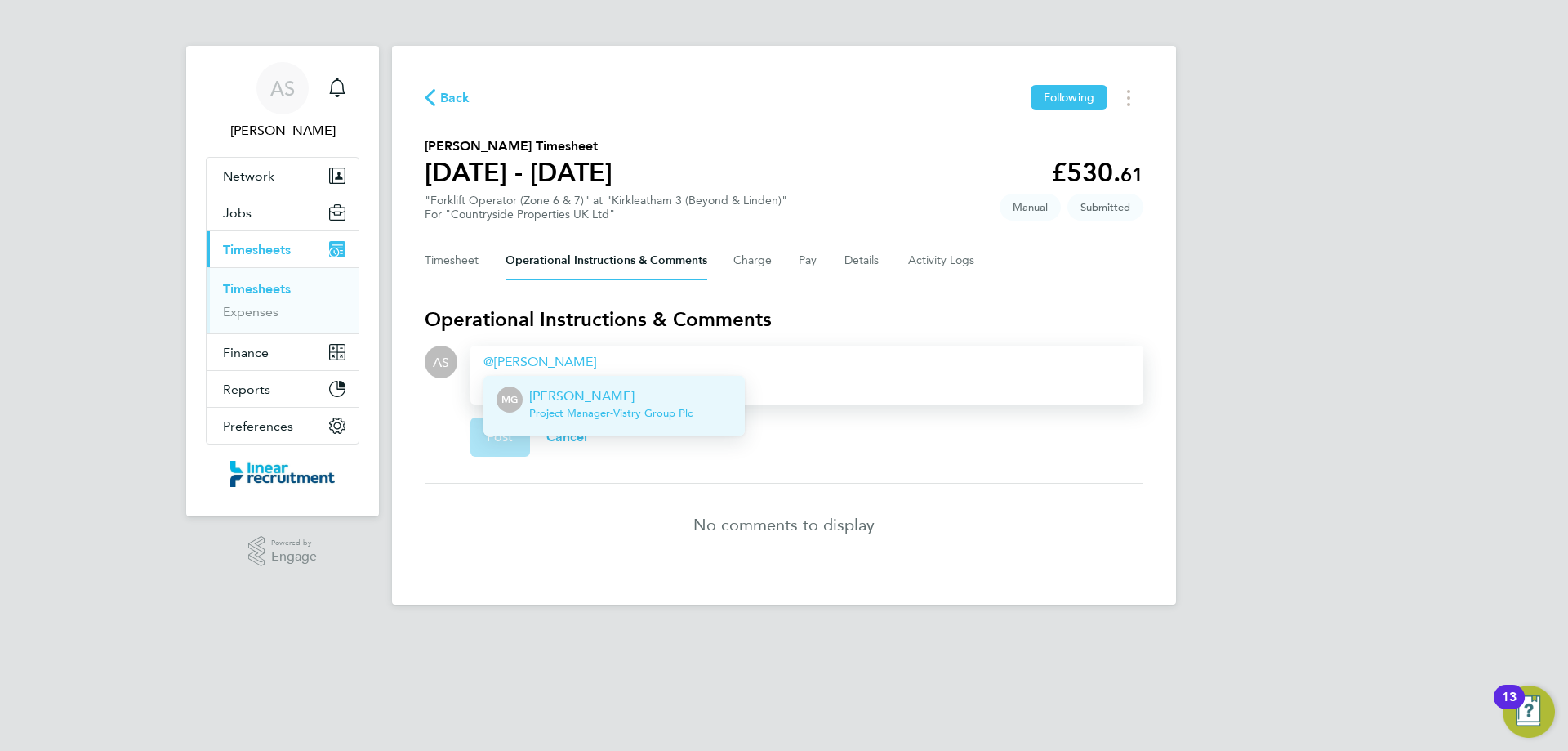
click at [610, 396] on p "[PERSON_NAME]" at bounding box center [610, 396] width 163 height 19
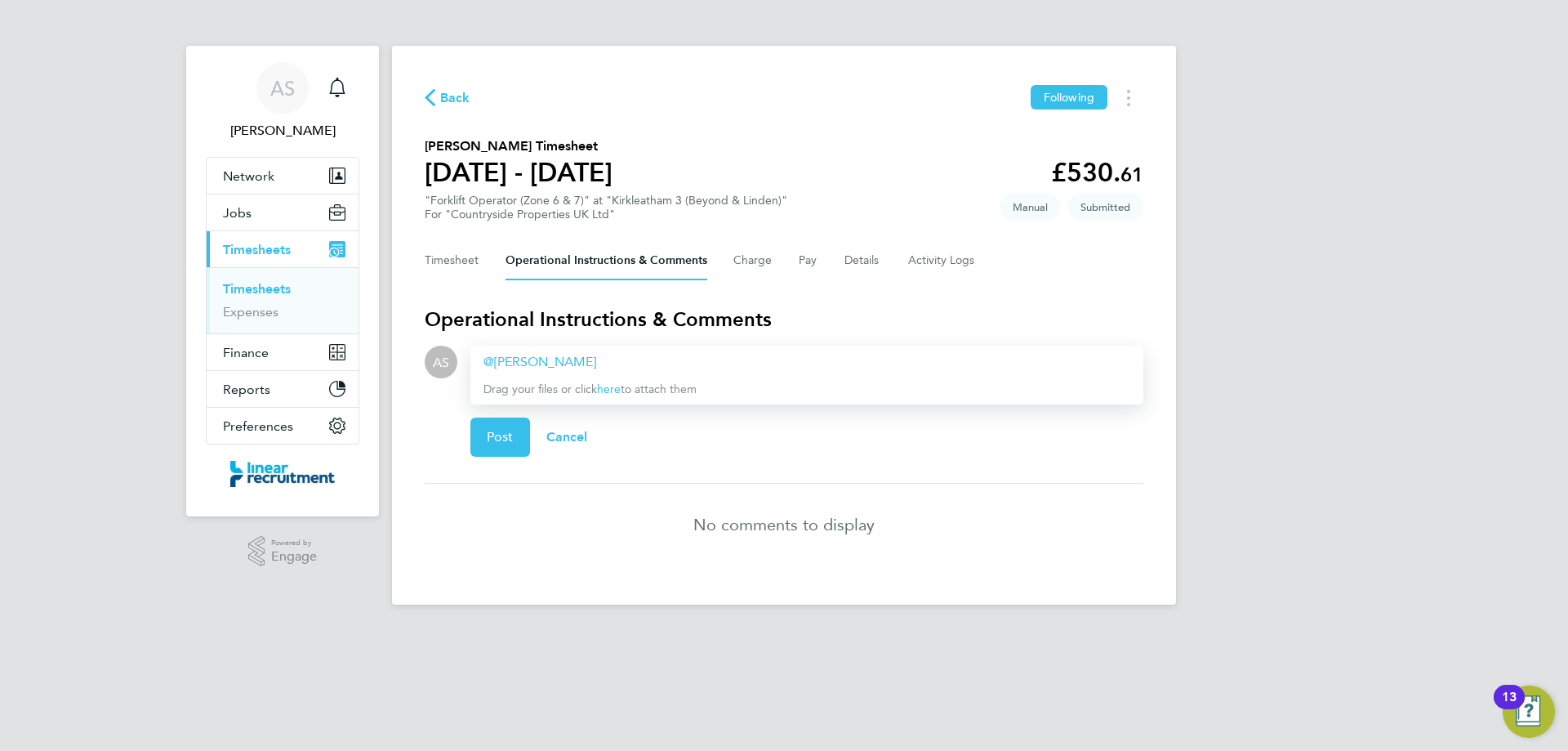
paste div
drag, startPoint x: 751, startPoint y: 360, endPoint x: 786, endPoint y: 361, distance: 35.0
click at [786, 361] on div "[PERSON_NAME] ​ Please can you approve [PERSON_NAME]' timesheet." at bounding box center [807, 362] width 646 height 19
click at [501, 444] on span "Post" at bounding box center [500, 436] width 27 height 16
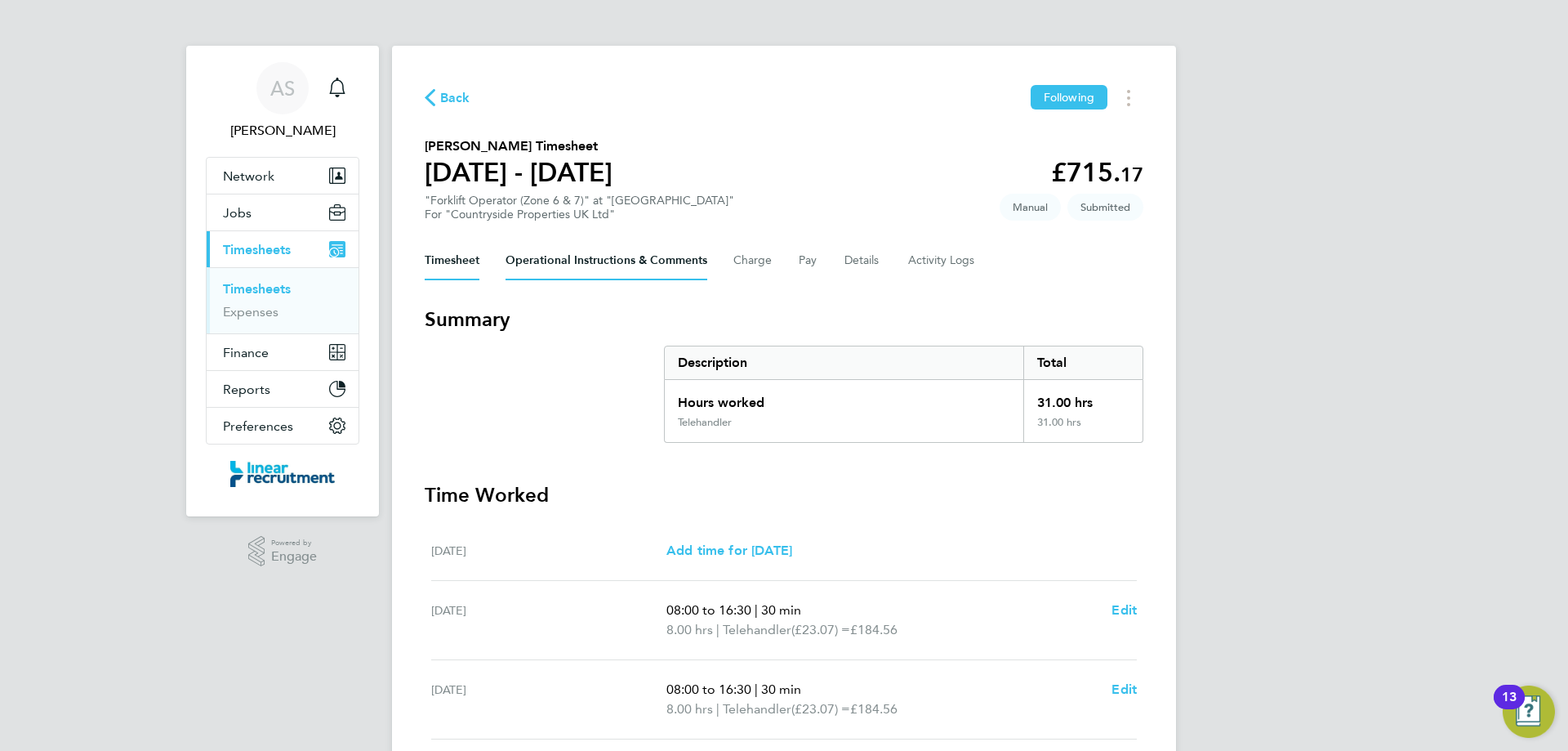
click at [689, 265] on Comments-tab "Operational Instructions & Comments" at bounding box center [606, 260] width 202 height 39
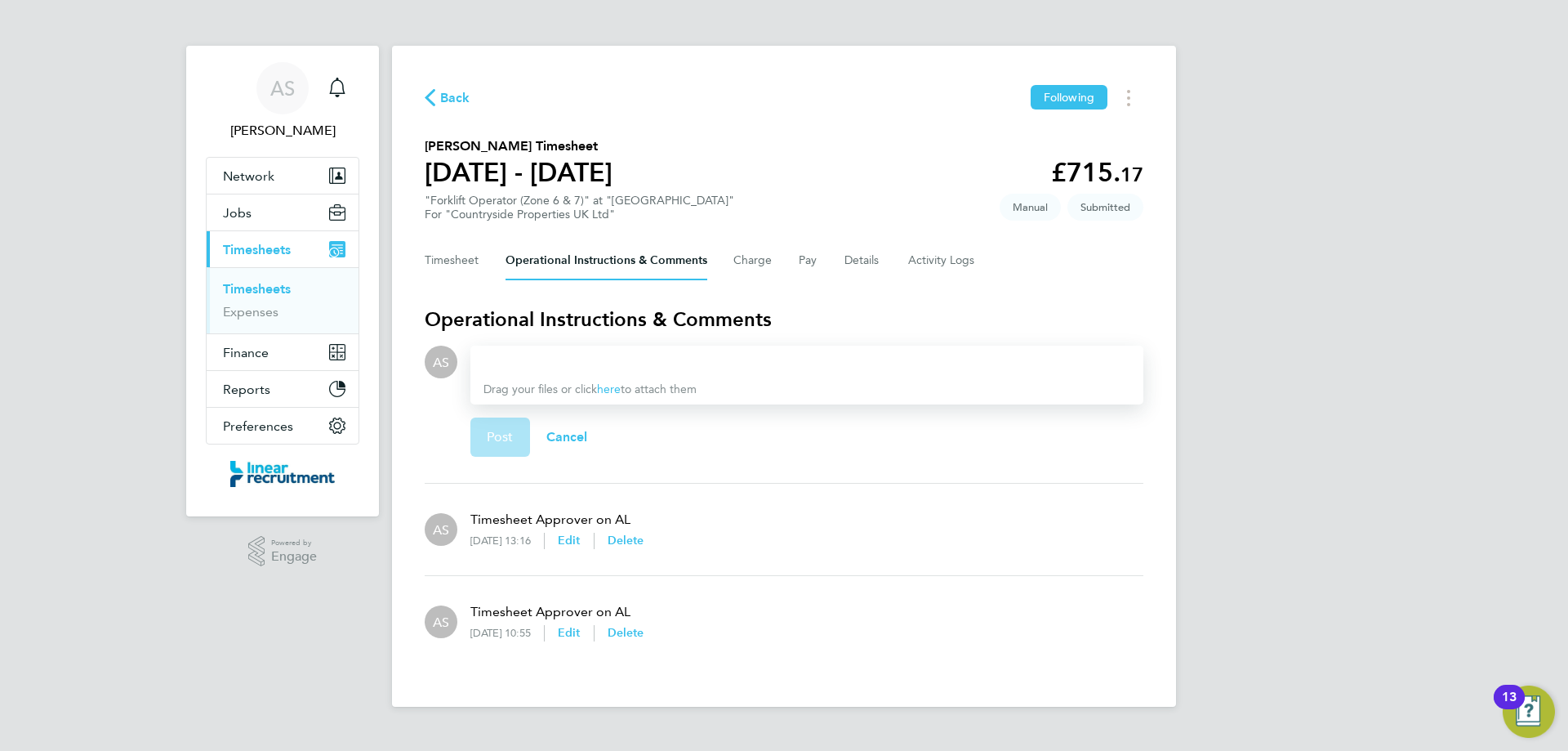
click at [682, 352] on div at bounding box center [807, 362] width 646 height 19
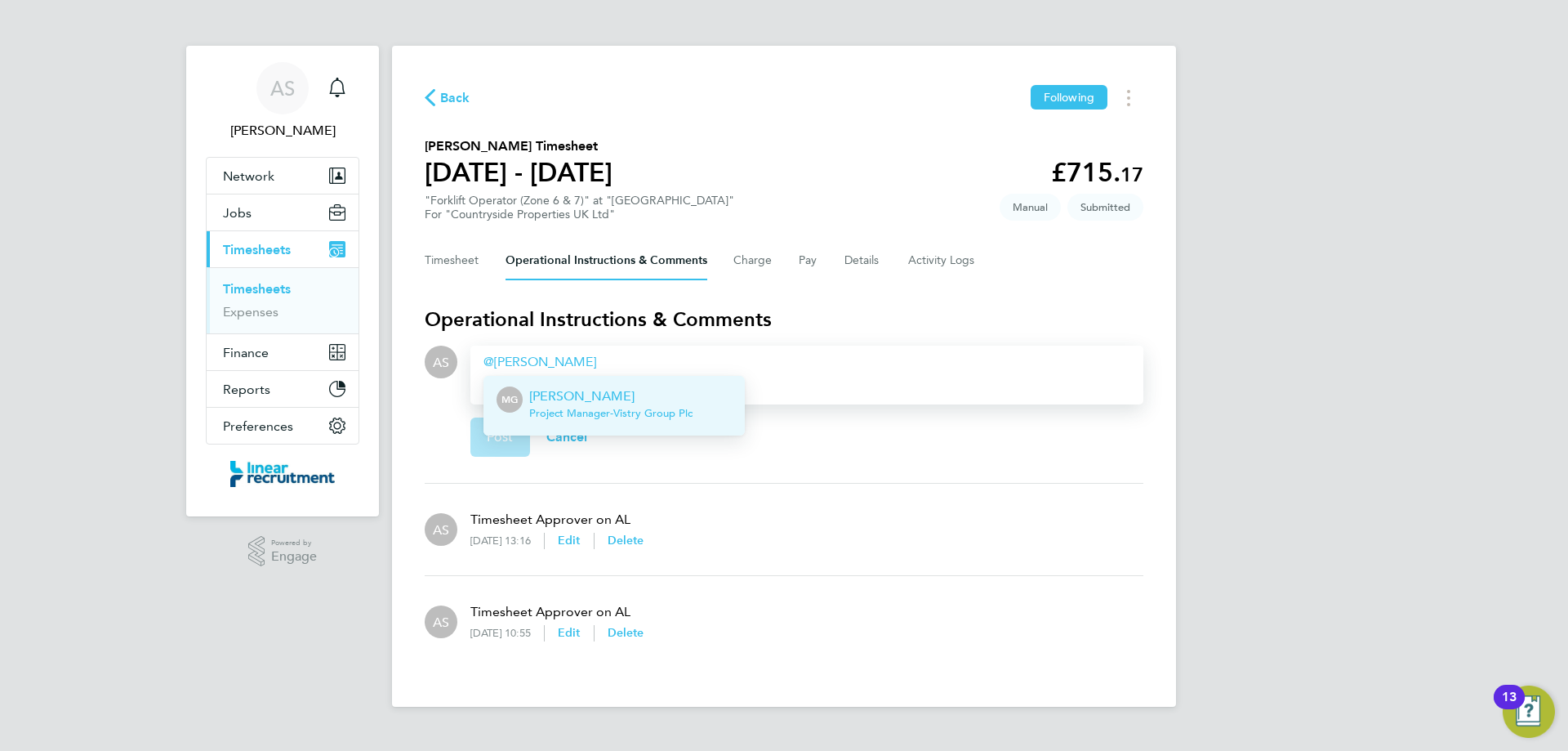
click at [661, 396] on p "[PERSON_NAME]" at bounding box center [610, 396] width 163 height 19
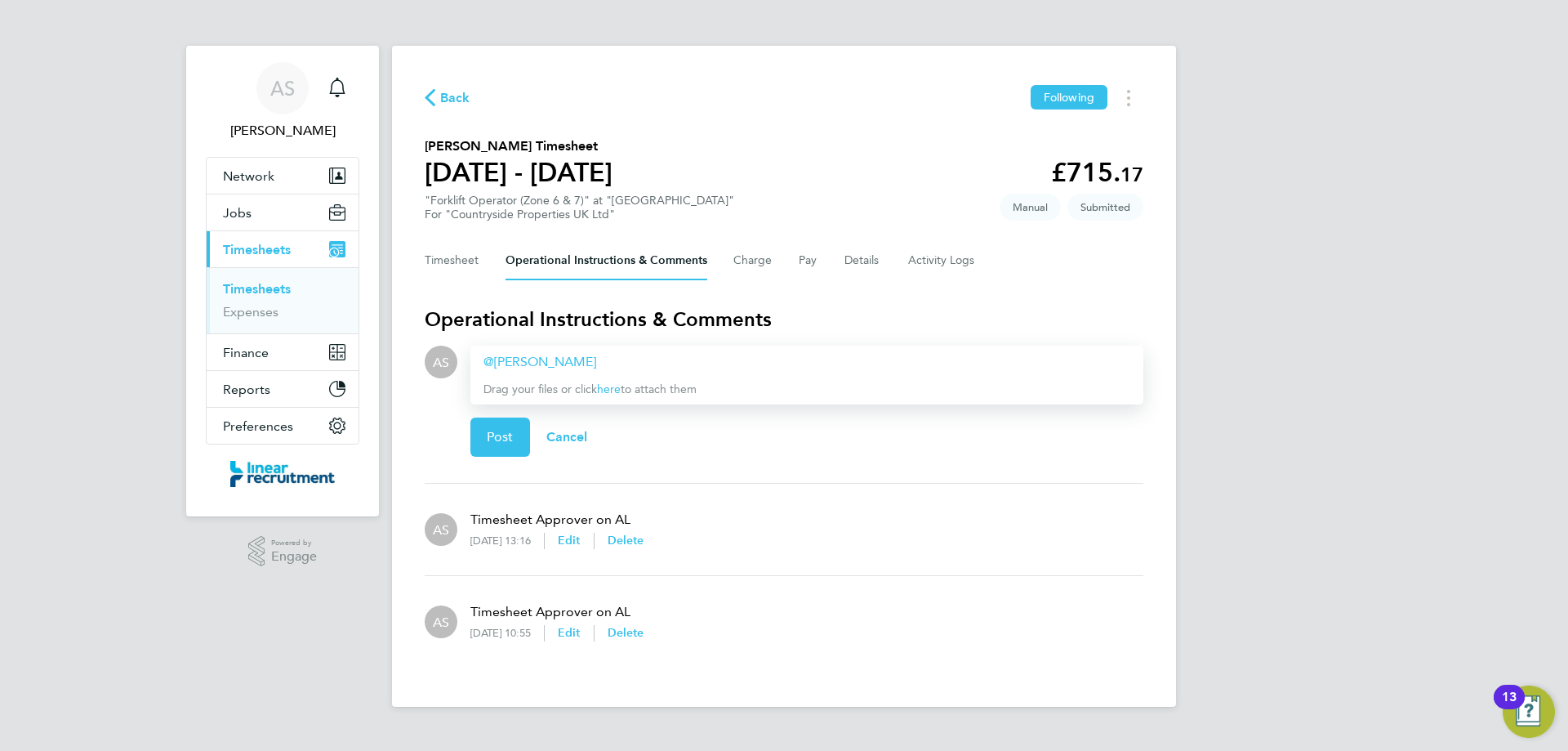
paste div
click at [767, 363] on div "[PERSON_NAME] ​ Please can you approve [PERSON_NAME]' timesheet." at bounding box center [807, 362] width 646 height 19
click at [767, 363] on div "Michael Gerraghty ​ Please can you approve Kipras' timesheet." at bounding box center [807, 362] width 646 height 19
click at [483, 445] on button "Post" at bounding box center [500, 436] width 59 height 39
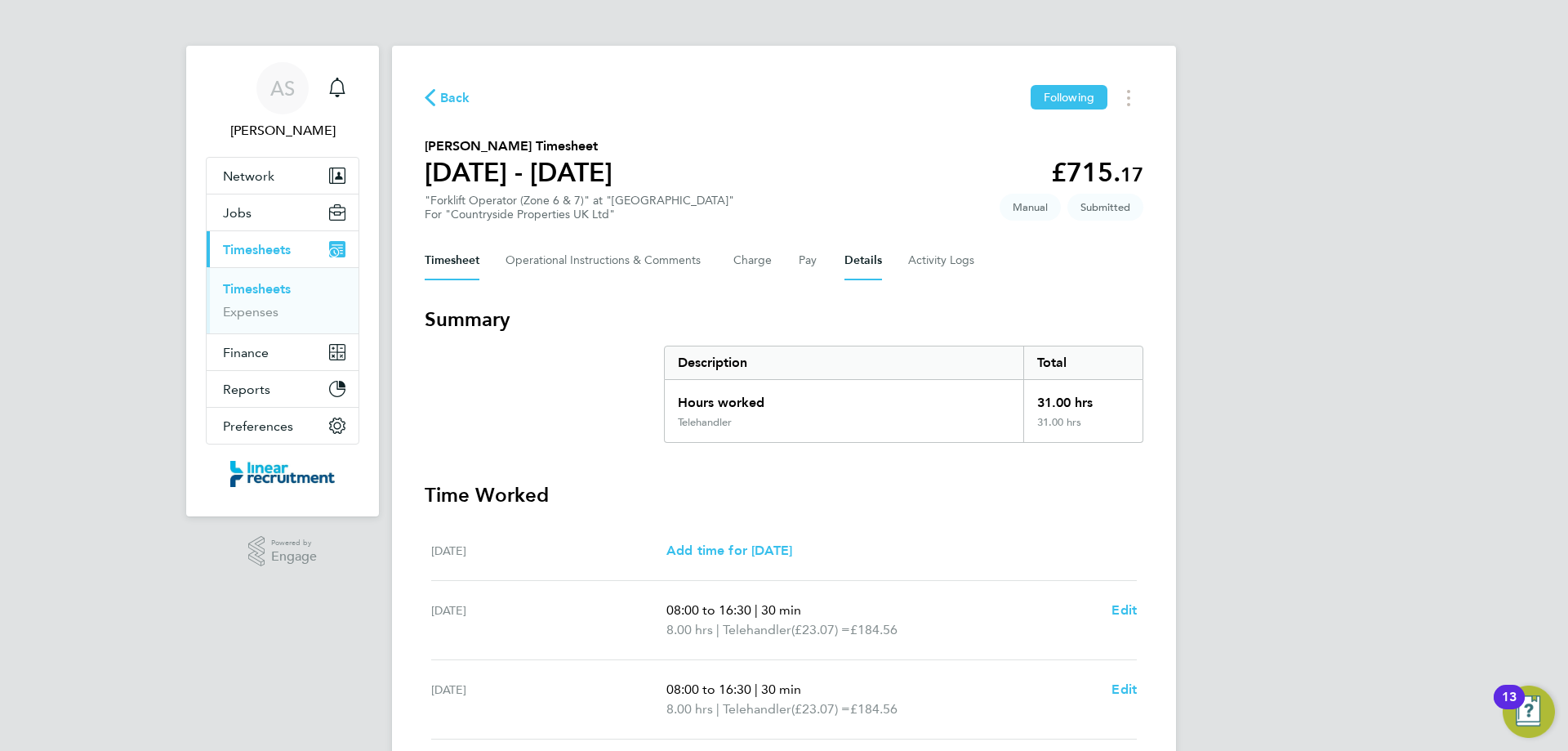
click at [853, 259] on button "Details" at bounding box center [862, 260] width 37 height 39
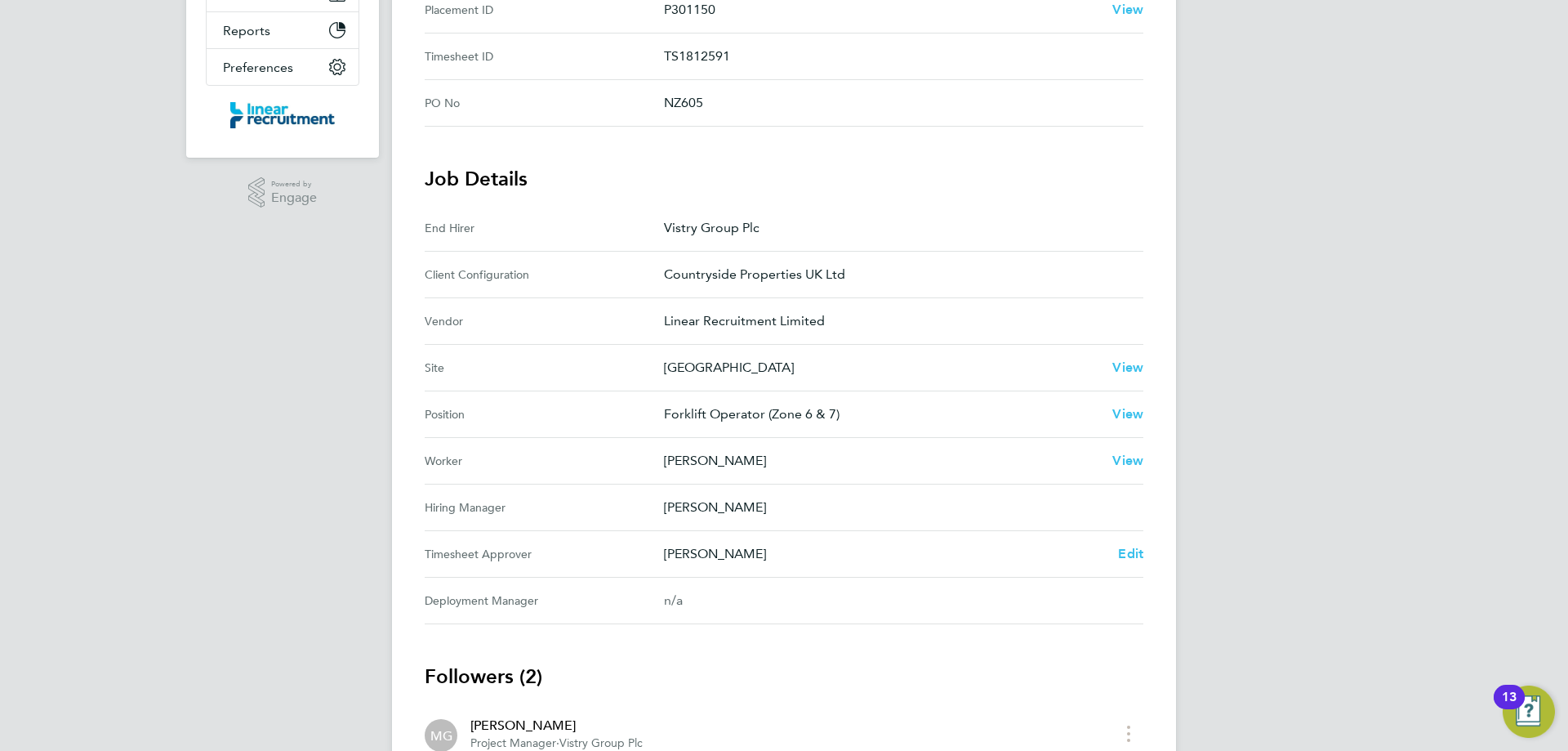
scroll to position [409, 0]
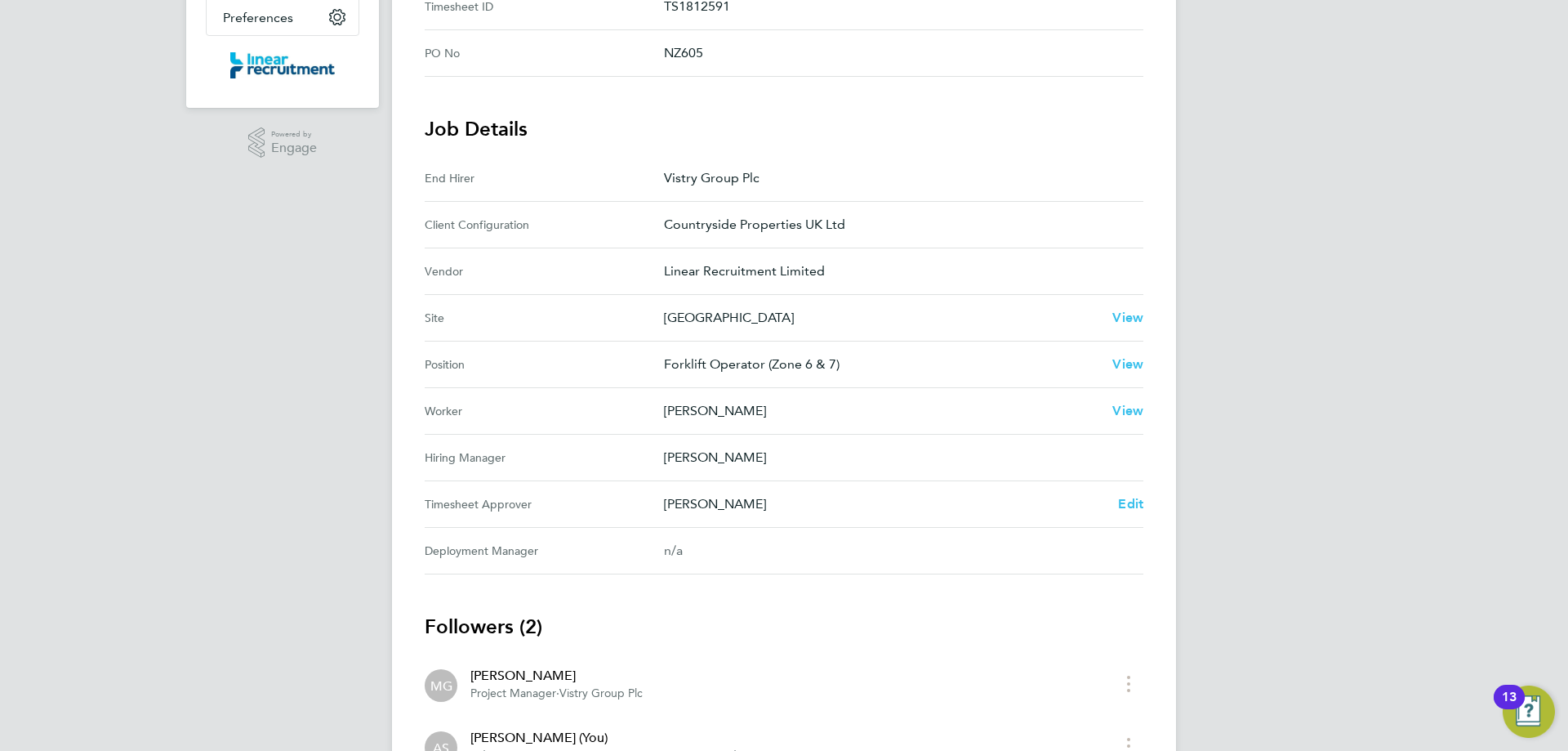
drag, startPoint x: 666, startPoint y: 317, endPoint x: 833, endPoint y: 325, distance: 167.2
click at [833, 325] on p "[GEOGRAPHIC_DATA]" at bounding box center [881, 318] width 435 height 19
click at [1129, 318] on span "View" at bounding box center [1127, 318] width 31 height 15
